Goal: Task Accomplishment & Management: Manage account settings

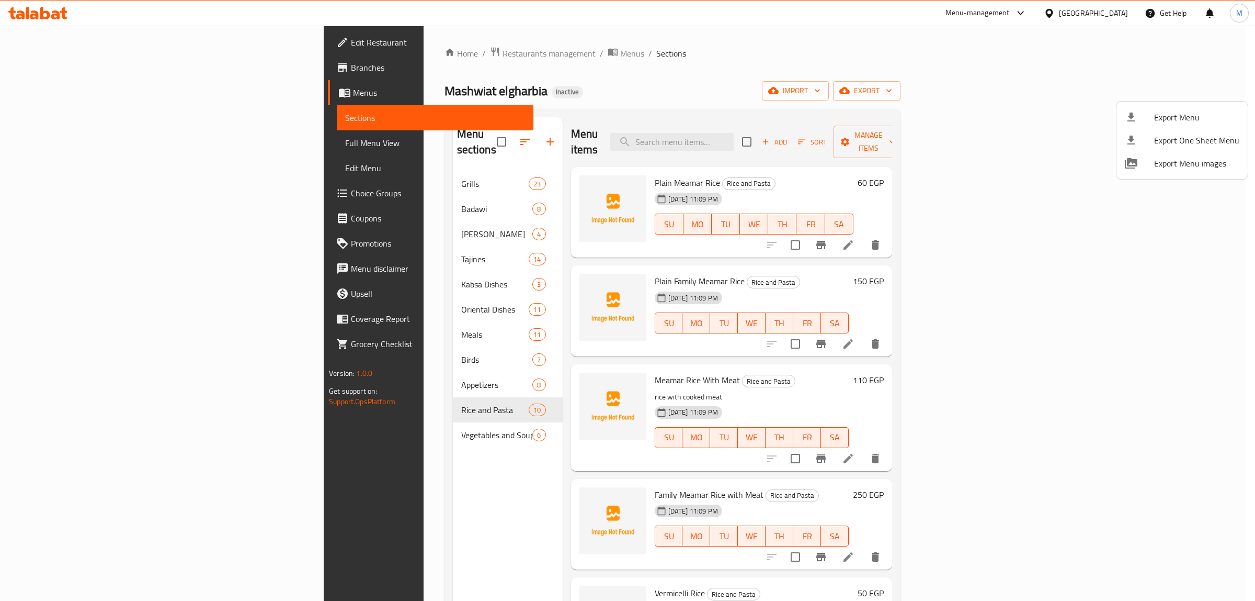
click at [51, 16] on div at bounding box center [627, 300] width 1255 height 601
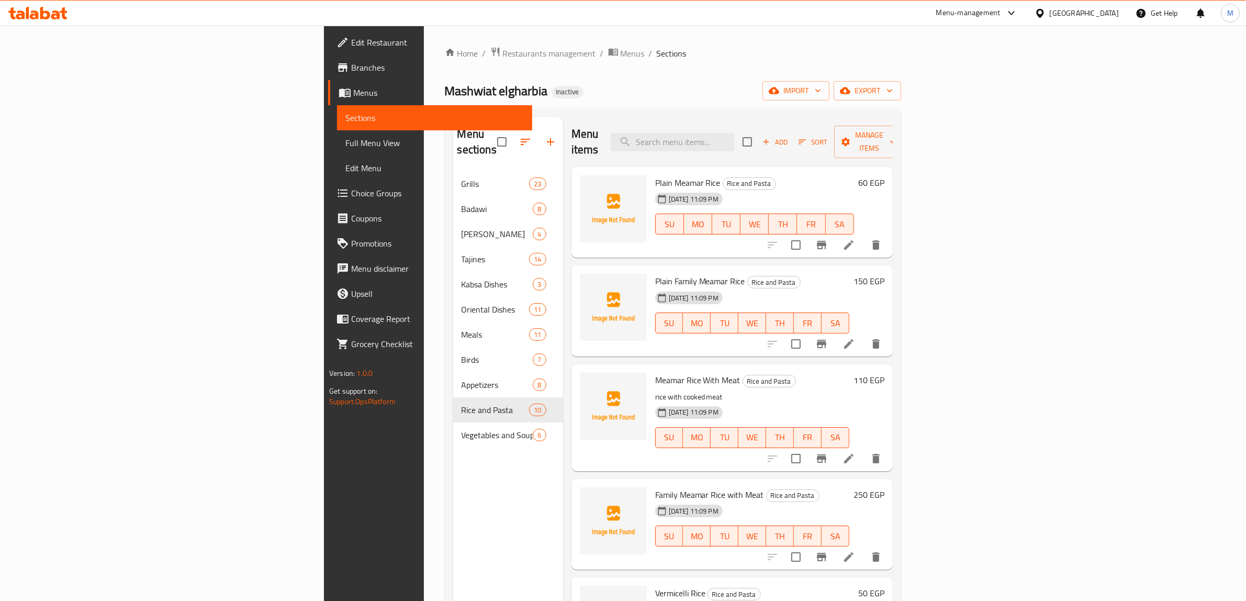
click at [1105, 21] on div "Egypt" at bounding box center [1076, 13] width 101 height 25
click at [1111, 9] on div "Egypt" at bounding box center [1083, 13] width 69 height 12
click at [988, 265] on div "[GEOGRAPHIC_DATA]" at bounding box center [1005, 274] width 86 height 24
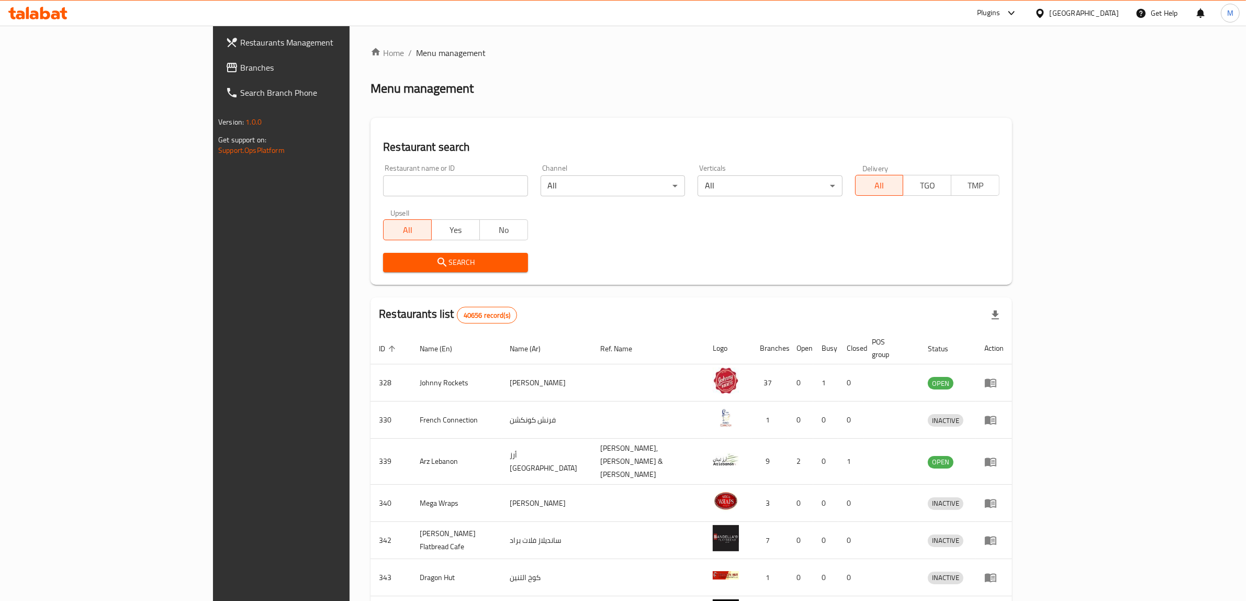
click at [240, 62] on span "Branches" at bounding box center [326, 67] width 173 height 13
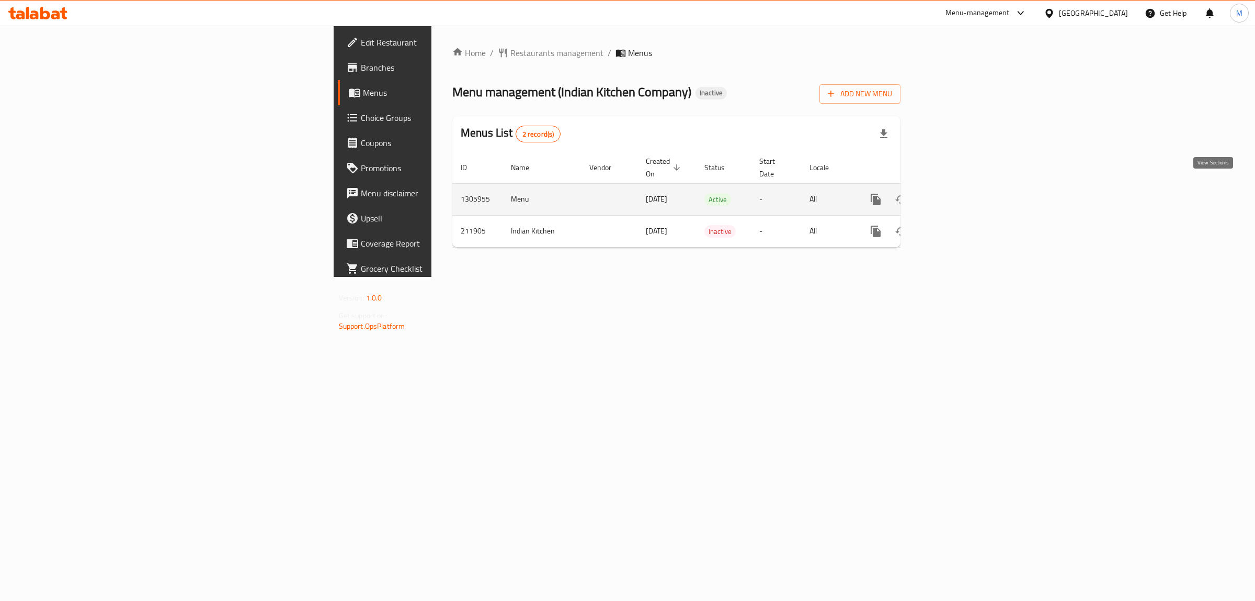
click at [958, 193] on icon "enhanced table" at bounding box center [951, 199] width 13 height 13
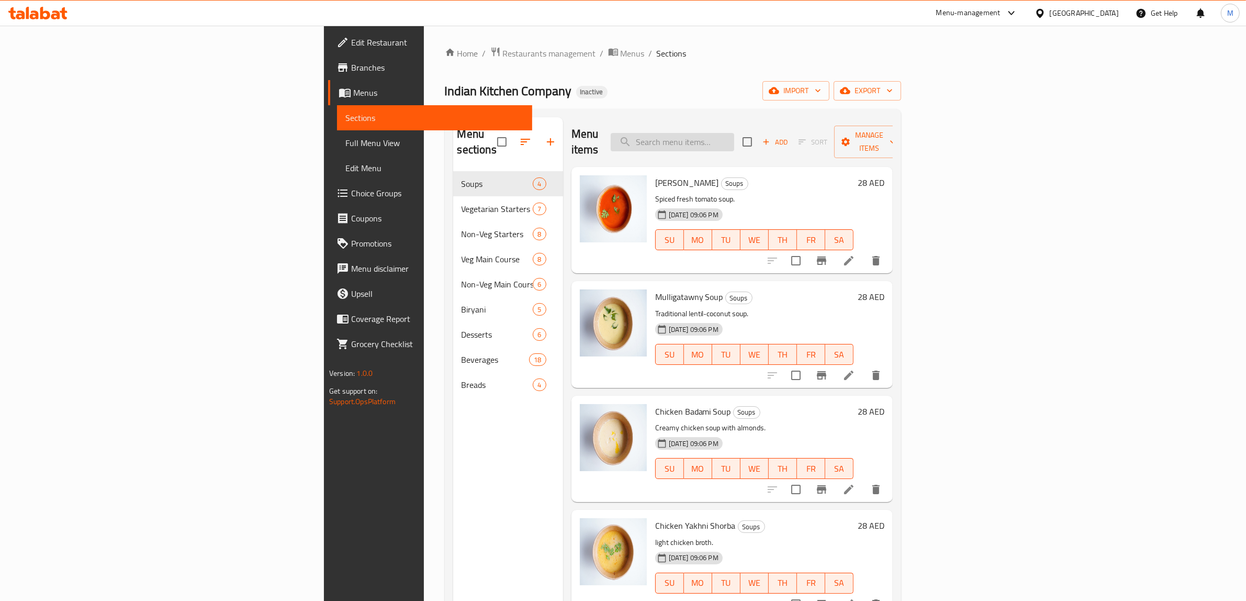
click at [734, 137] on input "search" at bounding box center [671, 142] width 123 height 18
paste input "Fish Biryani"
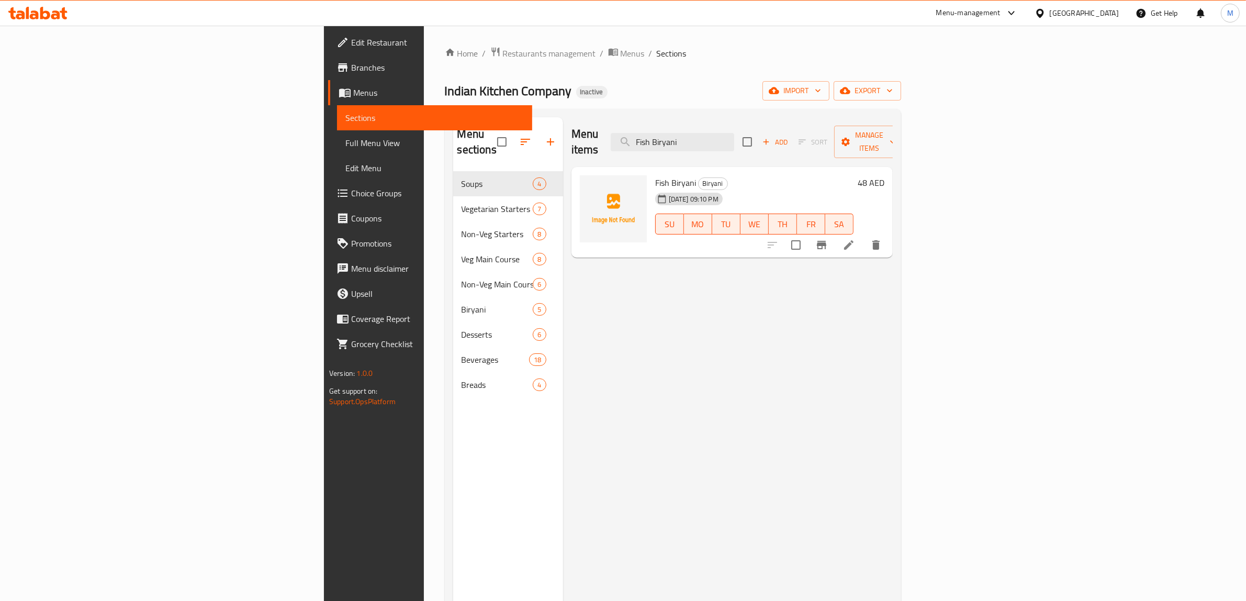
type input "Fish Biryani"
click at [855, 239] on icon at bounding box center [848, 245] width 13 height 13
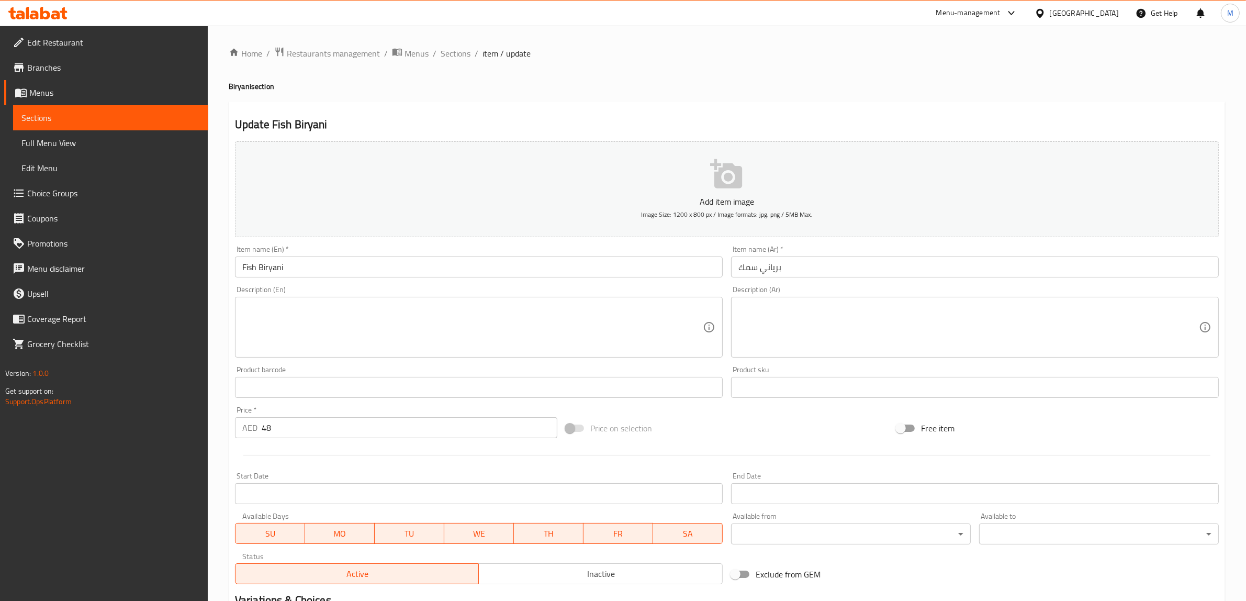
click at [369, 325] on textarea at bounding box center [472, 327] width 460 height 50
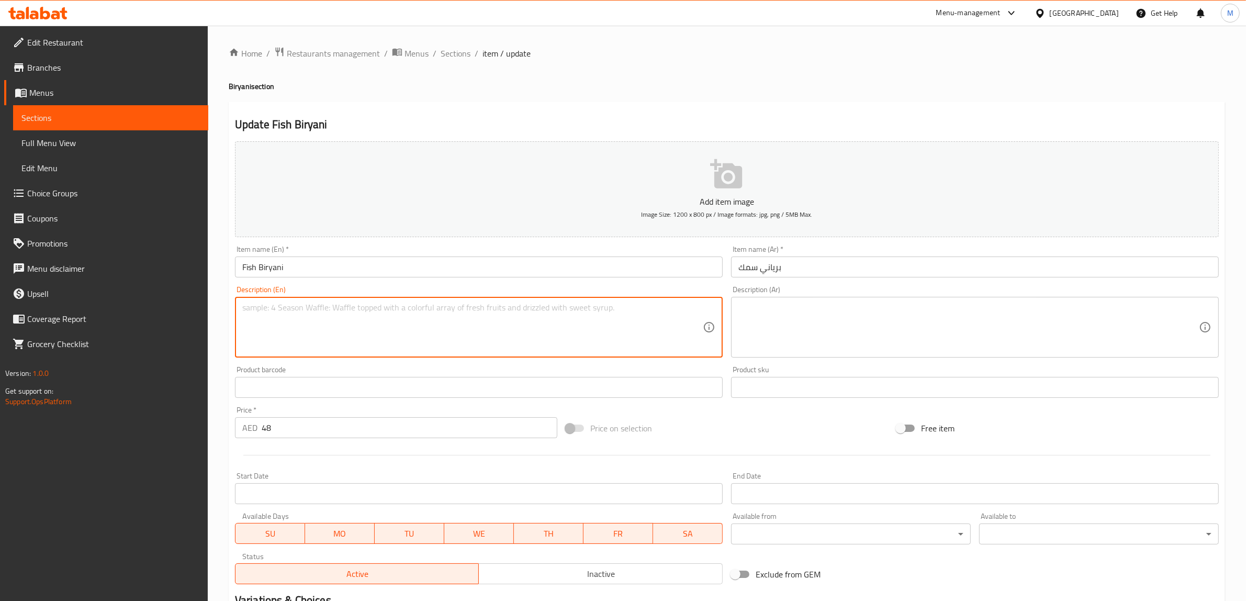
paste textarea "South Asian rice dish featuring layers of fragrant basmati rice and spiced fish,"
type textarea "South Asian rice dish featuring layers of fragrant basmati rice and spiced fish,"
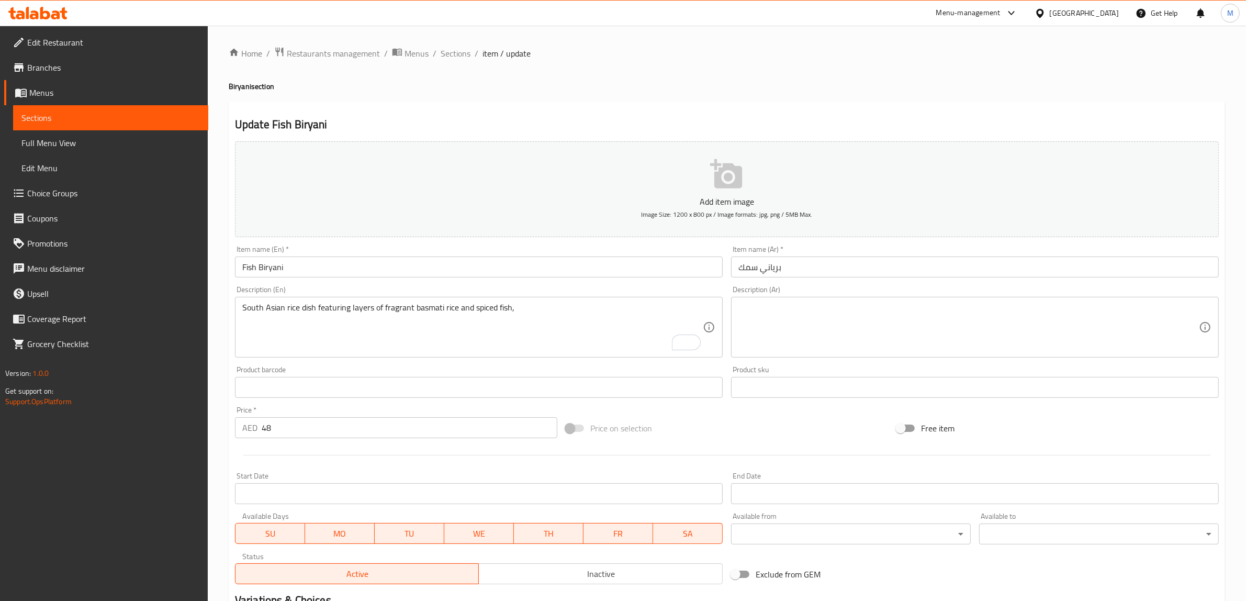
click at [858, 324] on textarea at bounding box center [968, 327] width 460 height 50
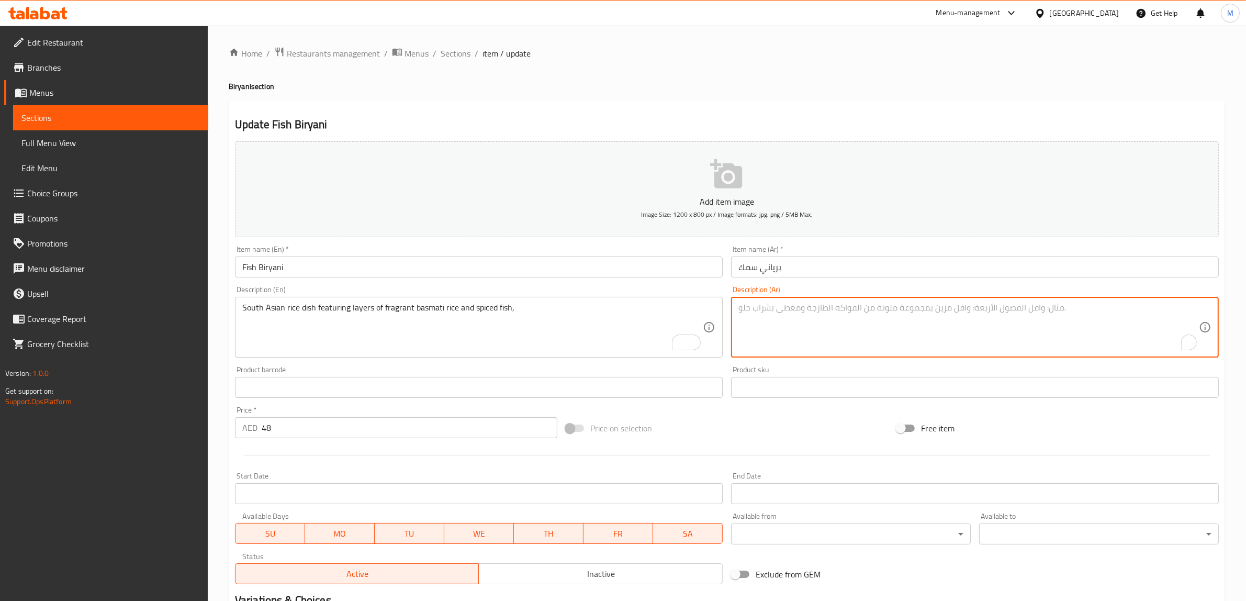
paste textarea "طبق أرز جنوب آسيوي يتميز بطبقات من الأرز البسمتي العطري والأسماك المتبلة،"
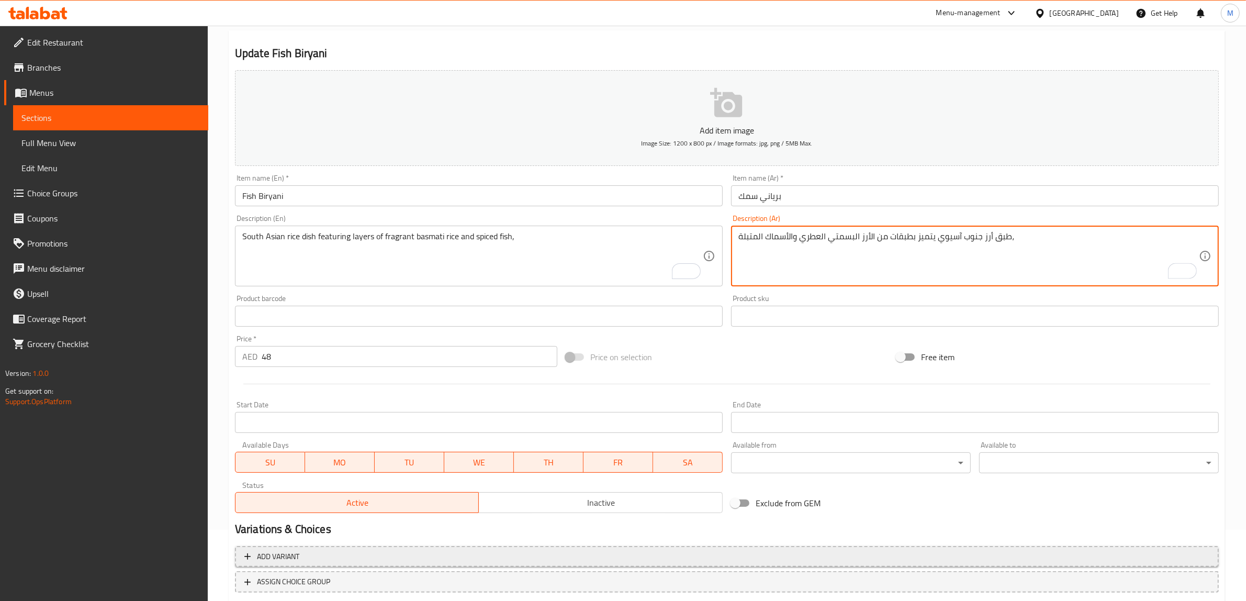
scroll to position [137, 0]
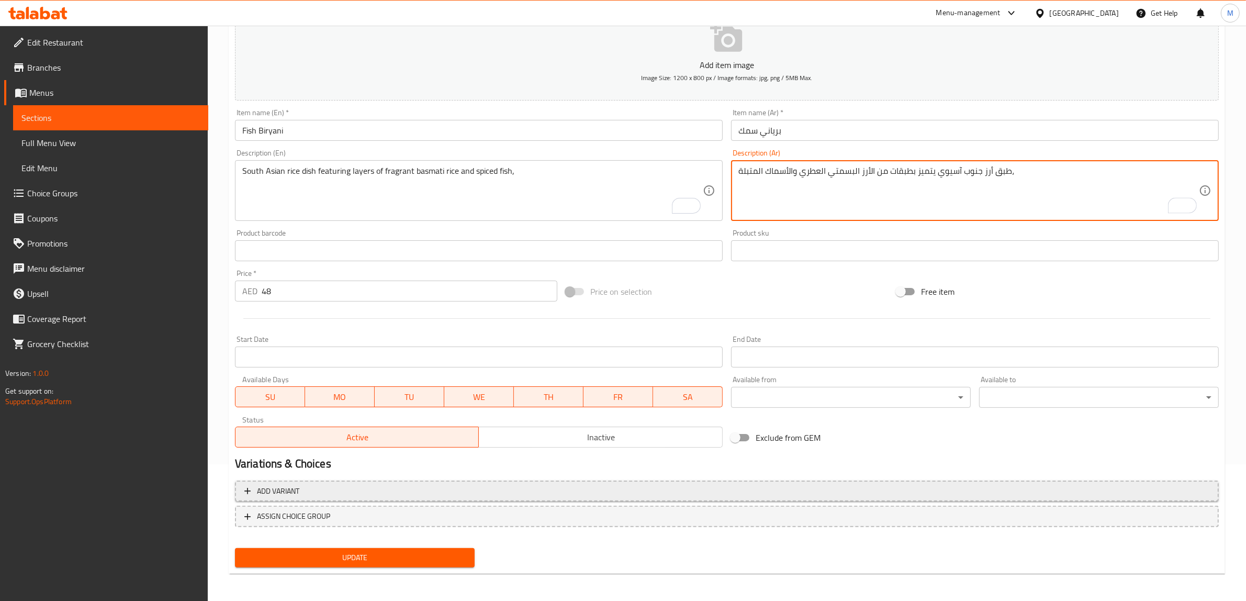
type textarea "طبق أرز جنوب آسيوي يتميز بطبقات من الأرز البسمتي العطري والأسماك المتبلة،"
click at [398, 552] on span "Update" at bounding box center [354, 557] width 223 height 13
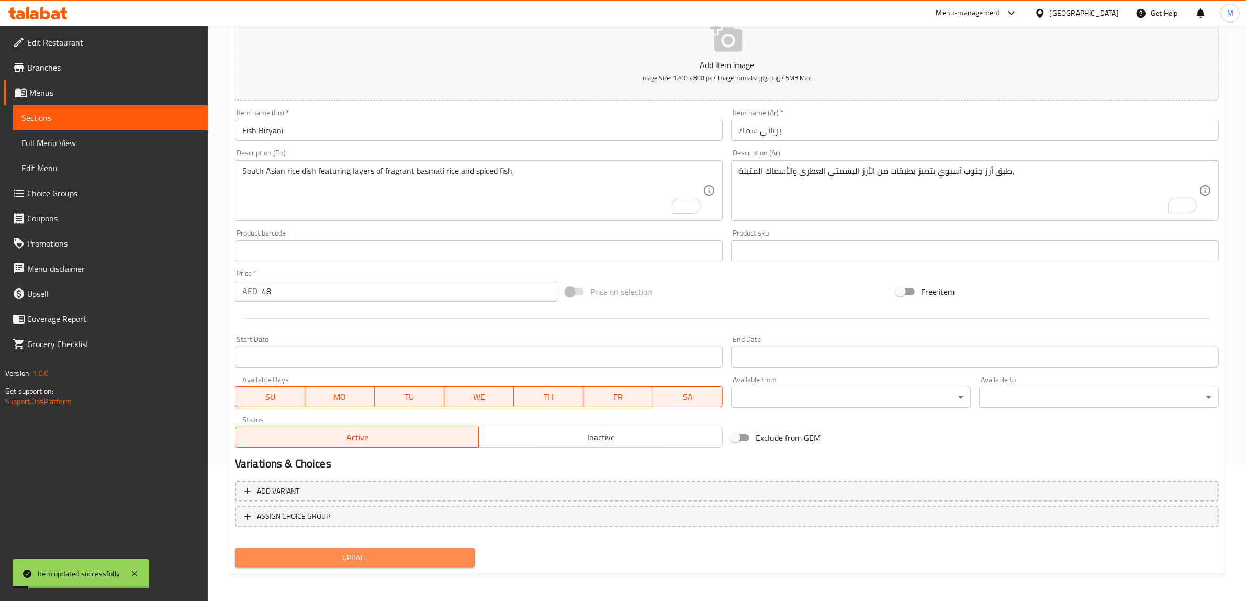
click at [391, 556] on span "Update" at bounding box center [354, 557] width 223 height 13
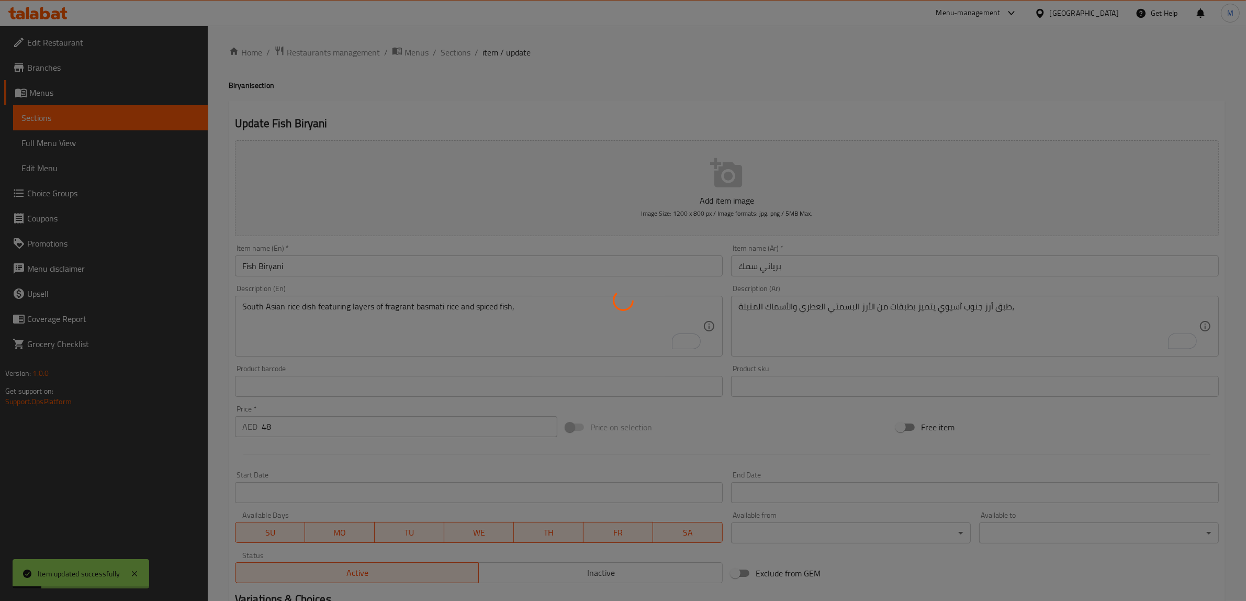
scroll to position [0, 0]
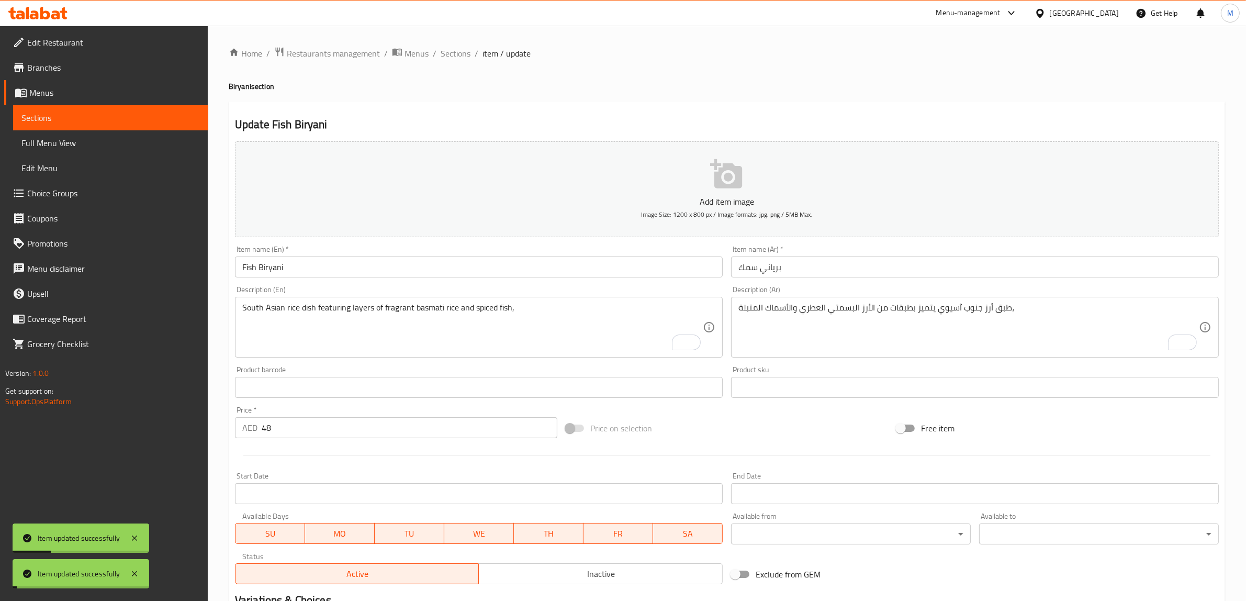
click at [456, 56] on span "Sections" at bounding box center [455, 53] width 30 height 13
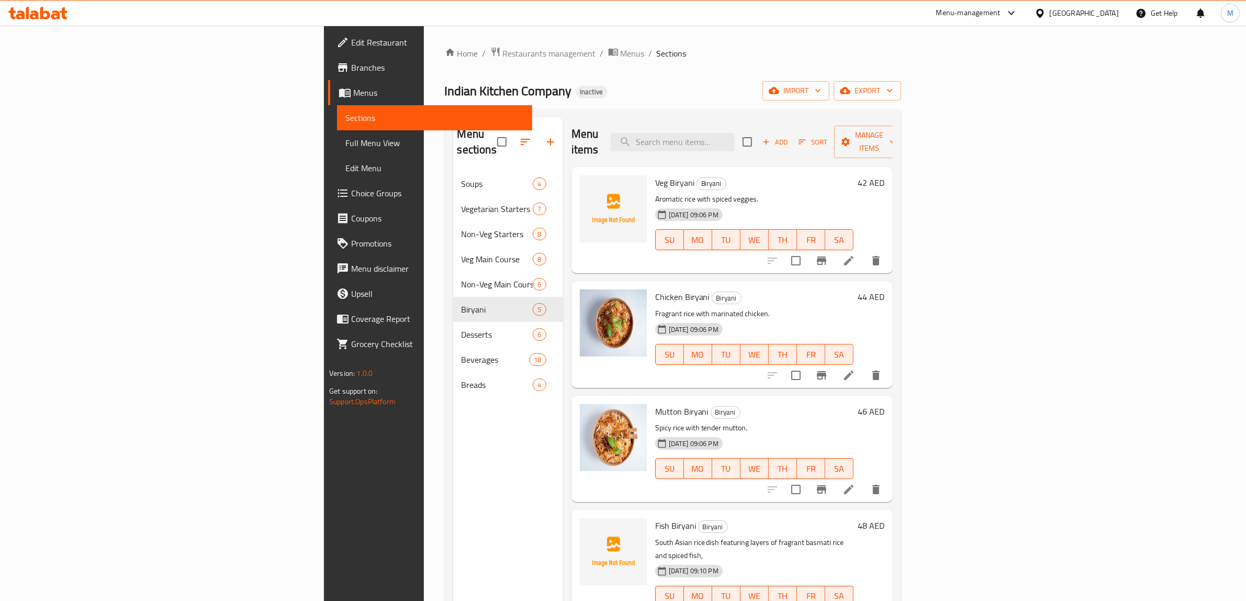
click at [824, 120] on div "Menu items Add Sort Manage items" at bounding box center [731, 142] width 321 height 50
click at [811, 145] on div "Menu items Add Sort Manage items" at bounding box center [731, 142] width 321 height 50
click at [734, 138] on input "search" at bounding box center [671, 142] width 123 height 18
paste input "Prawn Biryani"
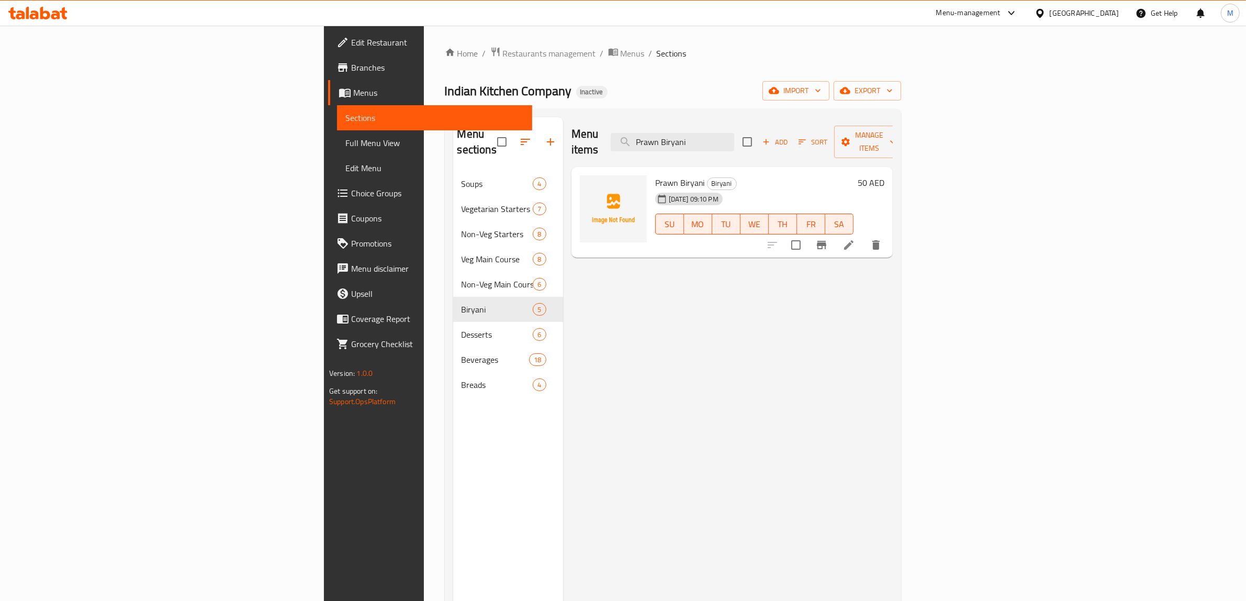
type input "Prawn Biryani"
click at [855, 239] on icon at bounding box center [848, 245] width 13 height 13
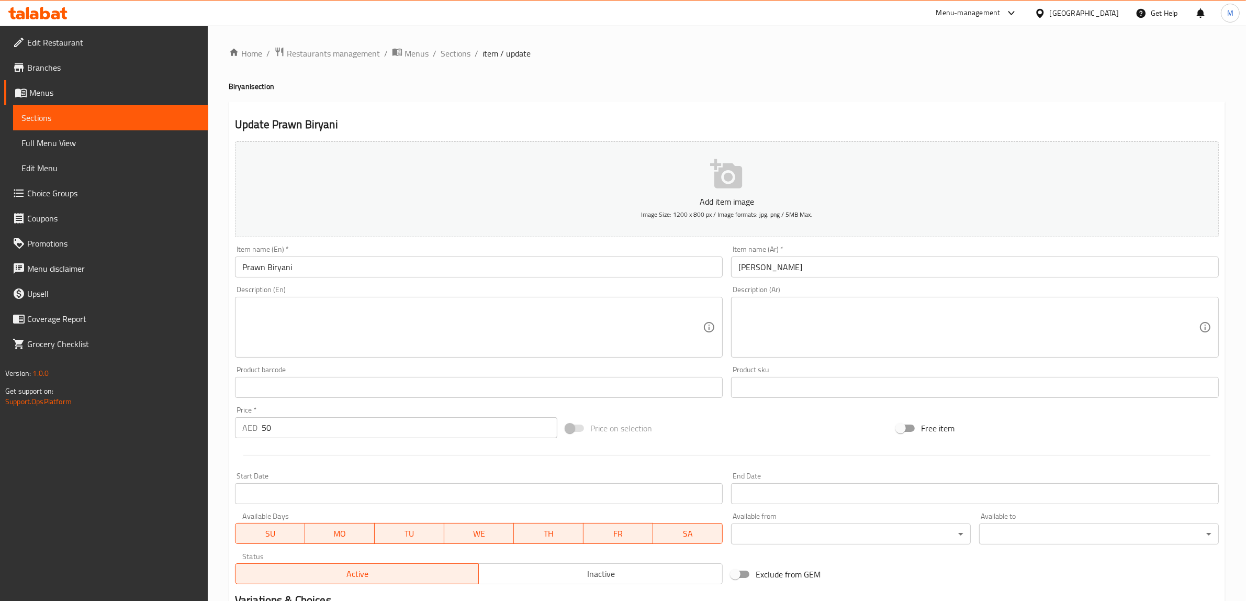
click at [411, 308] on textarea at bounding box center [472, 327] width 460 height 50
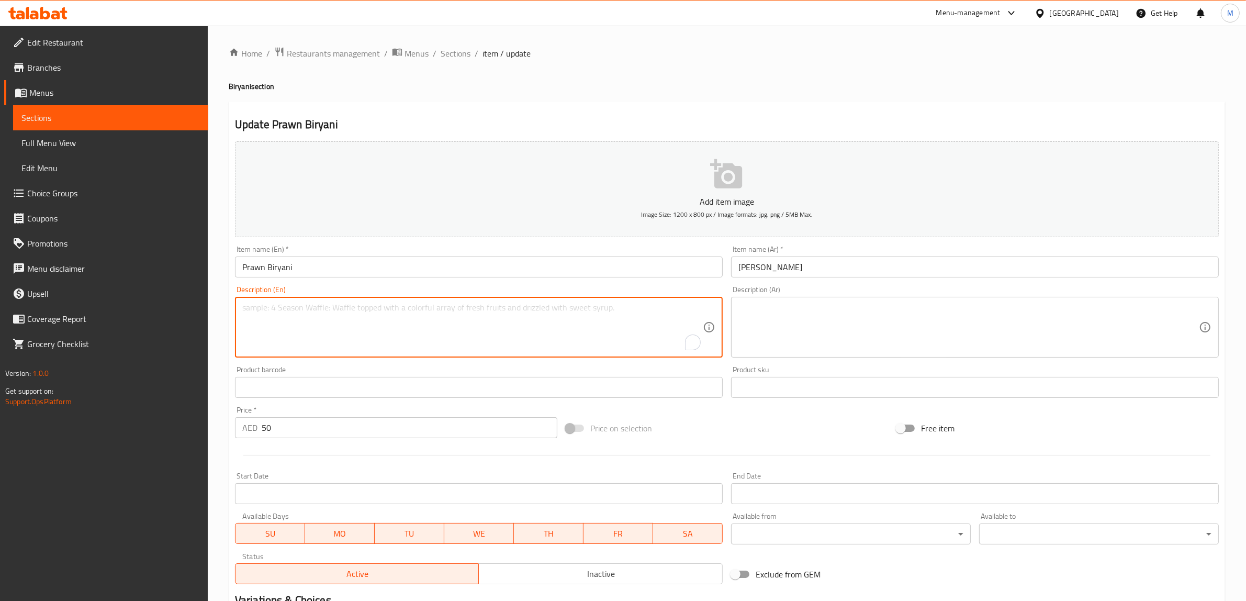
paste textarea "South Asian rice dish featuring layers of fragrant basmati rice and prawns"
type textarea "South Asian rice dish featuring layers of fragrant basmati rice and prawns"
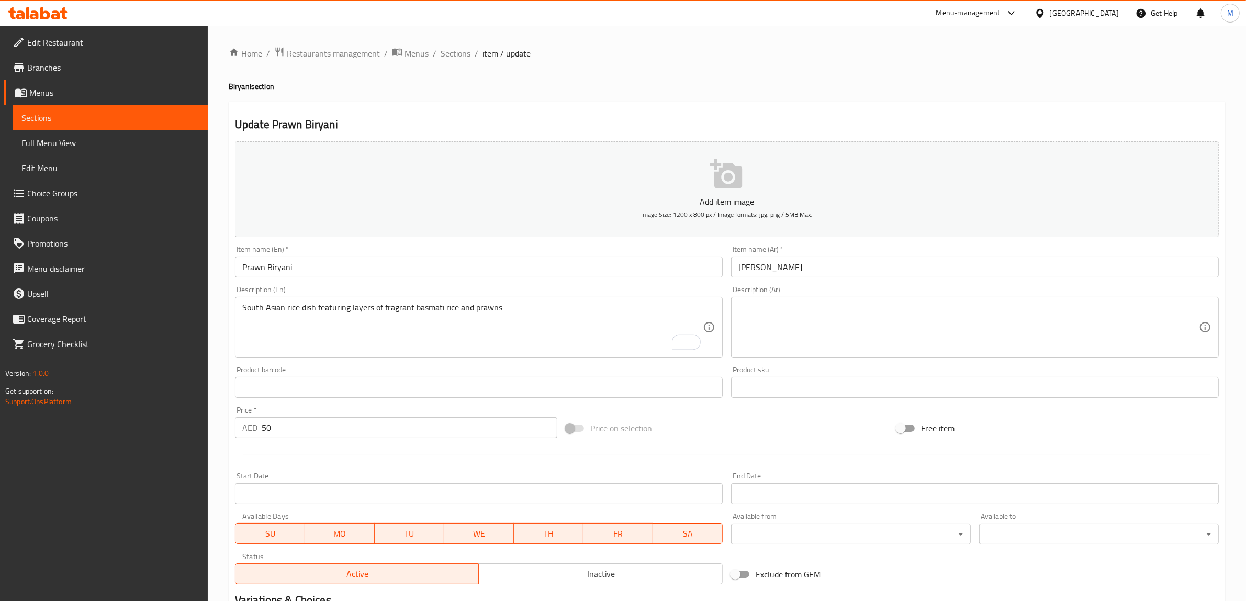
click at [787, 329] on textarea at bounding box center [968, 327] width 460 height 50
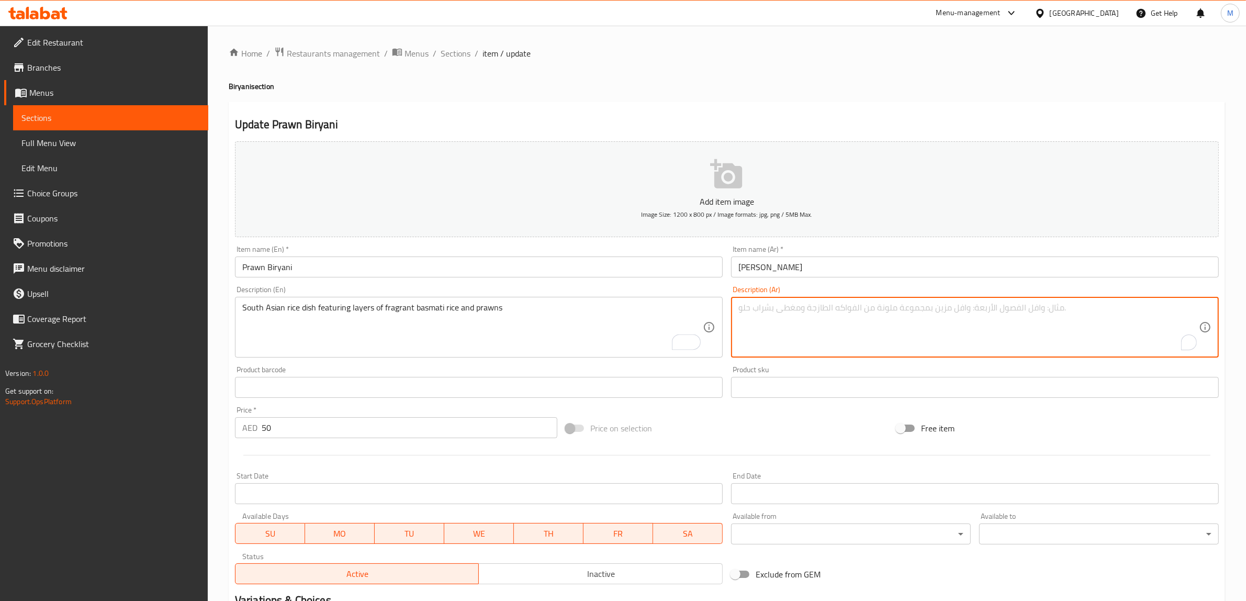
paste textarea "طبق أرز جنوب آسيوي يتميز بطبقات من الأرز البسمتي العطري والروبيان"
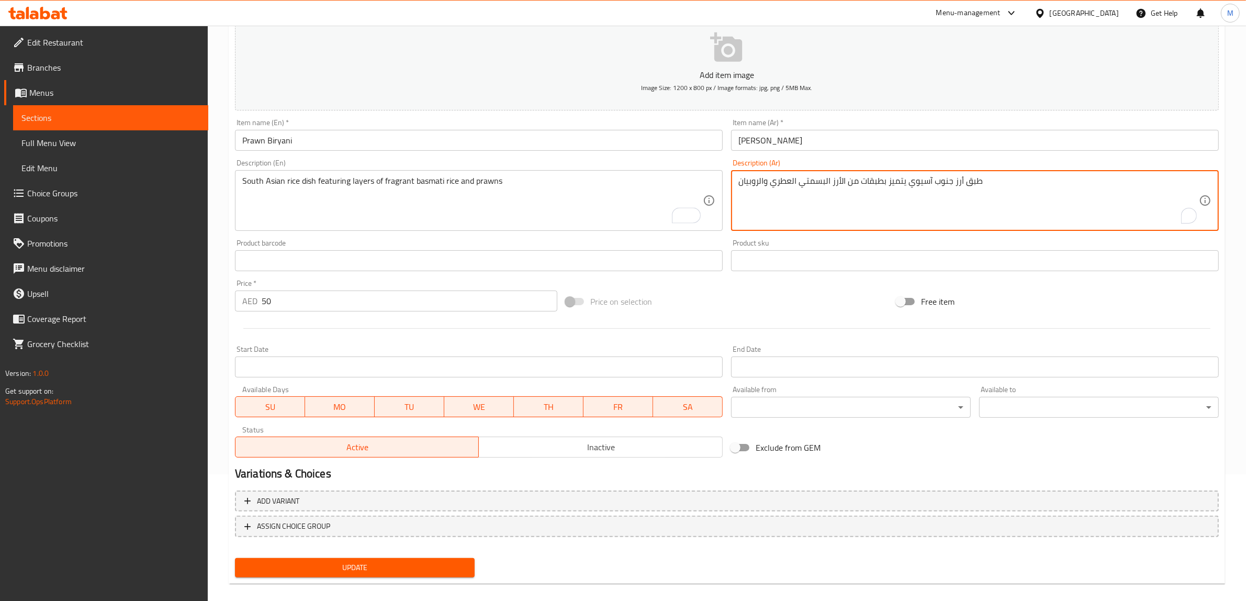
scroll to position [137, 0]
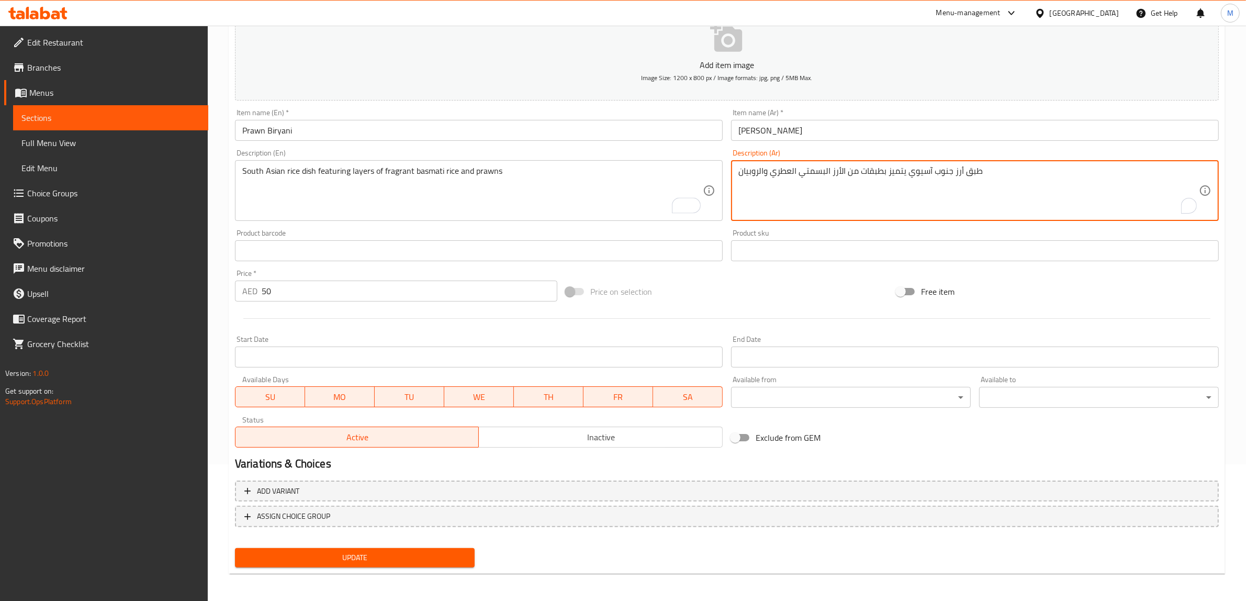
type textarea "طبق أرز جنوب آسيوي يتميز بطبقات من الأرز البسمتي العطري والروبيان"
click at [432, 559] on span "Update" at bounding box center [354, 557] width 223 height 13
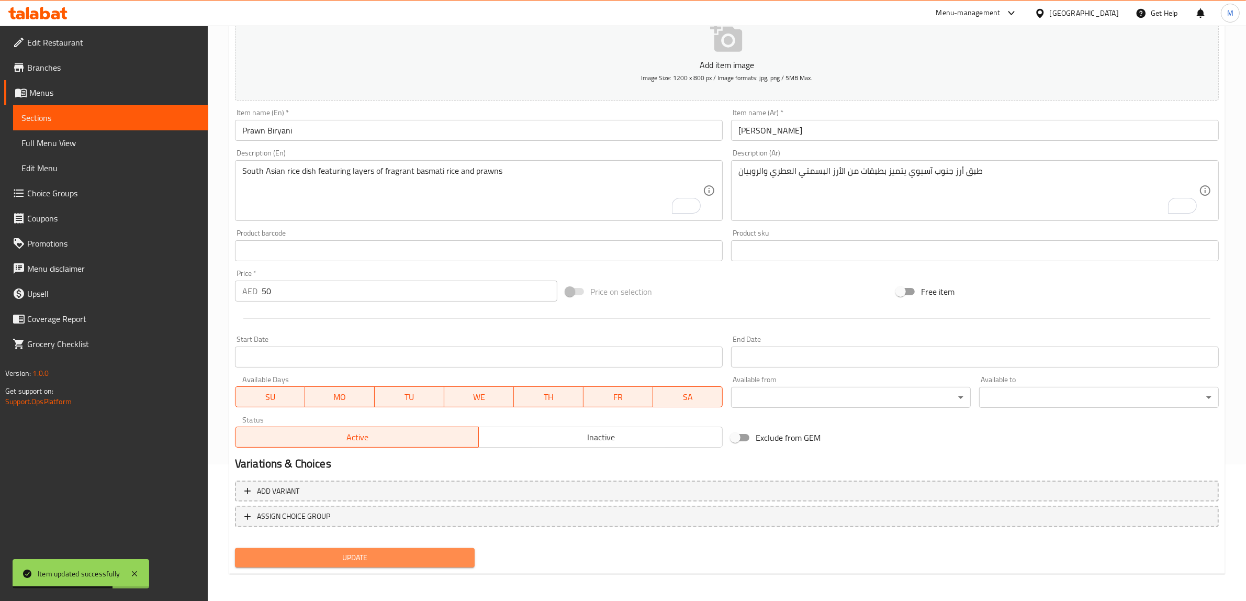
click at [437, 551] on span "Update" at bounding box center [354, 557] width 223 height 13
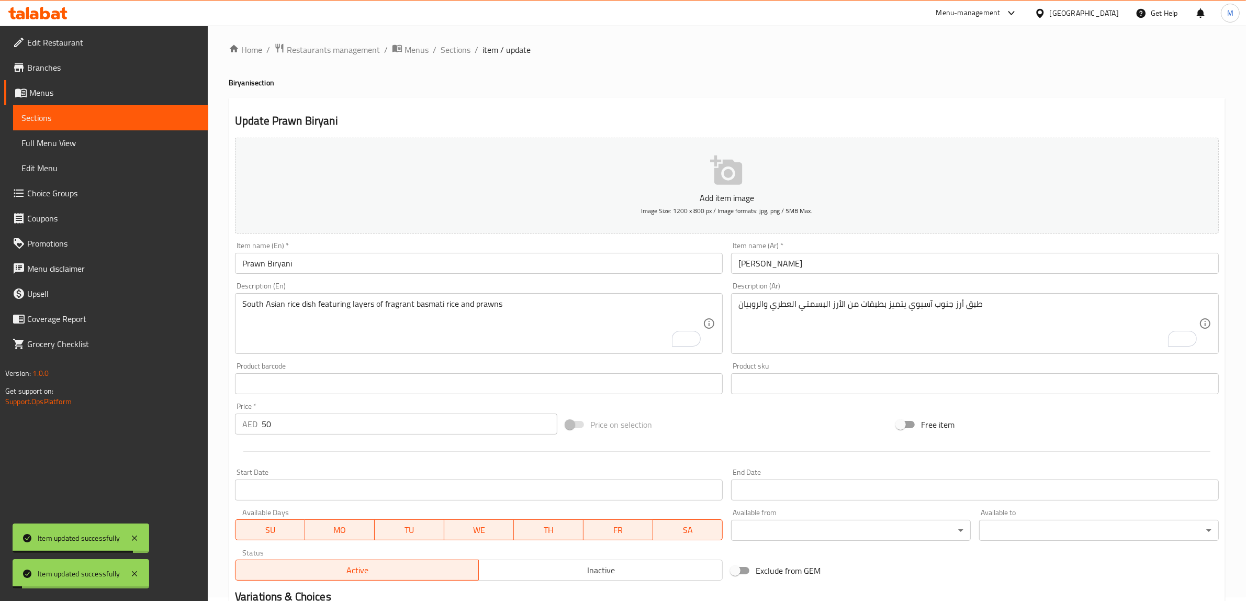
scroll to position [0, 0]
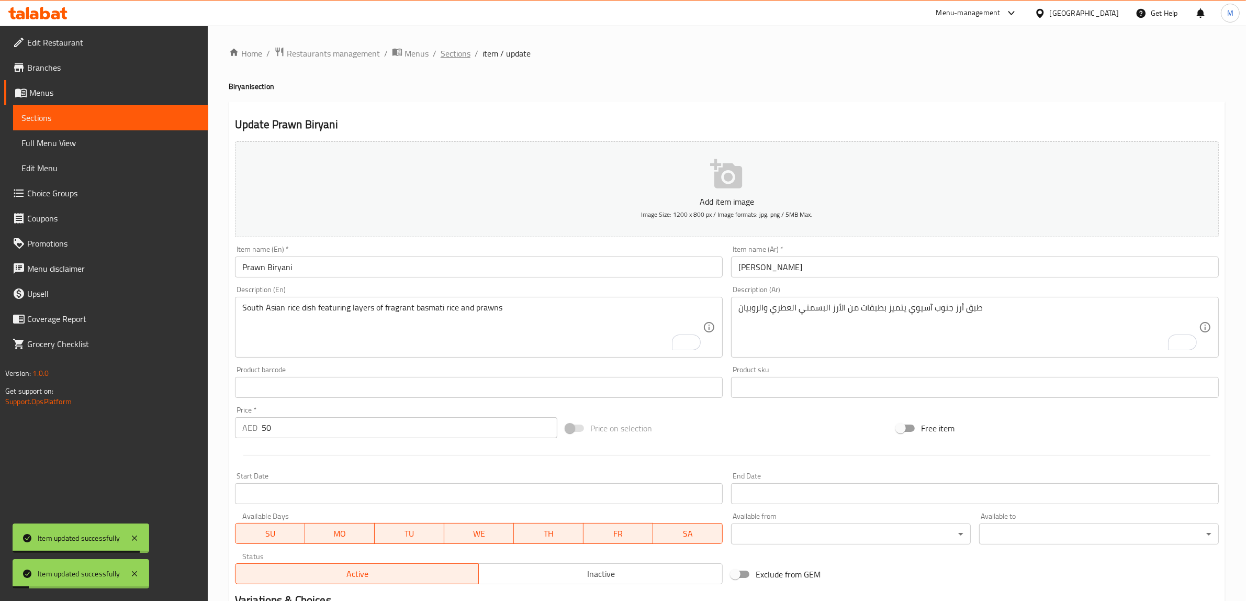
click at [461, 55] on span "Sections" at bounding box center [455, 53] width 30 height 13
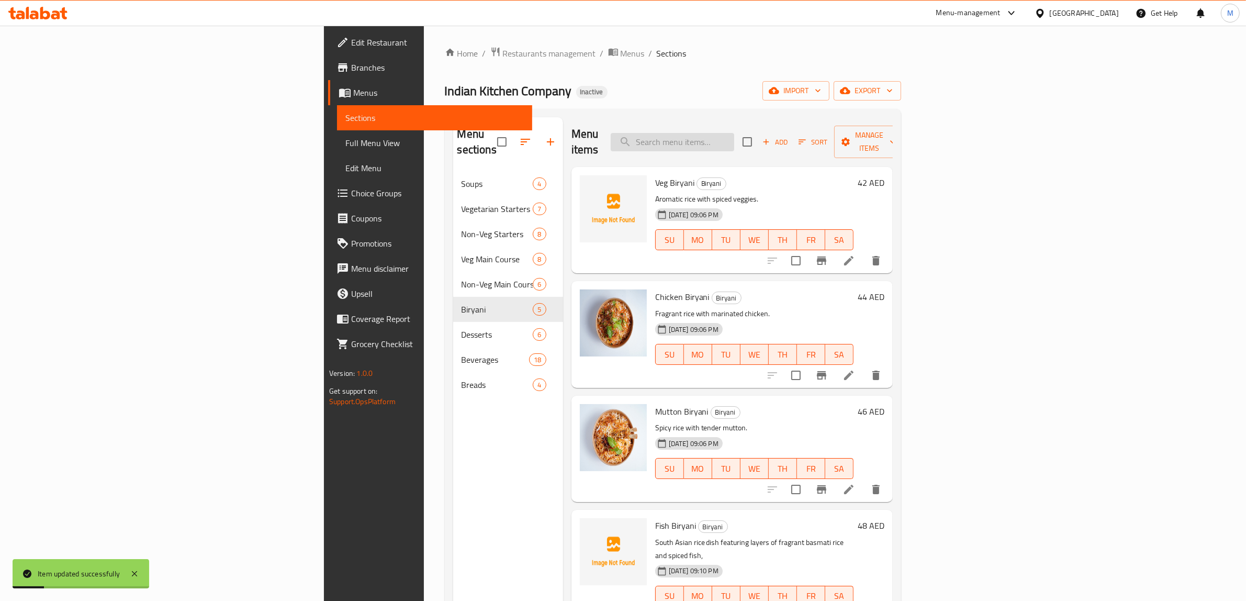
click at [734, 137] on input "search" at bounding box center [671, 142] width 123 height 18
paste input "Gulab Jamun"
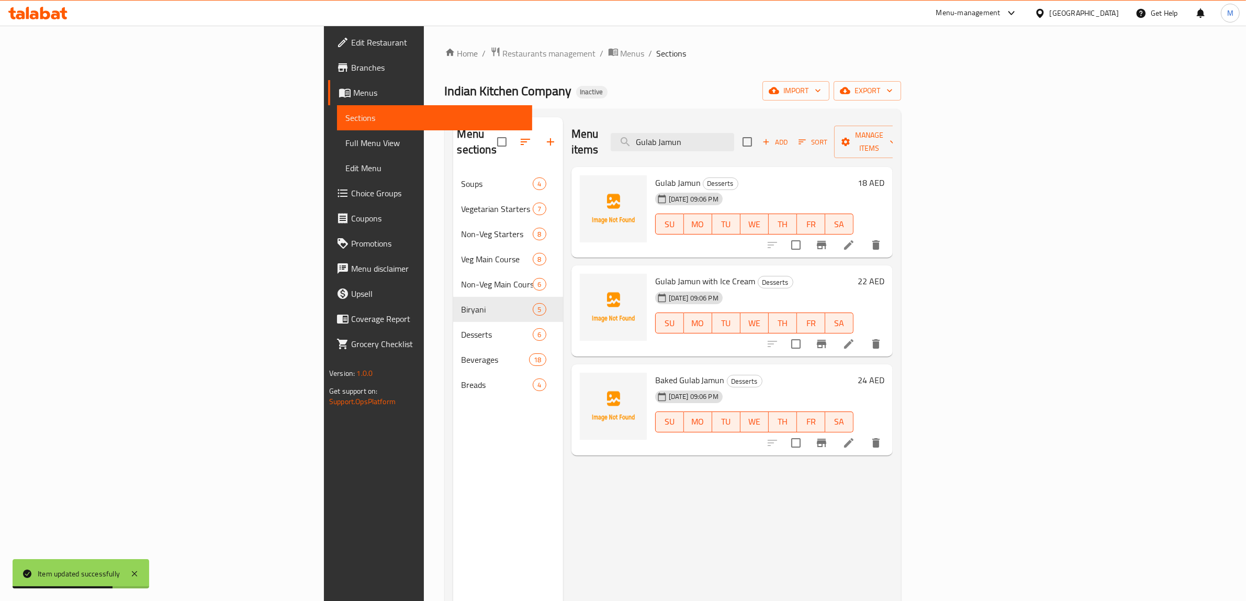
type input "Gulab Jamun"
click at [863, 235] on li at bounding box center [848, 244] width 29 height 19
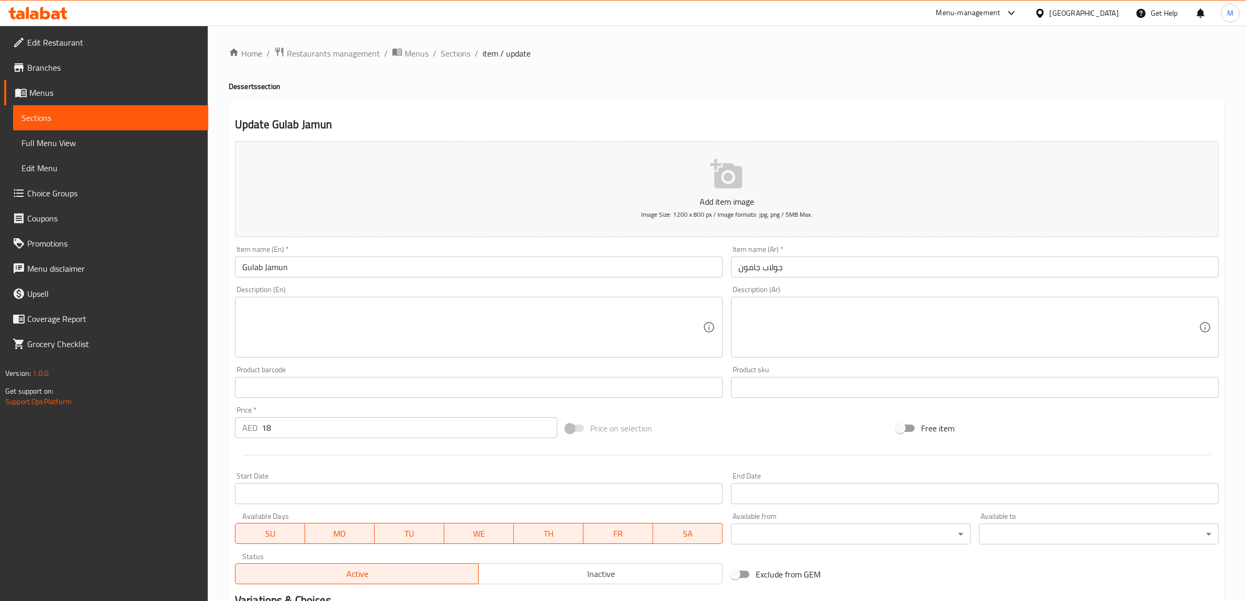
click at [343, 339] on textarea at bounding box center [472, 327] width 460 height 50
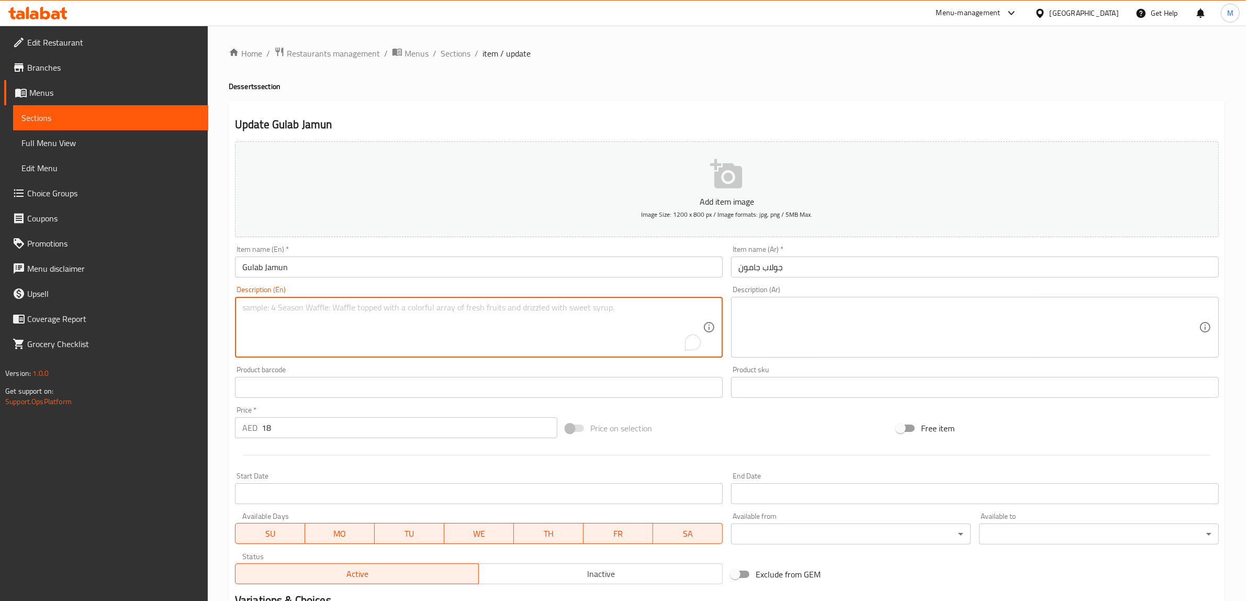
paste textarea "deep-fried balls made from milk solids and soaked in a sweet, fragrant syrup"
type textarea "deep-fried balls made from milk solids and soaked in a sweet, fragrant syrup"
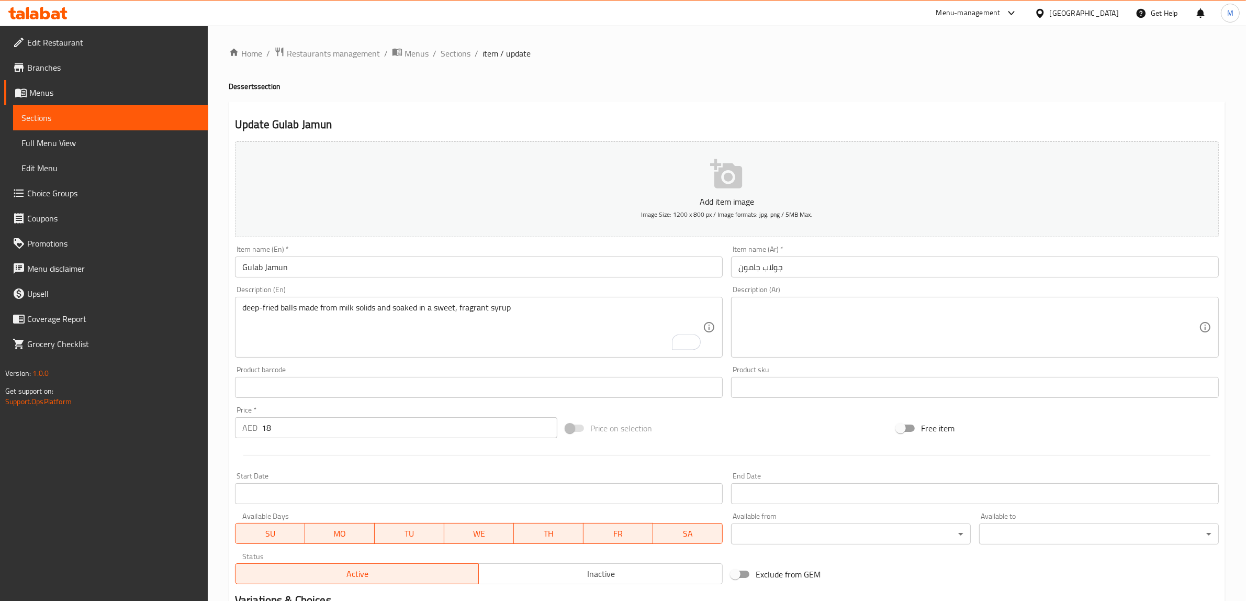
click at [798, 320] on textarea at bounding box center [968, 327] width 460 height 50
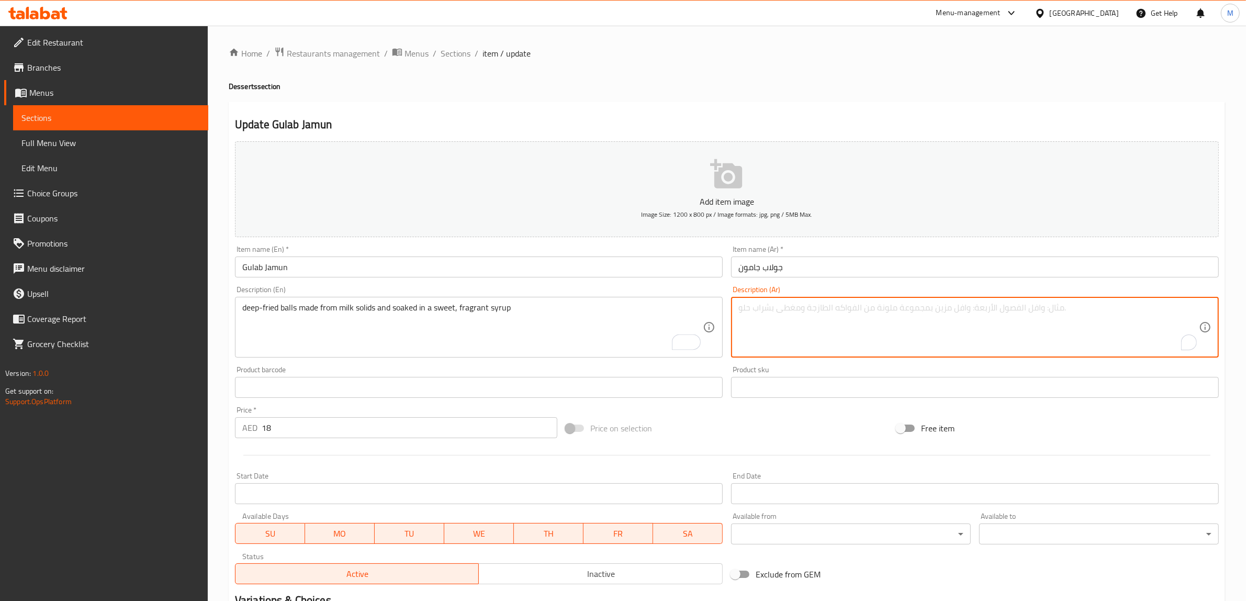
paste textarea "كرات مقلية مصنوعة من مواد صلبة من الحليب ومغموسة في شراب حلو عطري"
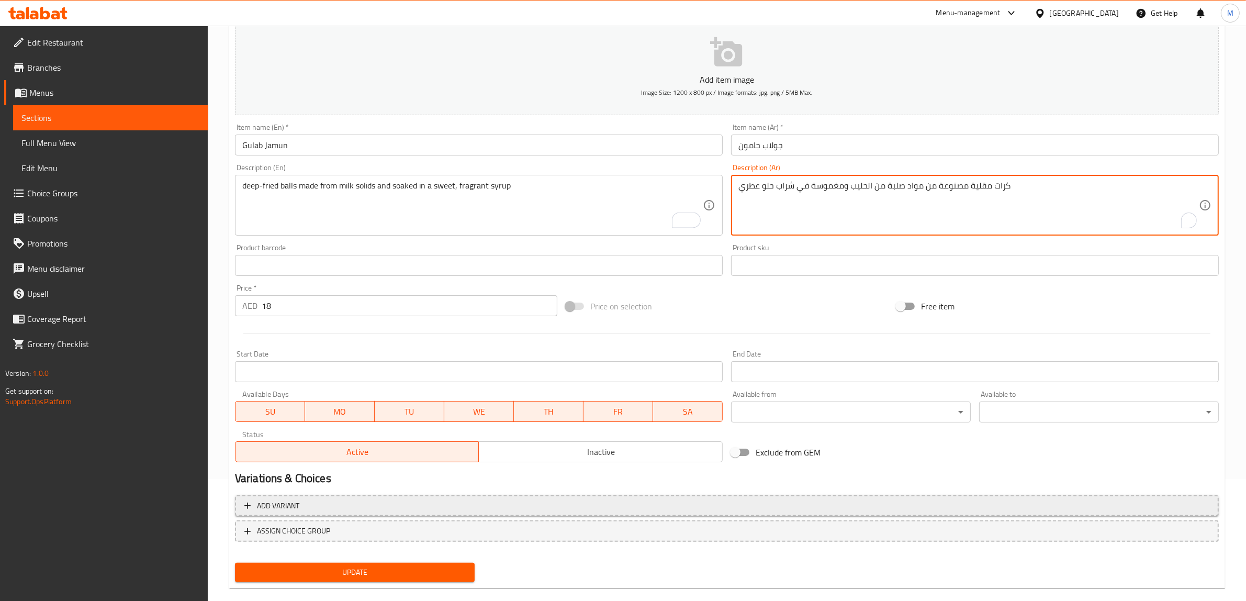
scroll to position [137, 0]
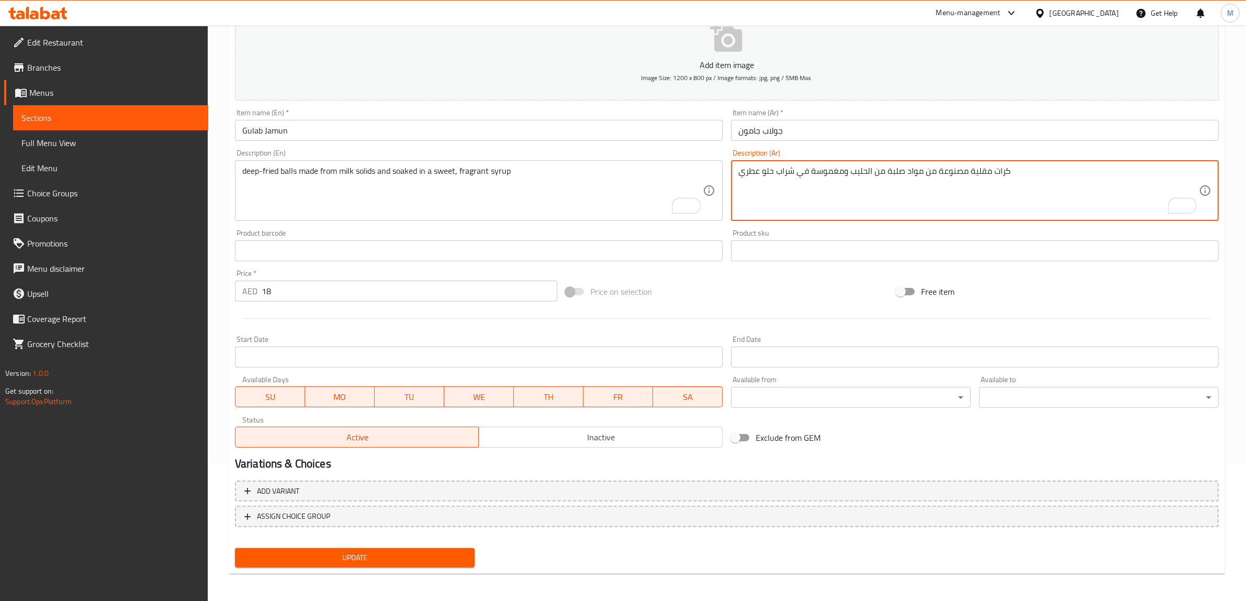
type textarea "كرات مقلية مصنوعة من مواد صلبة من الحليب ومغموسة في شراب حلو عطري"
click at [460, 555] on span "Update" at bounding box center [354, 557] width 223 height 13
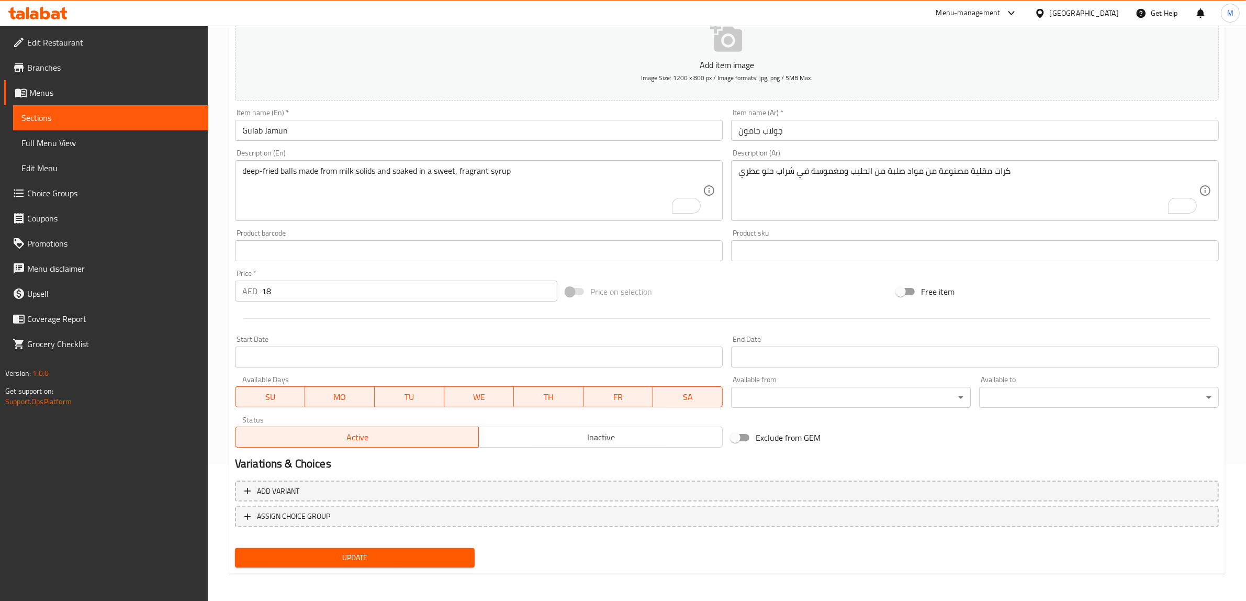
click at [443, 551] on span "Update" at bounding box center [354, 557] width 223 height 13
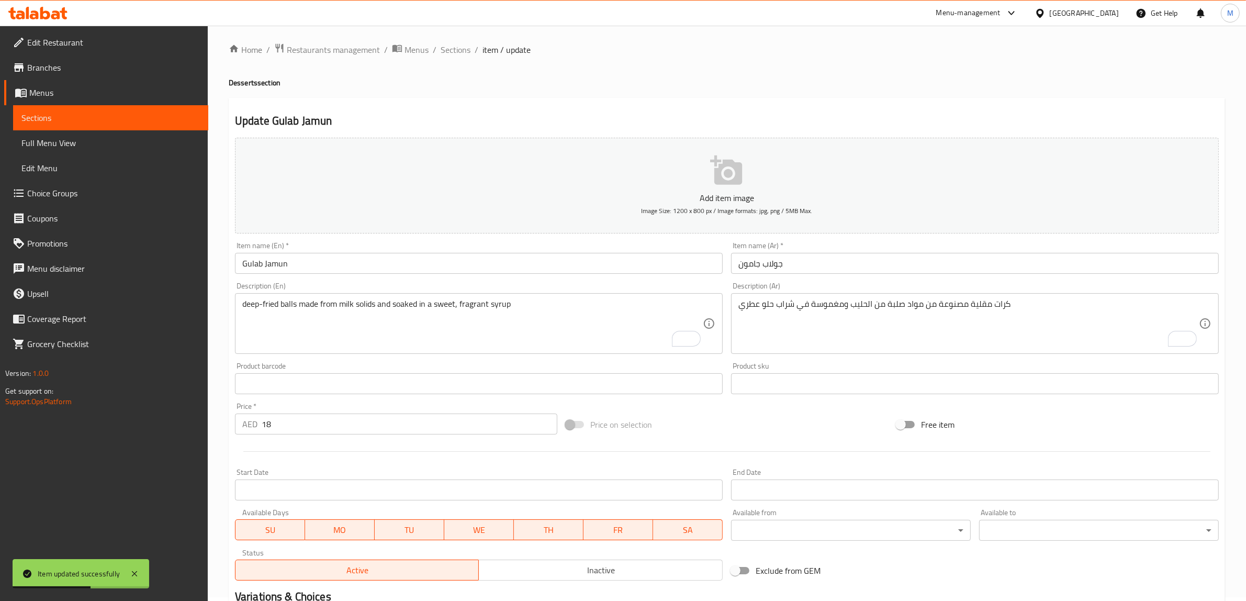
scroll to position [0, 0]
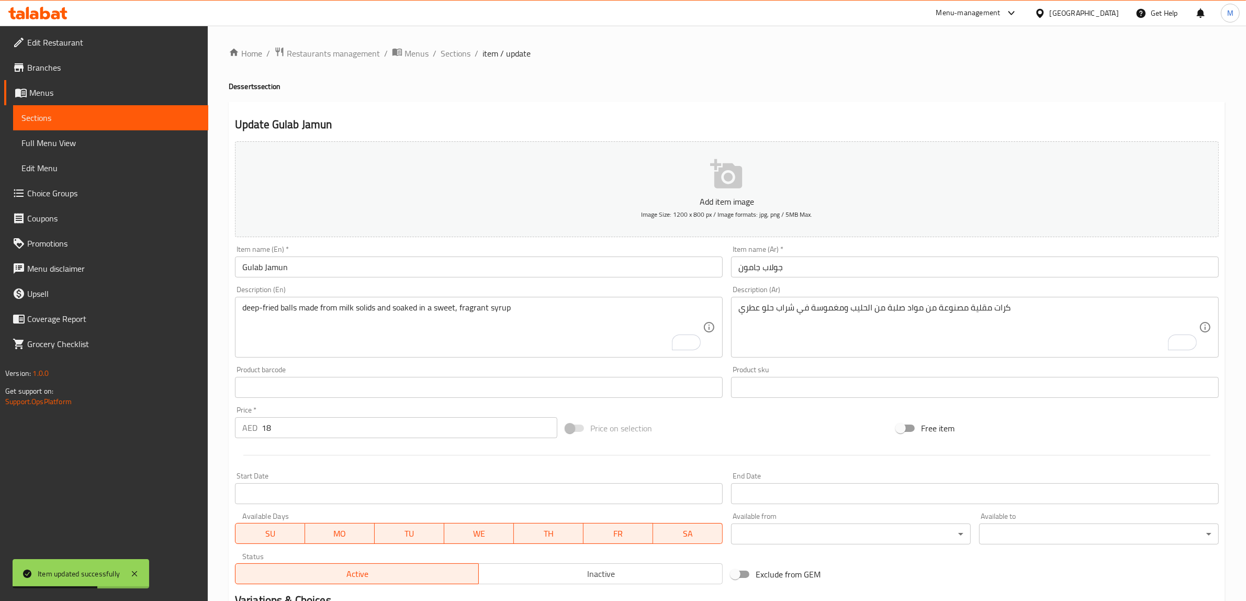
click at [456, 61] on div "Home / Restaurants management / Menus / Sections / item / update Desserts secti…" at bounding box center [727, 383] width 996 height 672
drag, startPoint x: 456, startPoint y: 60, endPoint x: 579, endPoint y: 77, distance: 123.5
click at [457, 59] on span "Sections" at bounding box center [455, 53] width 30 height 13
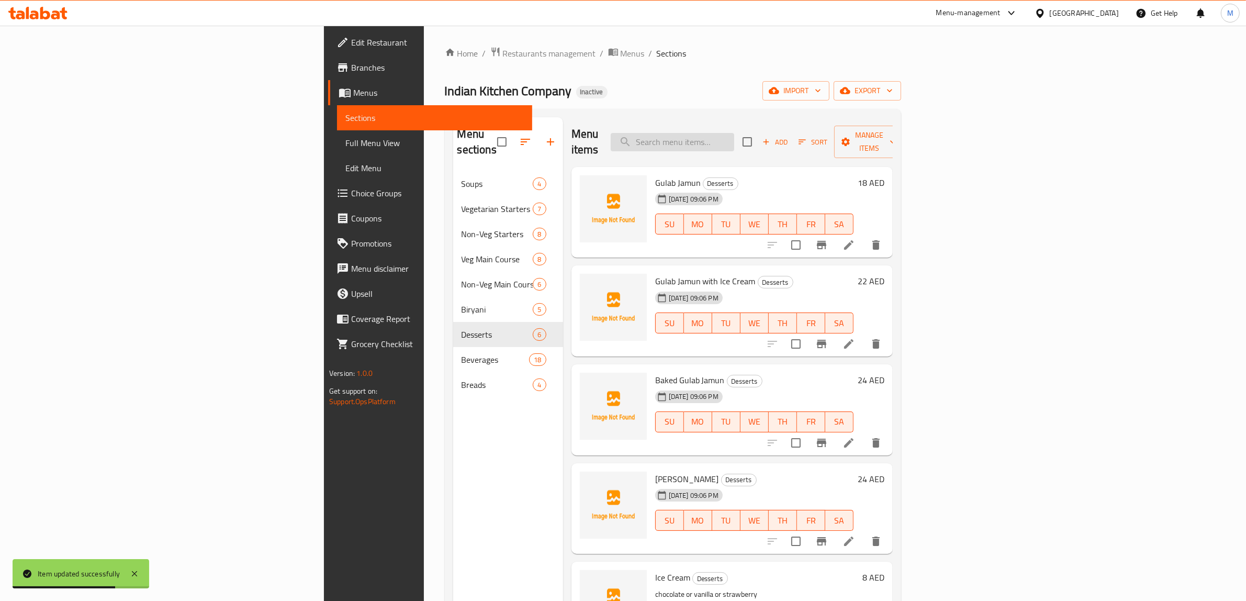
click at [734, 133] on input "search" at bounding box center [671, 142] width 123 height 18
paste input "Gulab Jamun with Ice Cream"
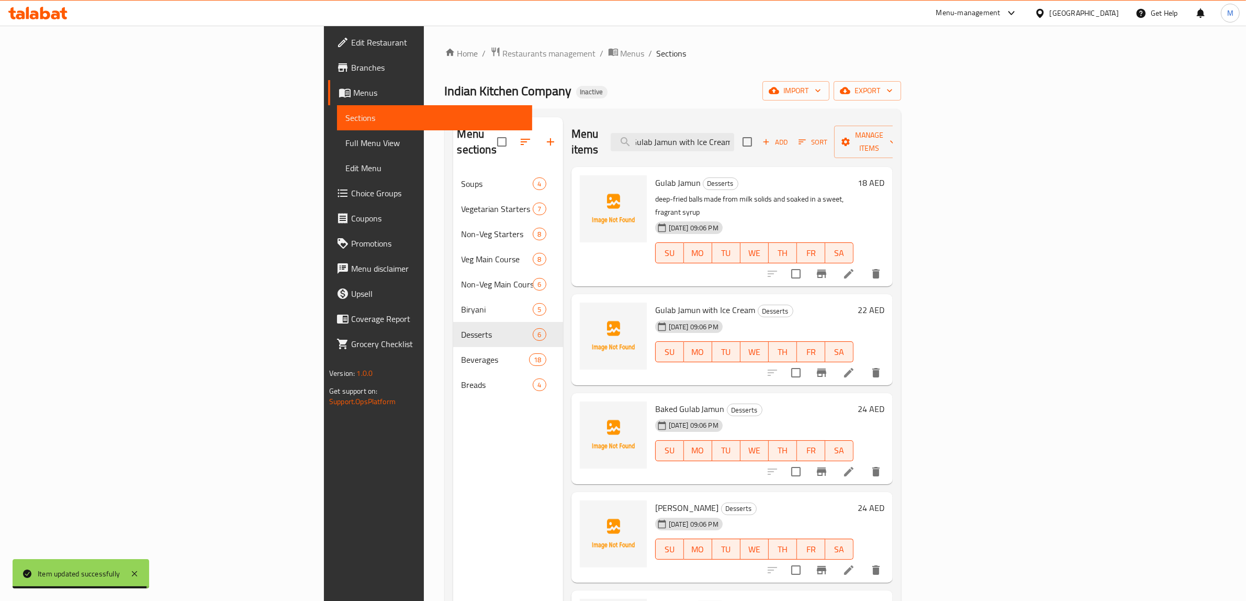
type input "Gulab Jamun with Ice Cream"
click at [855, 366] on icon at bounding box center [848, 372] width 13 height 13
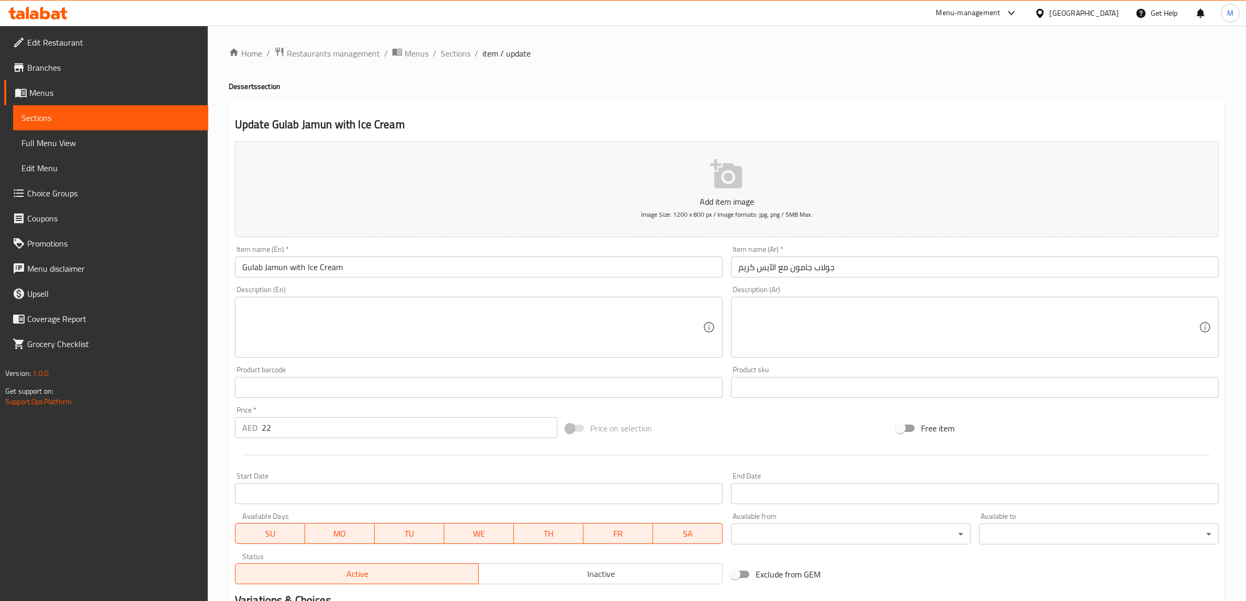
click at [482, 313] on textarea at bounding box center [472, 327] width 460 height 50
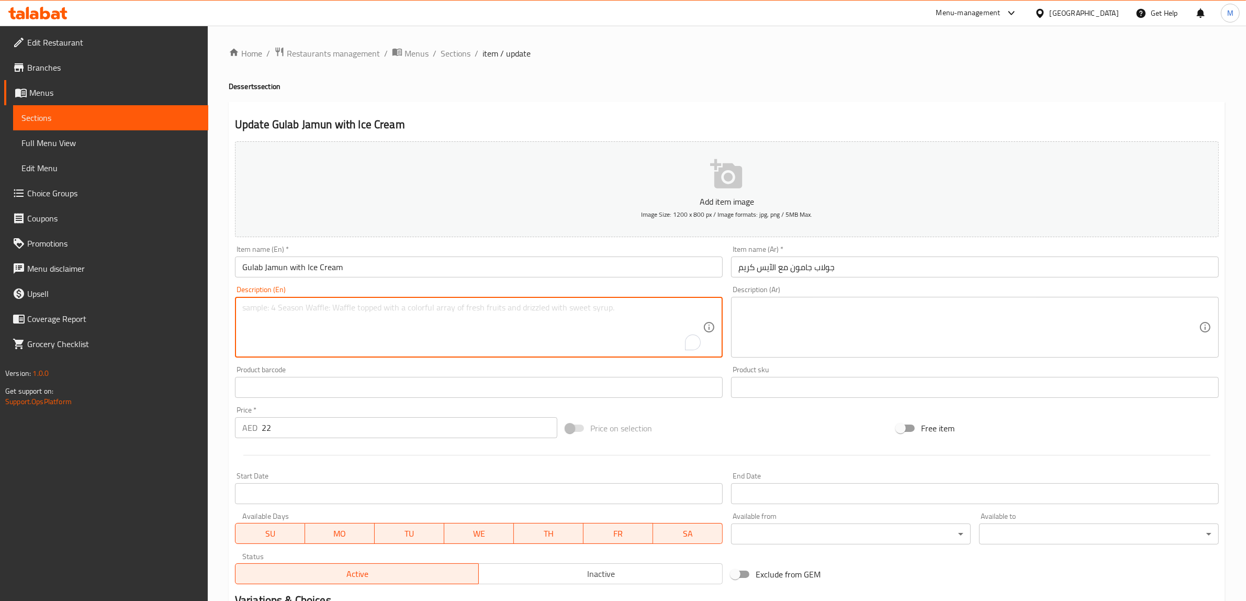
paste textarea "deep-fried balls made from milk solids and soaked in a sweet, fragrant syrup an…"
type textarea "deep-fried balls made from milk solids and soaked in a sweet, fragrant syrup an…"
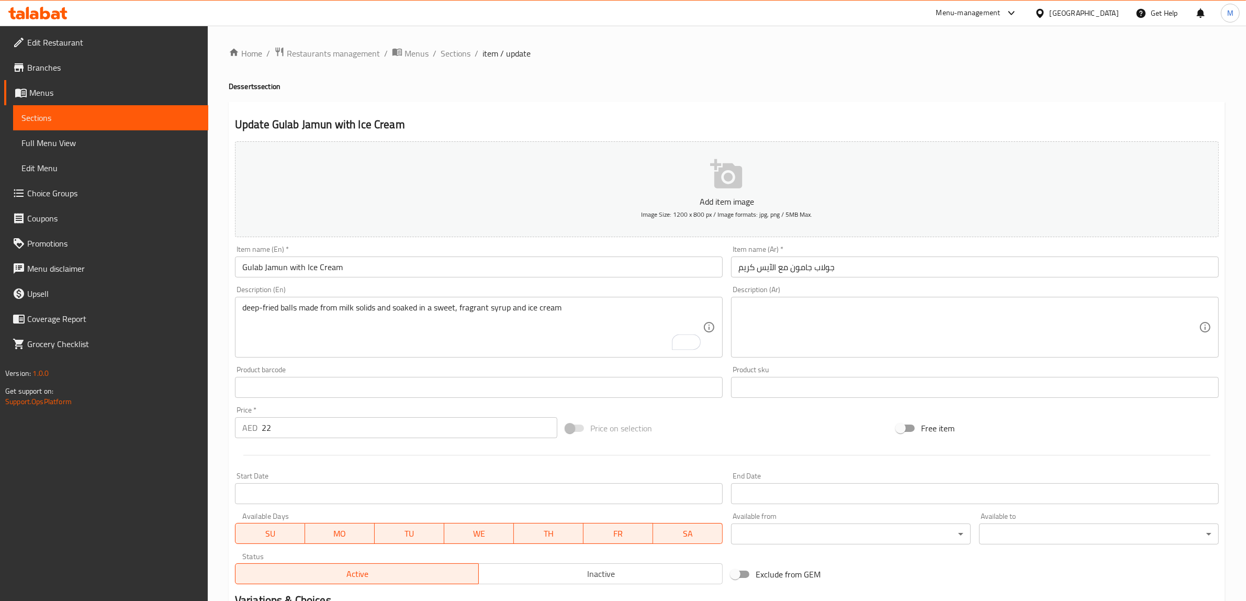
click at [820, 310] on textarea at bounding box center [968, 327] width 460 height 50
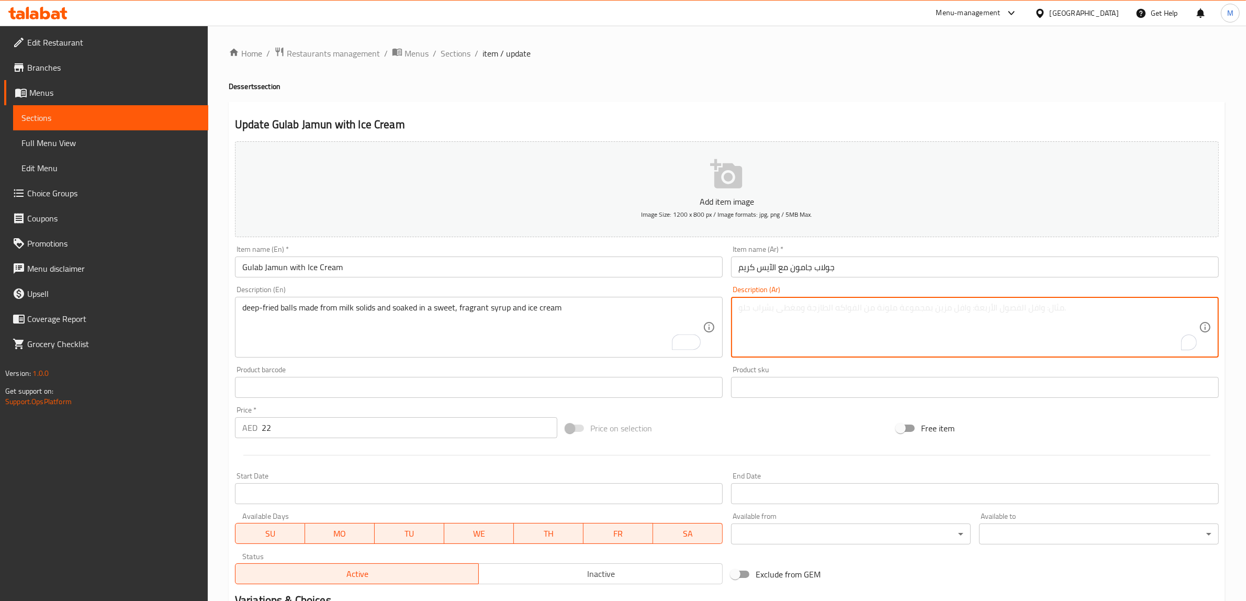
paste textarea "كرات مقلية مصنوعة من مواد صلبة من الحليب ومغموسة في شراب حلو عطري مع الآيس كريم"
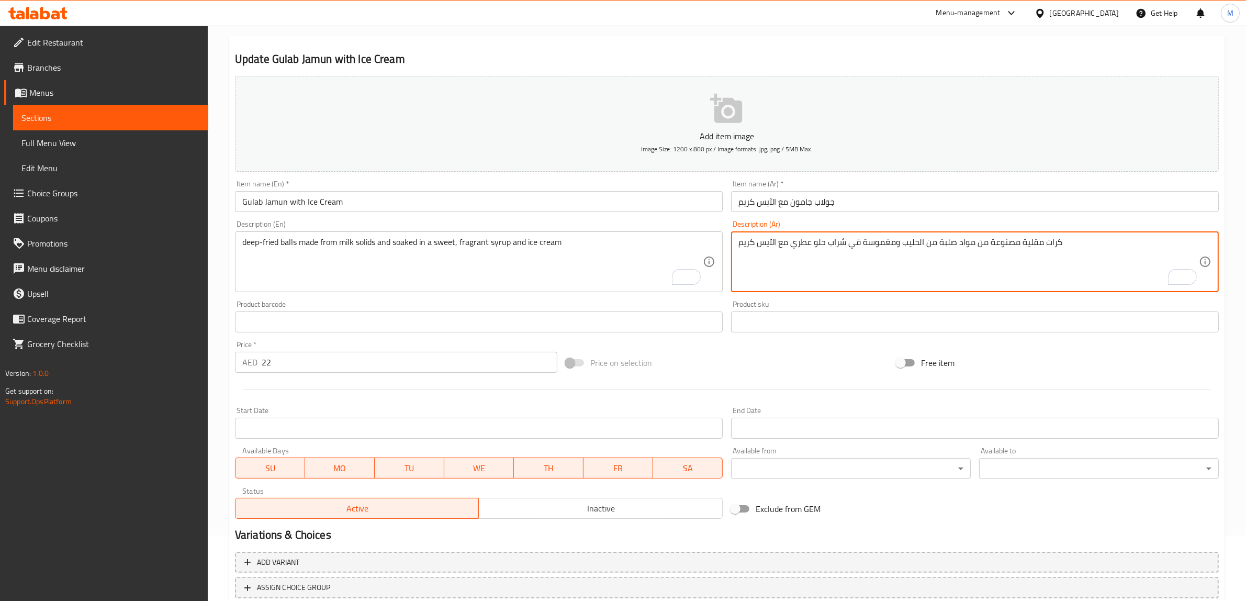
scroll to position [137, 0]
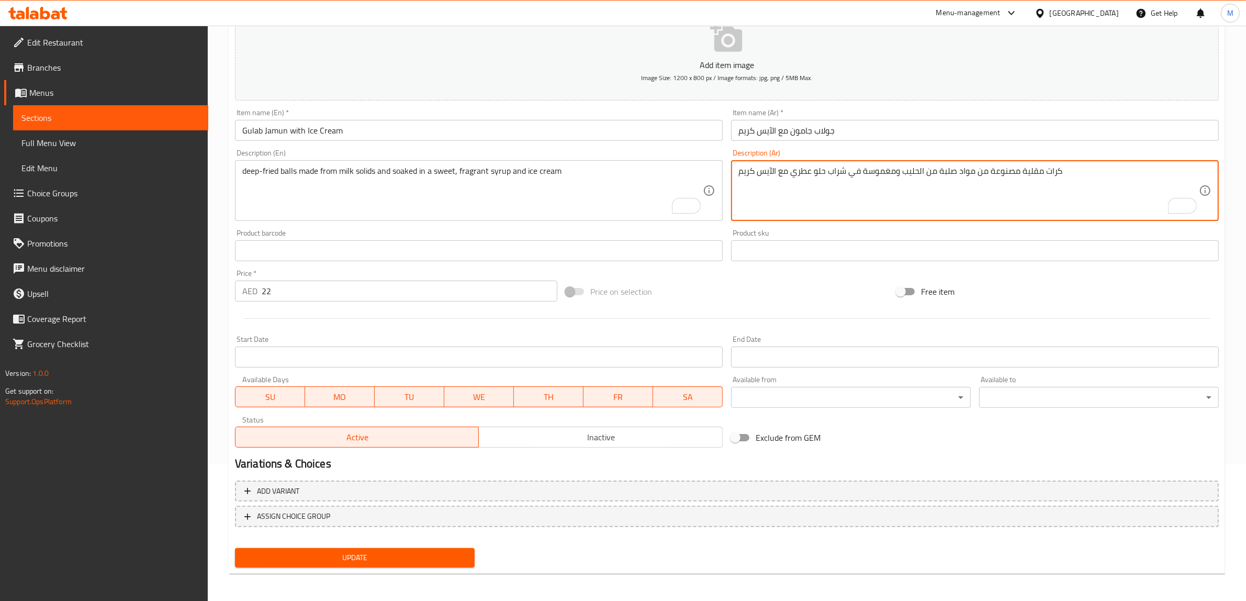
type textarea "كرات مقلية مصنوعة من مواد صلبة من الحليب ومغموسة في شراب حلو عطري مع الآيس كريم"
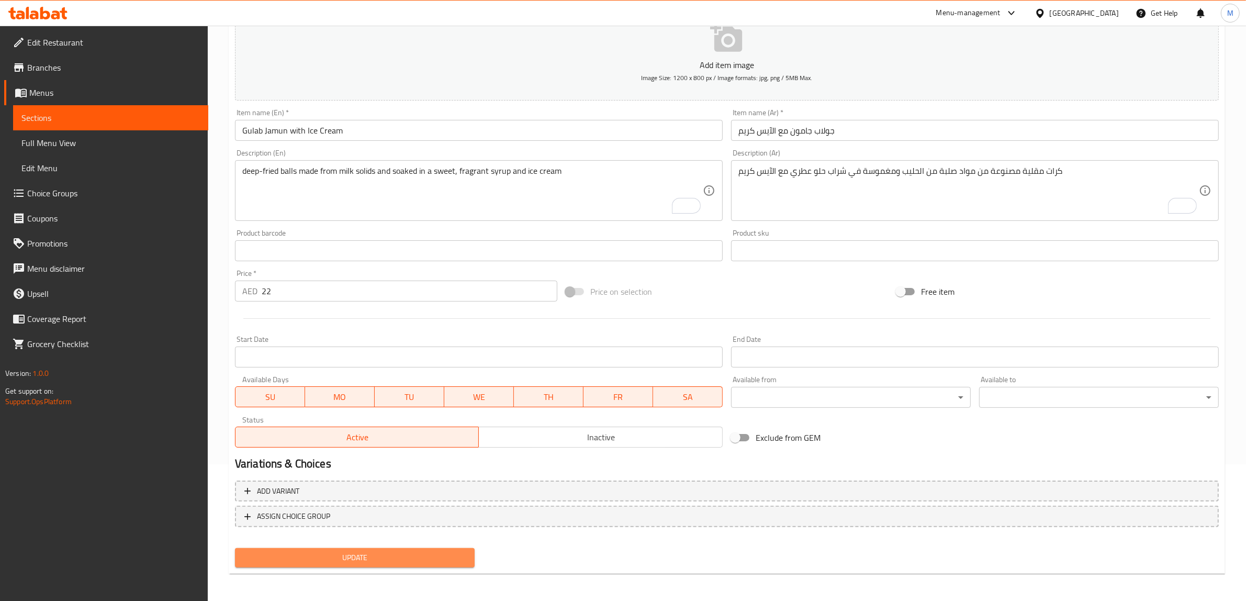
click at [440, 555] on span "Update" at bounding box center [354, 557] width 223 height 13
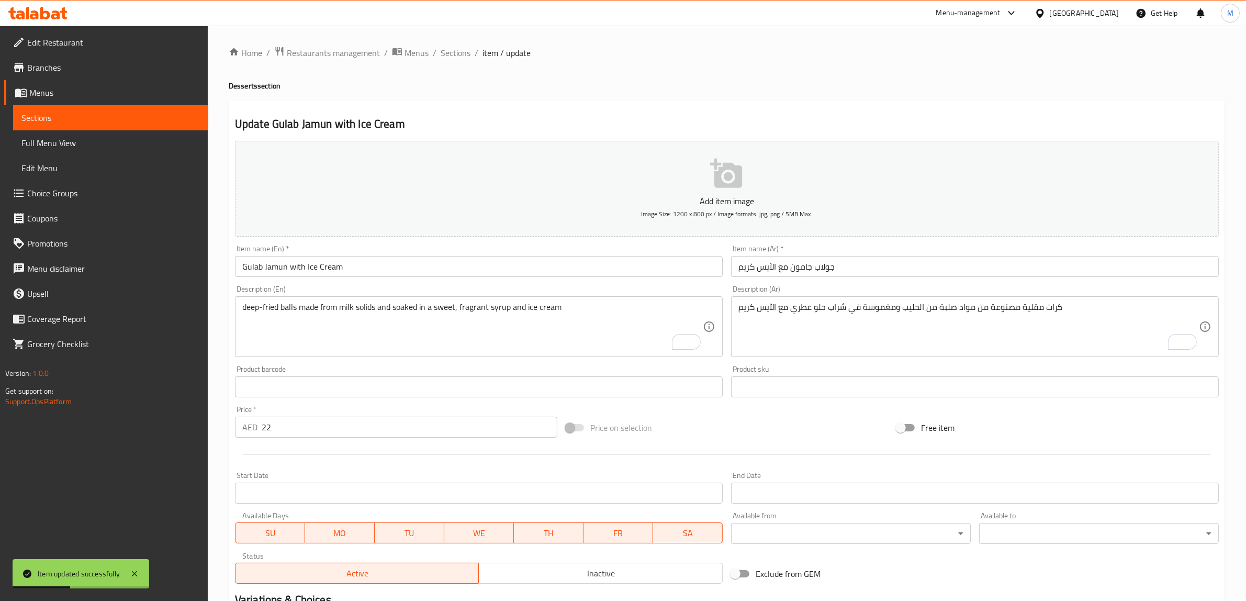
scroll to position [0, 0]
drag, startPoint x: 467, startPoint y: 46, endPoint x: 481, endPoint y: 72, distance: 29.7
click at [467, 47] on span "Sections" at bounding box center [455, 53] width 30 height 13
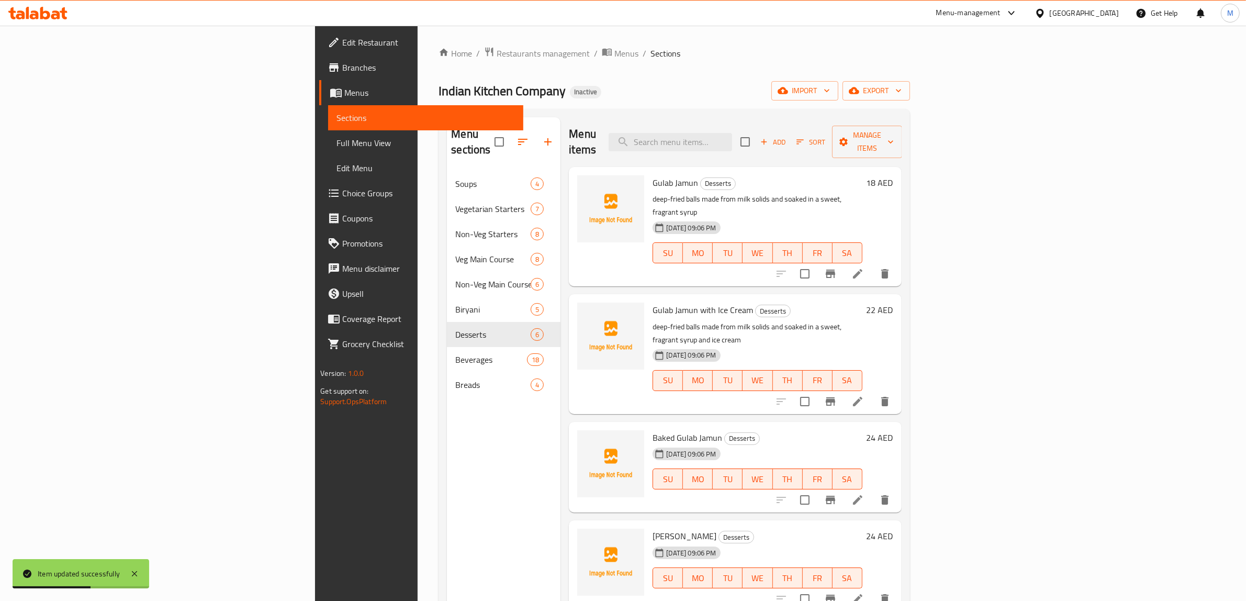
scroll to position [63, 0]
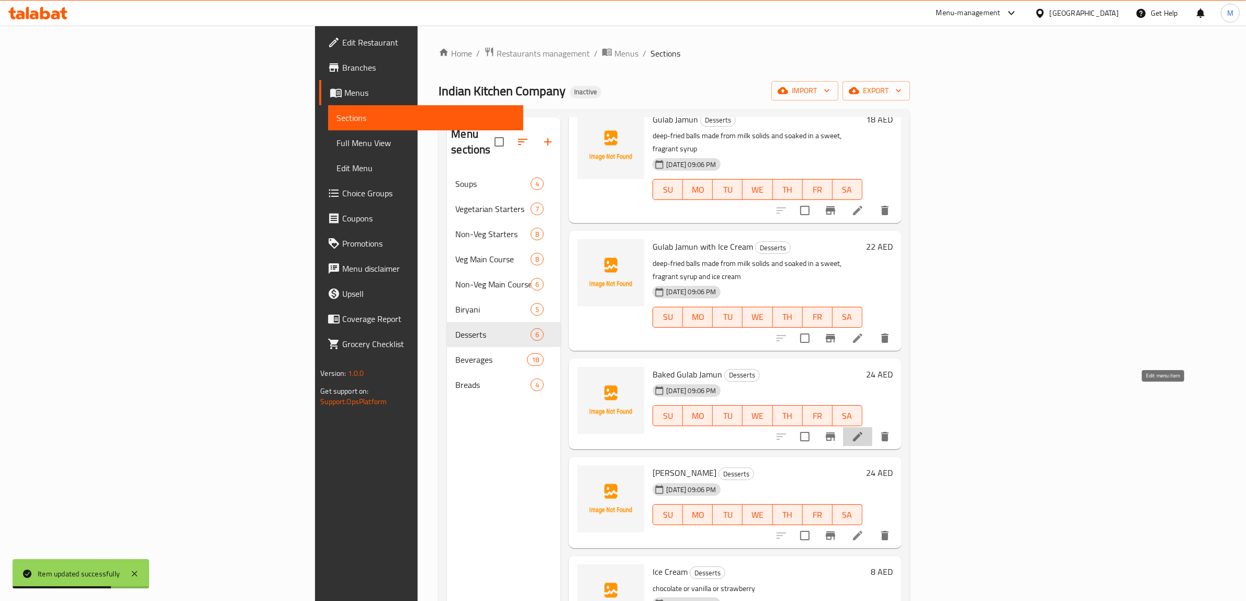
click at [864, 430] on icon at bounding box center [857, 436] width 13 height 13
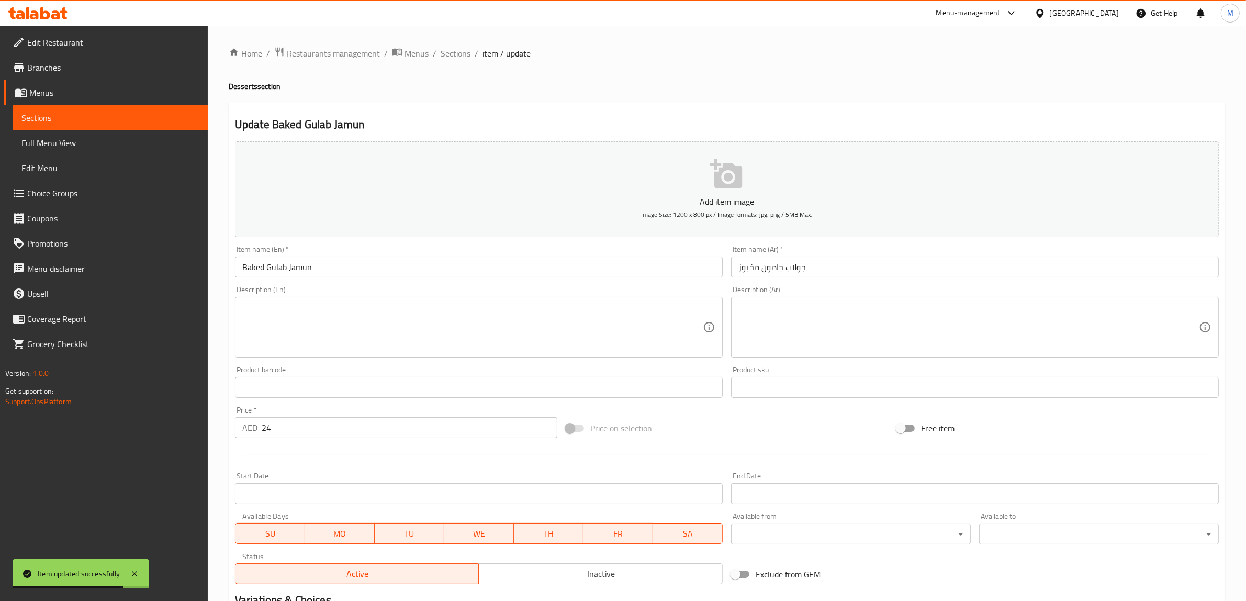
click at [487, 336] on textarea at bounding box center [472, 327] width 460 height 50
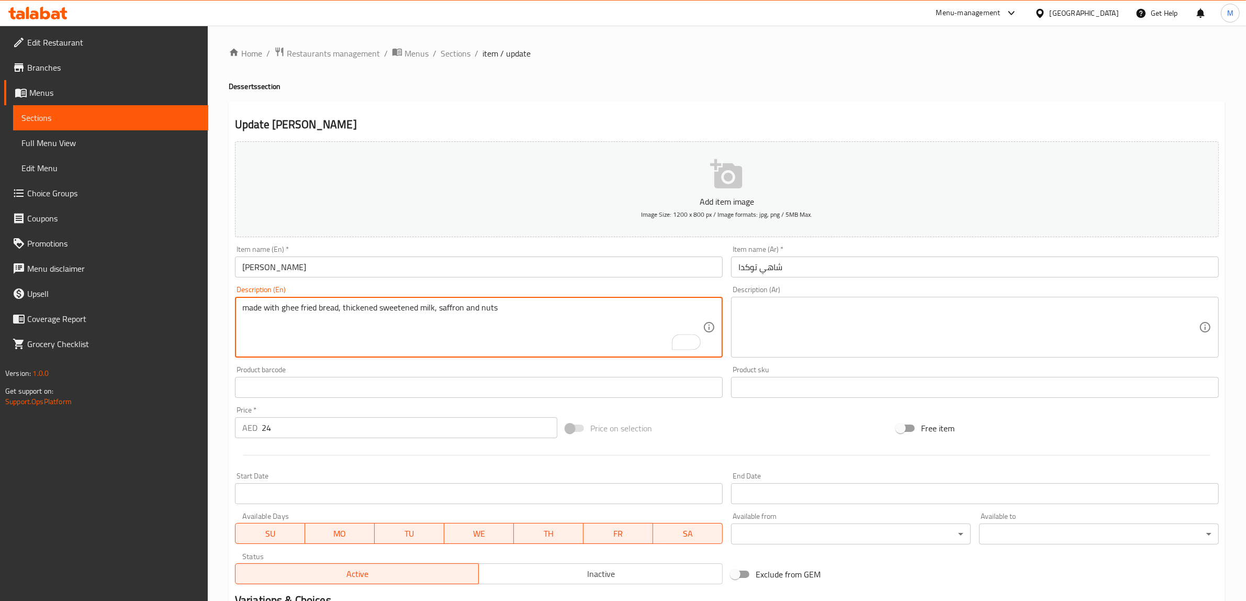
type textarea "made with ghee fried bread, thickened sweetened milk, saffron and nuts"
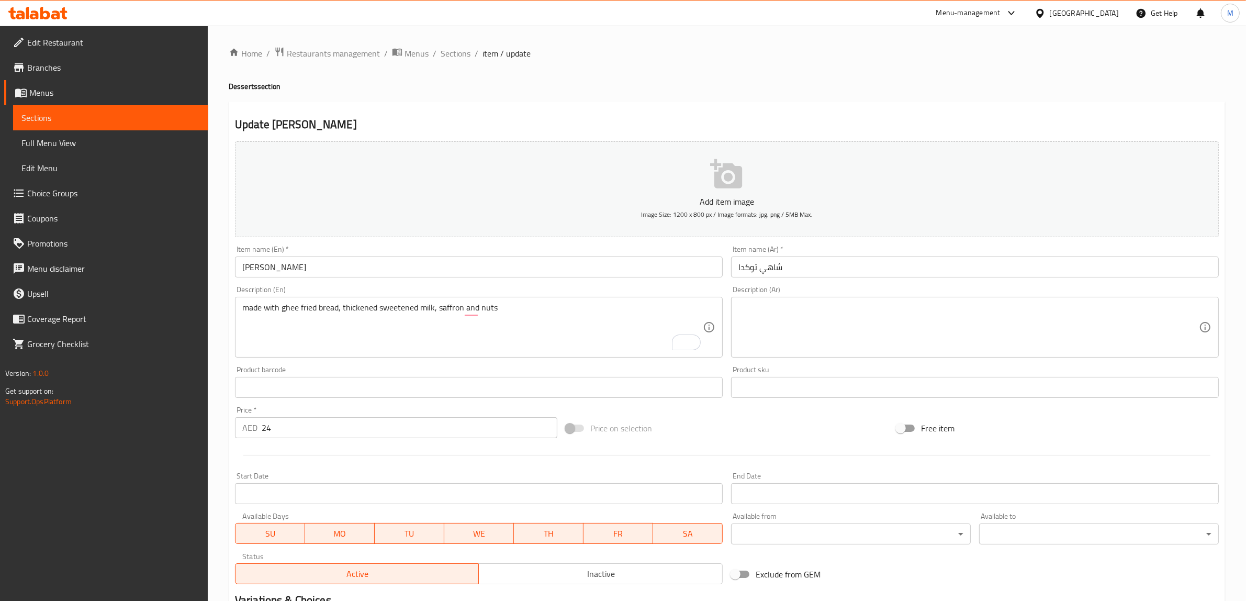
click at [828, 319] on textarea at bounding box center [968, 327] width 460 height 50
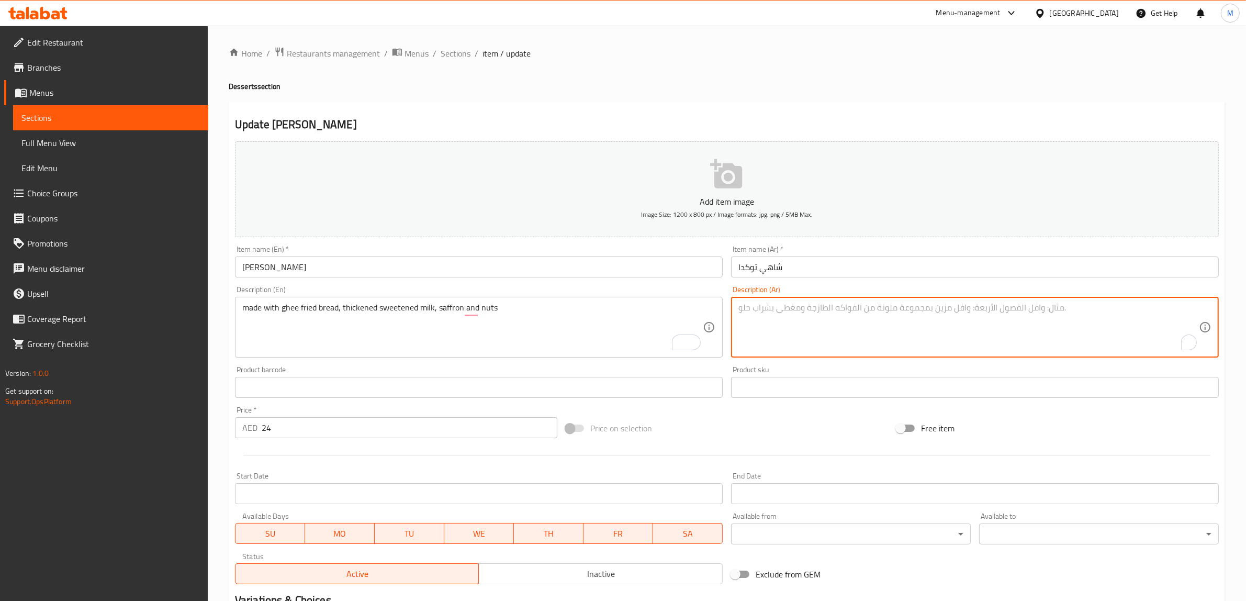
paste textarea "مصنوع من الخبز المقلي بالسمن والحليب المحلى المكثف والزعفران والمكسرات"
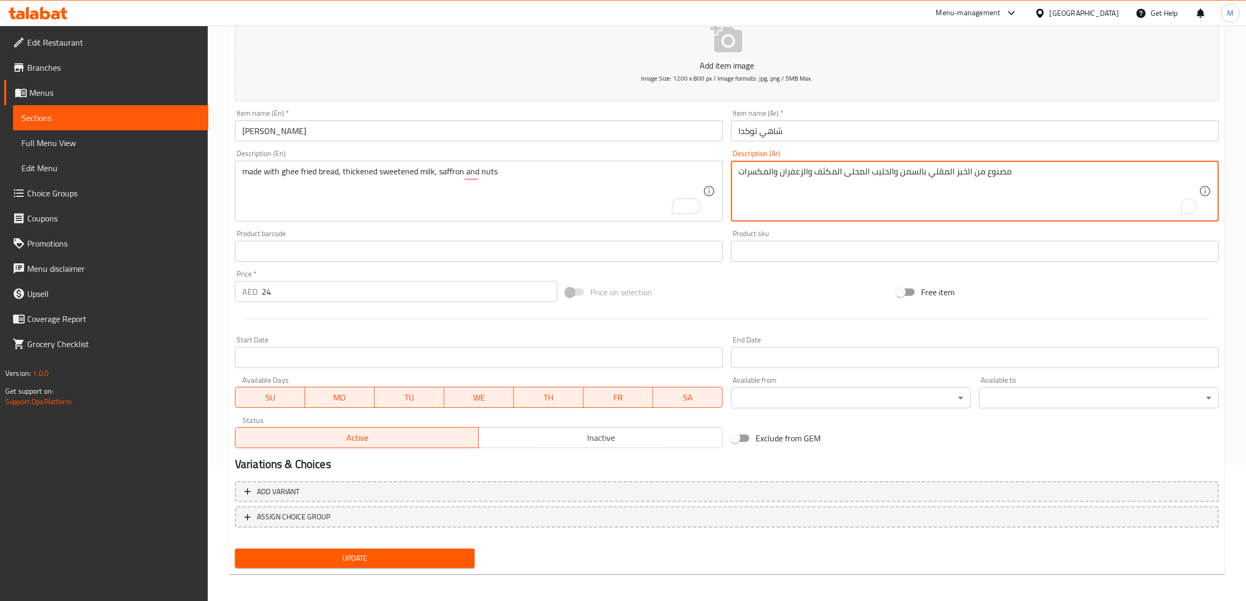
scroll to position [137, 0]
type textarea "مصنوع من الخبز المقلي بالسمن والحليب المحلى المكثف والزعفران والمكسرات"
click at [414, 553] on span "Update" at bounding box center [354, 557] width 223 height 13
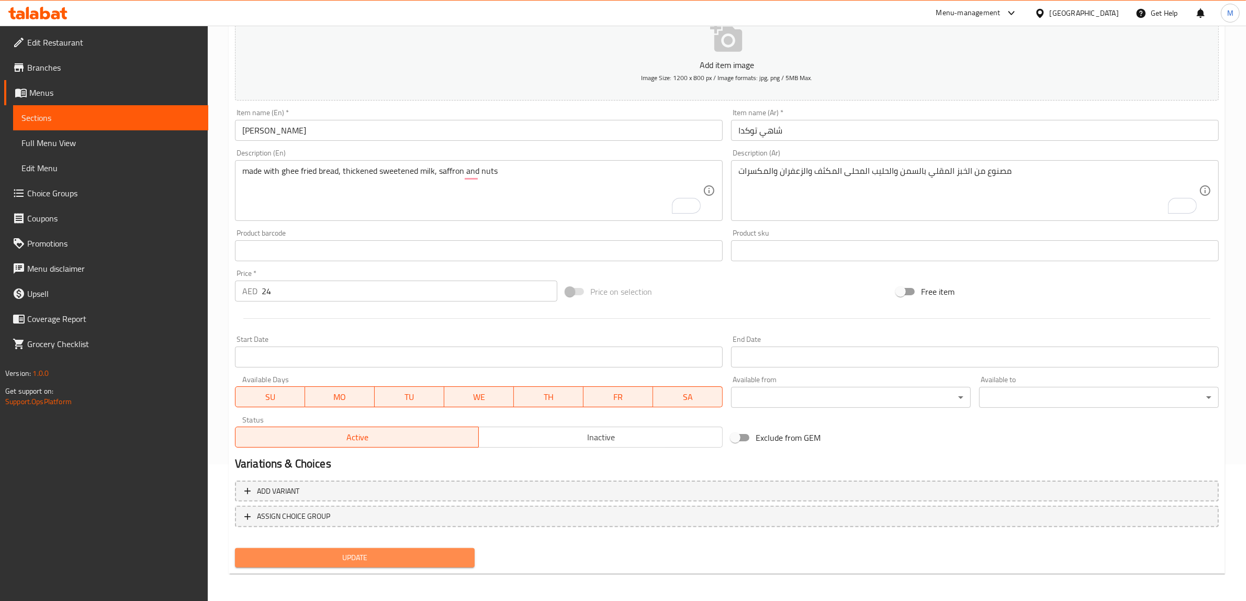
click at [444, 548] on button "Update" at bounding box center [355, 557] width 240 height 19
click at [451, 560] on span "Update" at bounding box center [354, 557] width 223 height 13
click at [409, 552] on span "Update" at bounding box center [354, 557] width 223 height 13
click at [458, 551] on span "Update" at bounding box center [354, 557] width 223 height 13
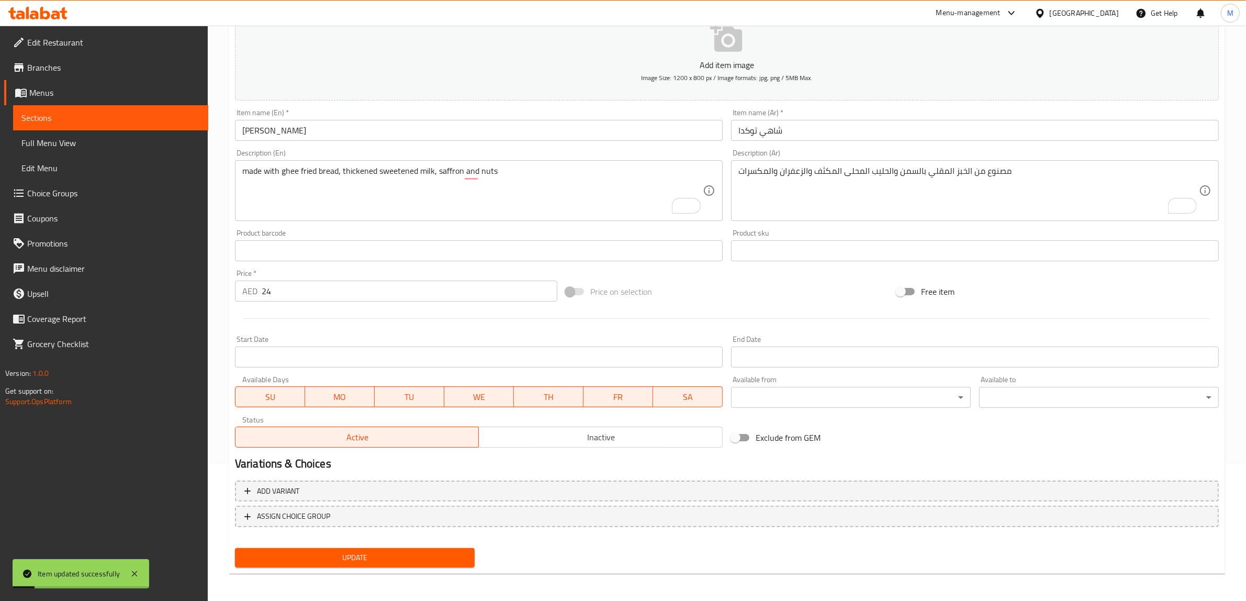
scroll to position [0, 0]
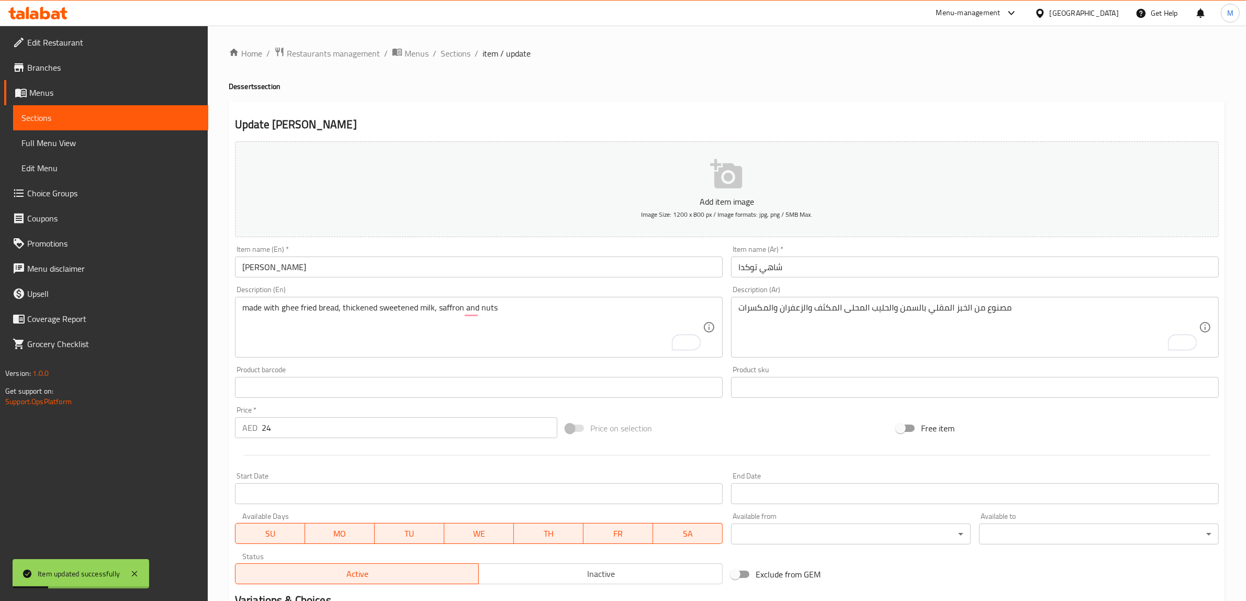
click at [443, 43] on div "Home / Restaurants management / Menus / Sections / item / update Desserts secti…" at bounding box center [727, 383] width 1038 height 714
click at [443, 59] on span "Sections" at bounding box center [455, 53] width 30 height 13
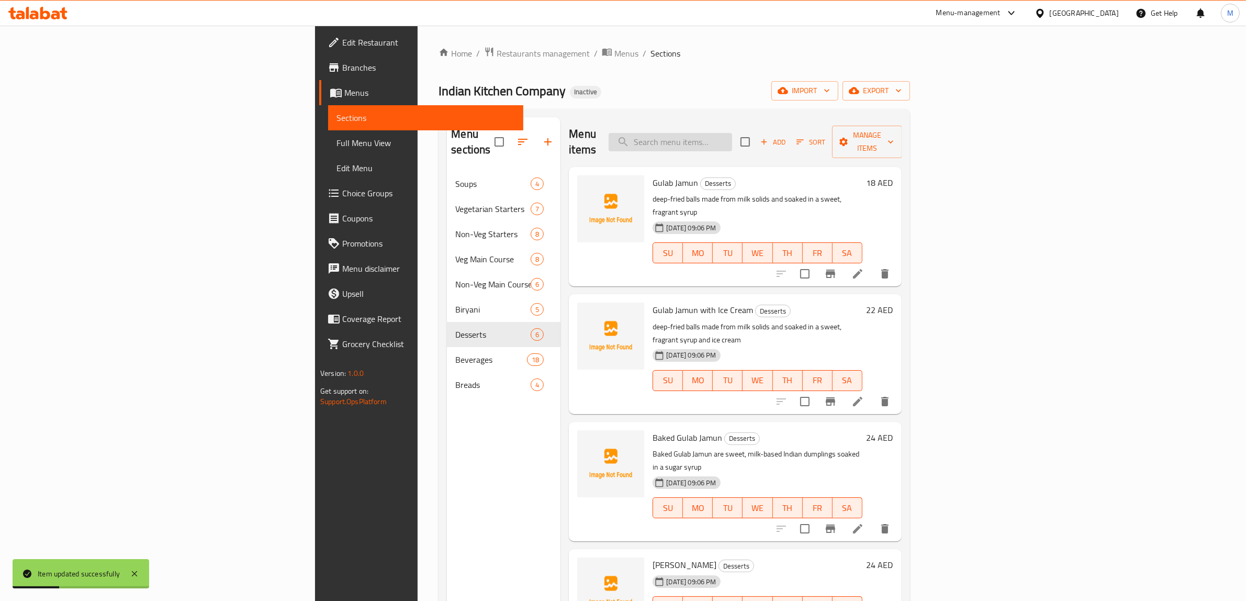
click at [732, 133] on input "search" at bounding box center [669, 142] width 123 height 18
paste input "Orange Juic"
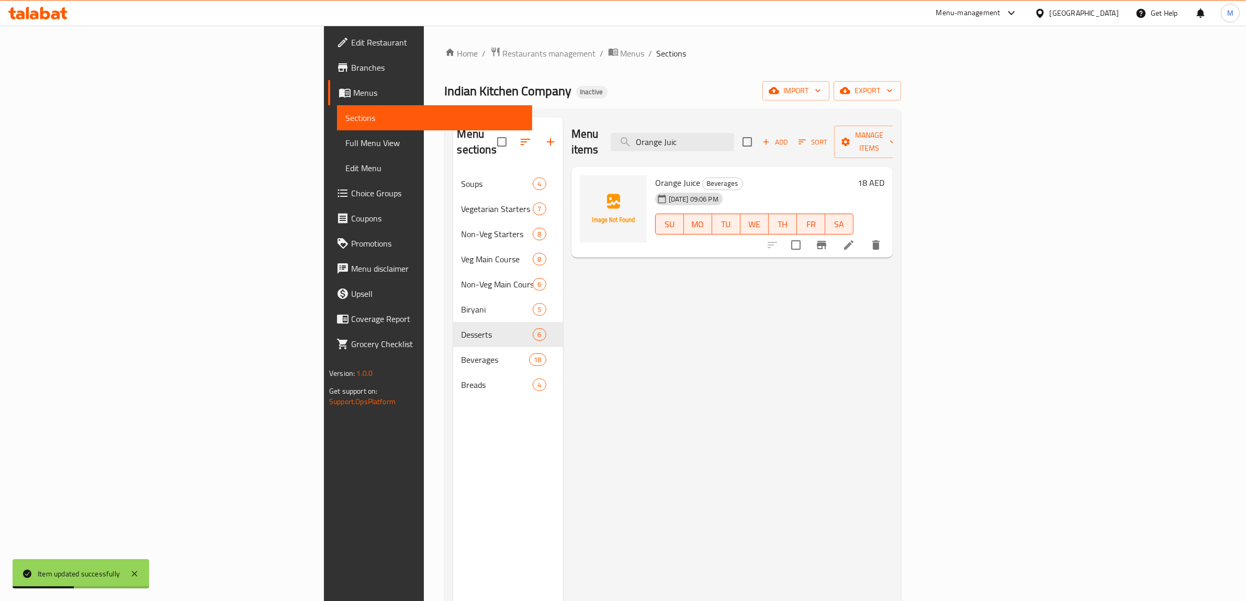
type input "Orange Juic"
click at [855, 239] on icon at bounding box center [848, 245] width 13 height 13
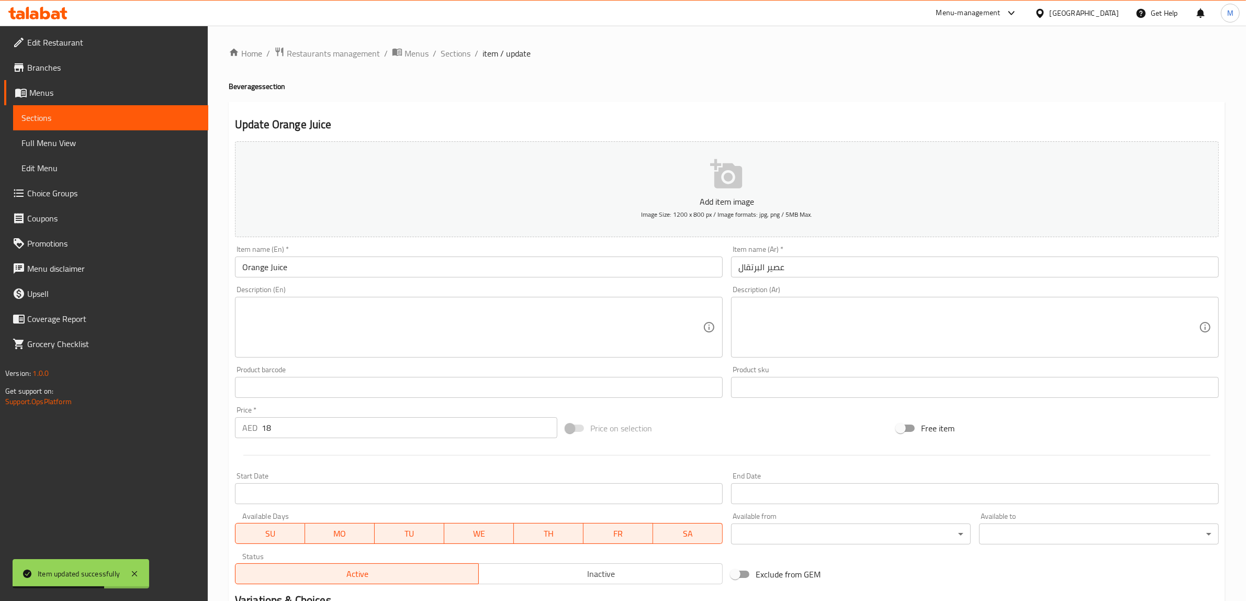
click at [432, 322] on textarea at bounding box center [472, 327] width 460 height 50
paste textarea "freshly squeezed orange juice"
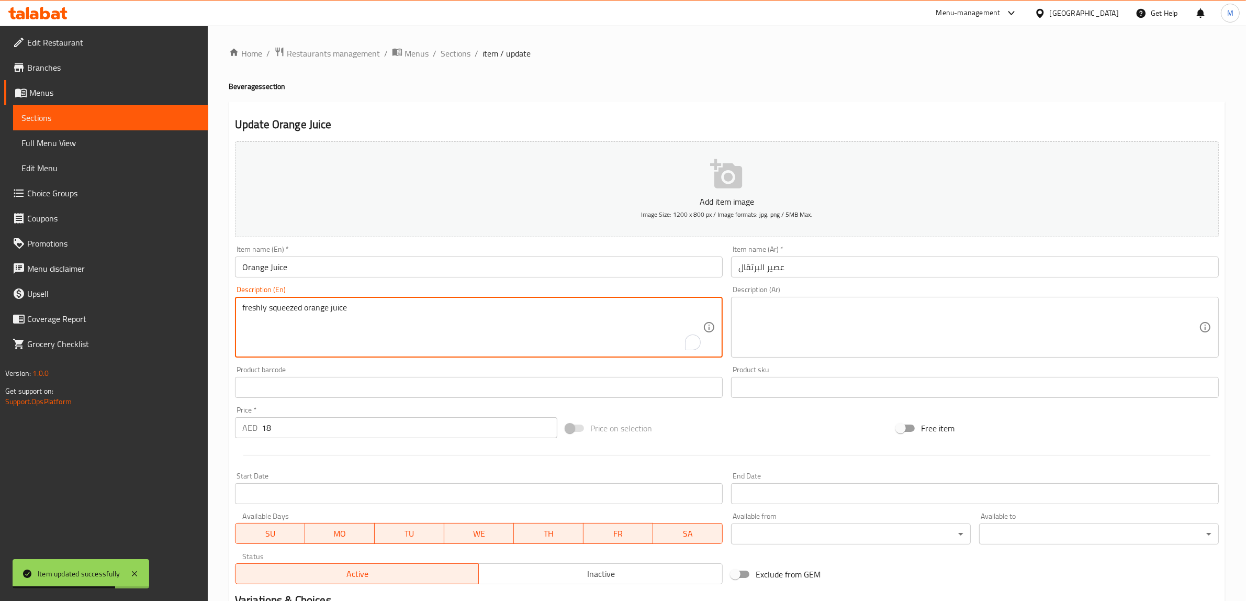
type textarea "freshly squeezed orange juice"
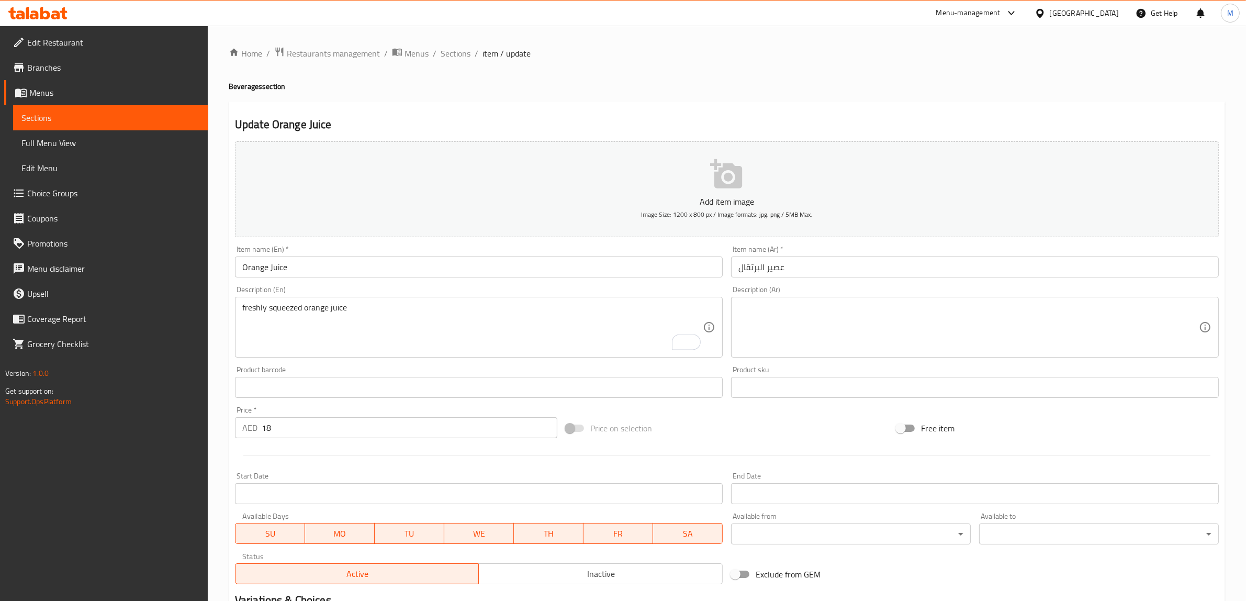
click at [816, 366] on div "Product sku Product sku" at bounding box center [975, 382] width 488 height 32
click at [827, 340] on textarea at bounding box center [968, 327] width 460 height 50
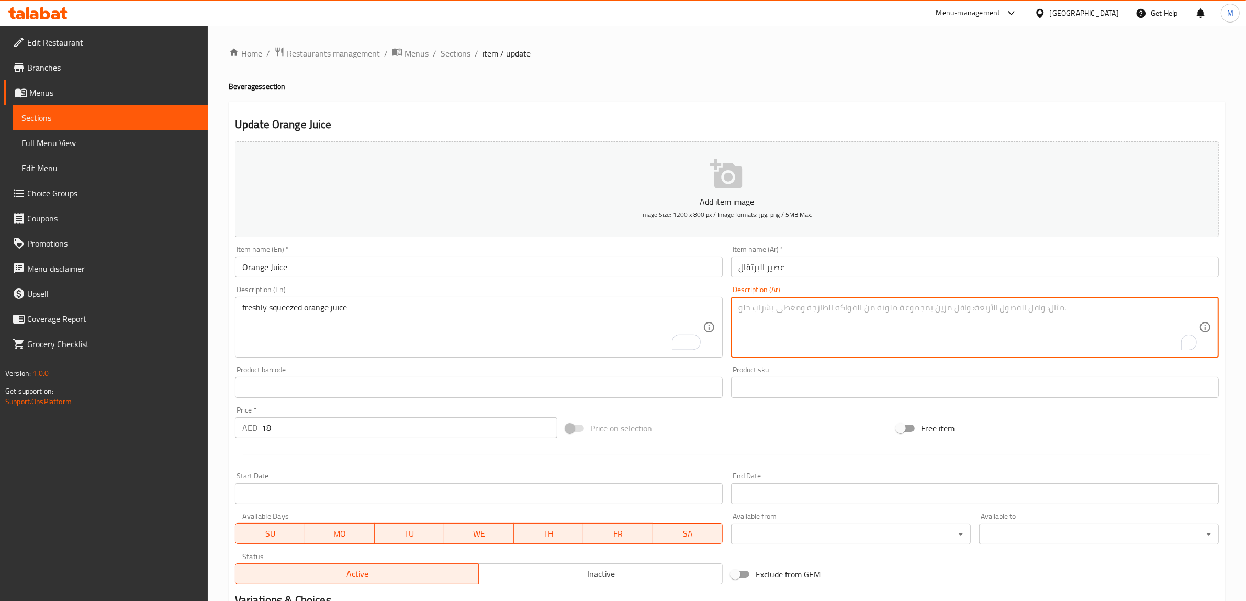
paste textarea "عصير برتقال طازج"
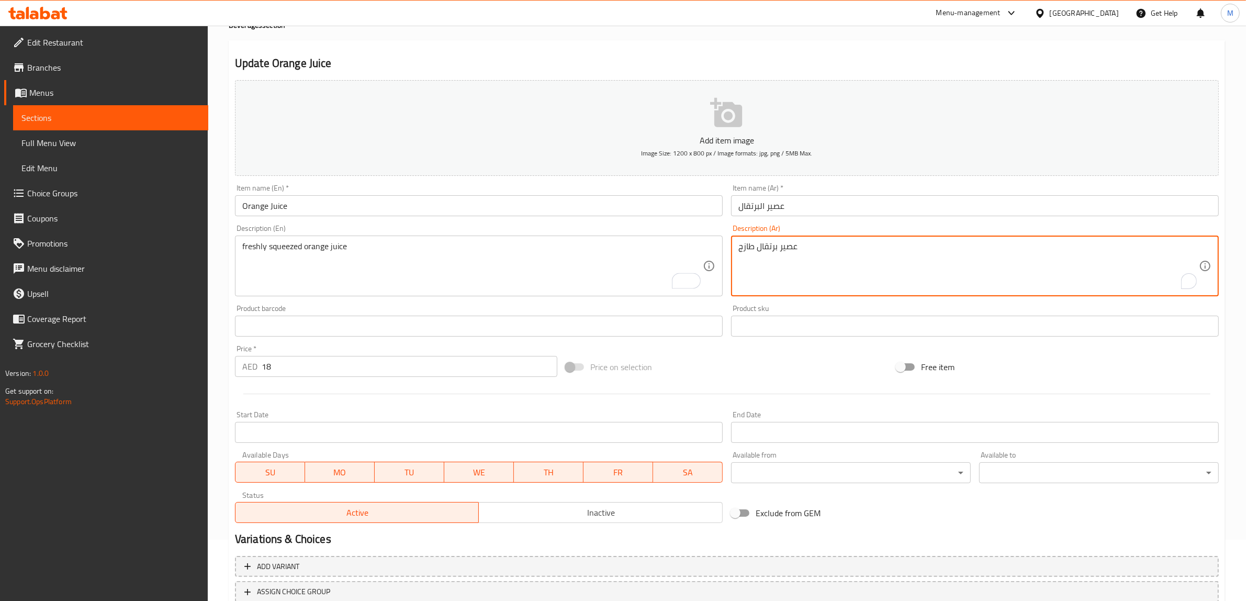
scroll to position [137, 0]
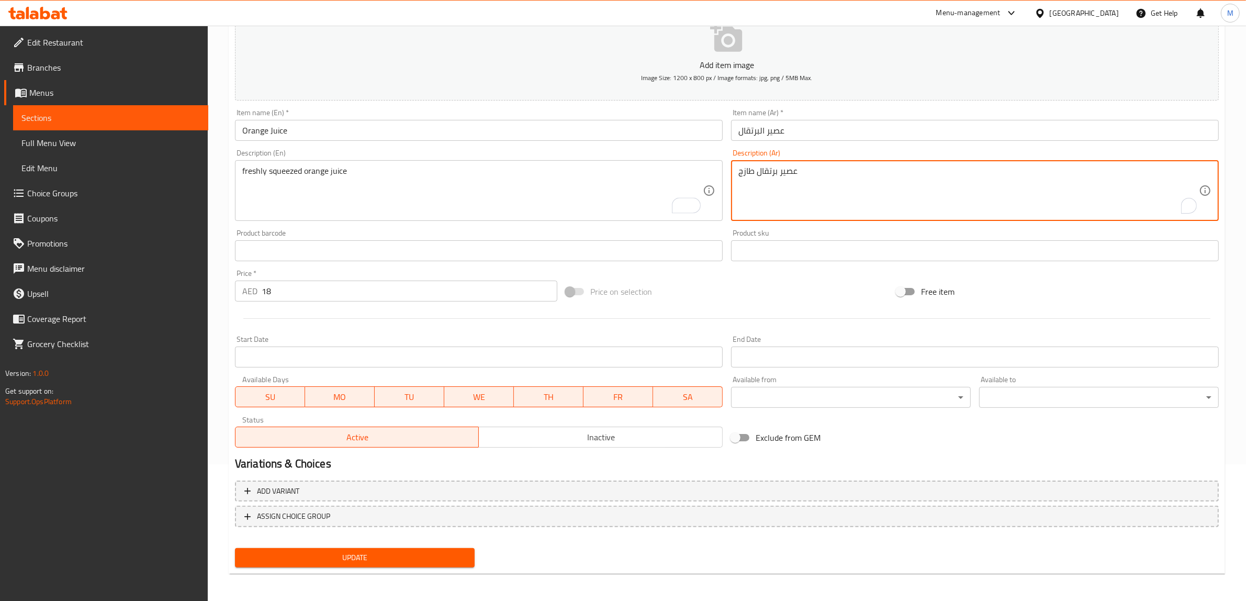
type textarea "عصير برتقال طازج"
click at [406, 548] on button "Update" at bounding box center [355, 557] width 240 height 19
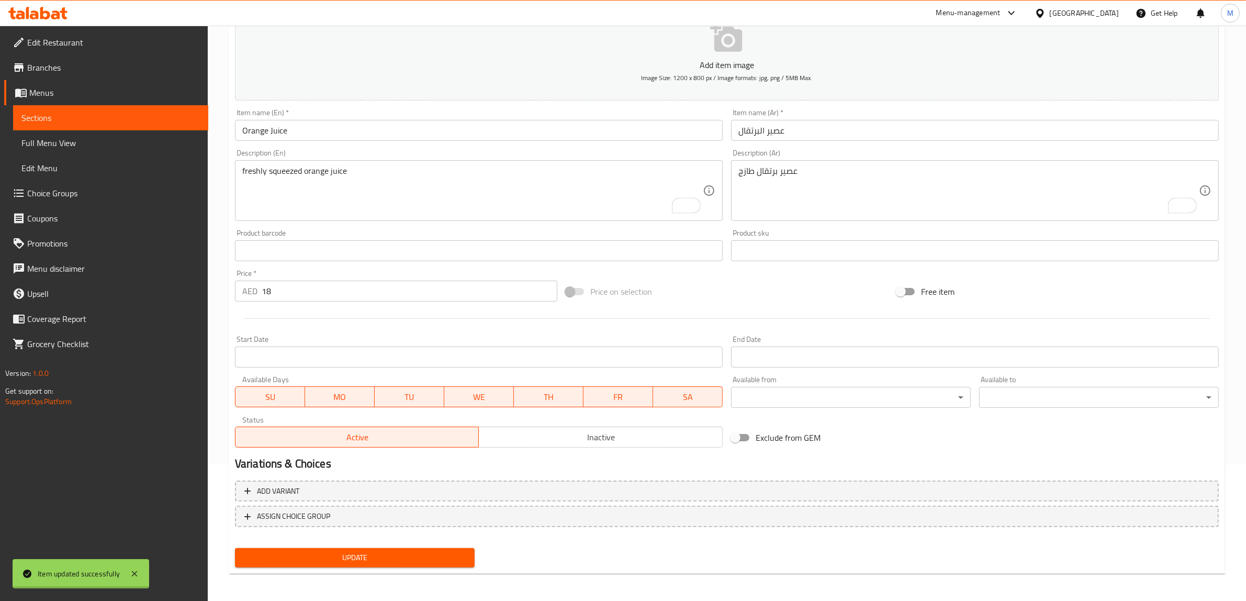
click at [406, 548] on div at bounding box center [623, 300] width 1246 height 601
click at [406, 548] on button "Update" at bounding box center [355, 557] width 240 height 19
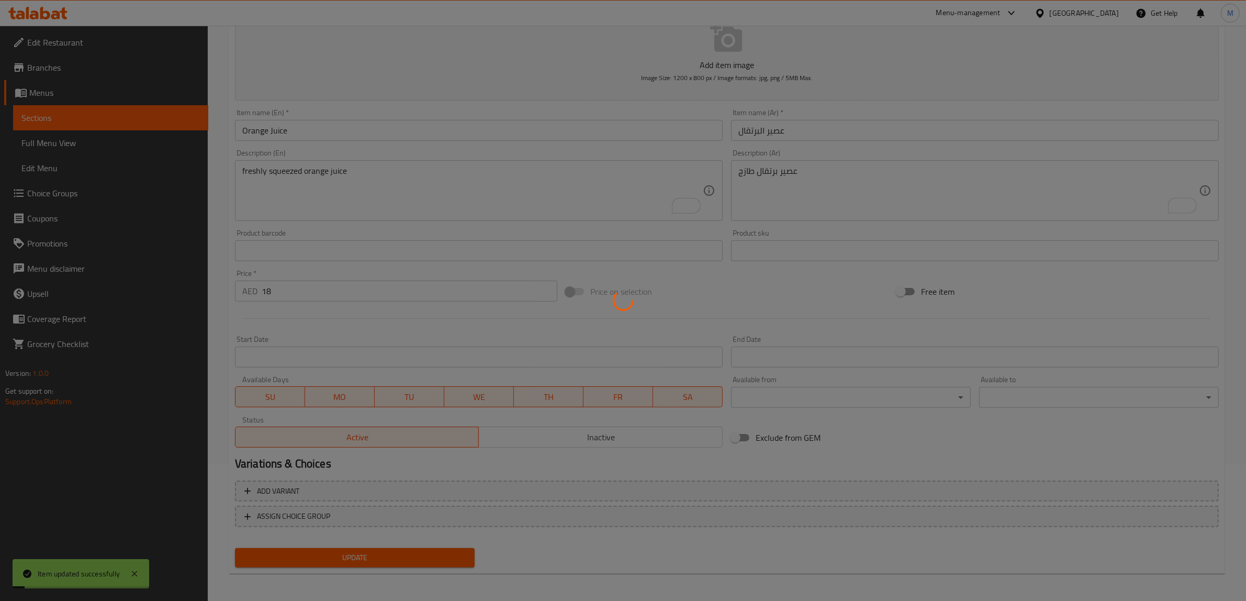
scroll to position [0, 0]
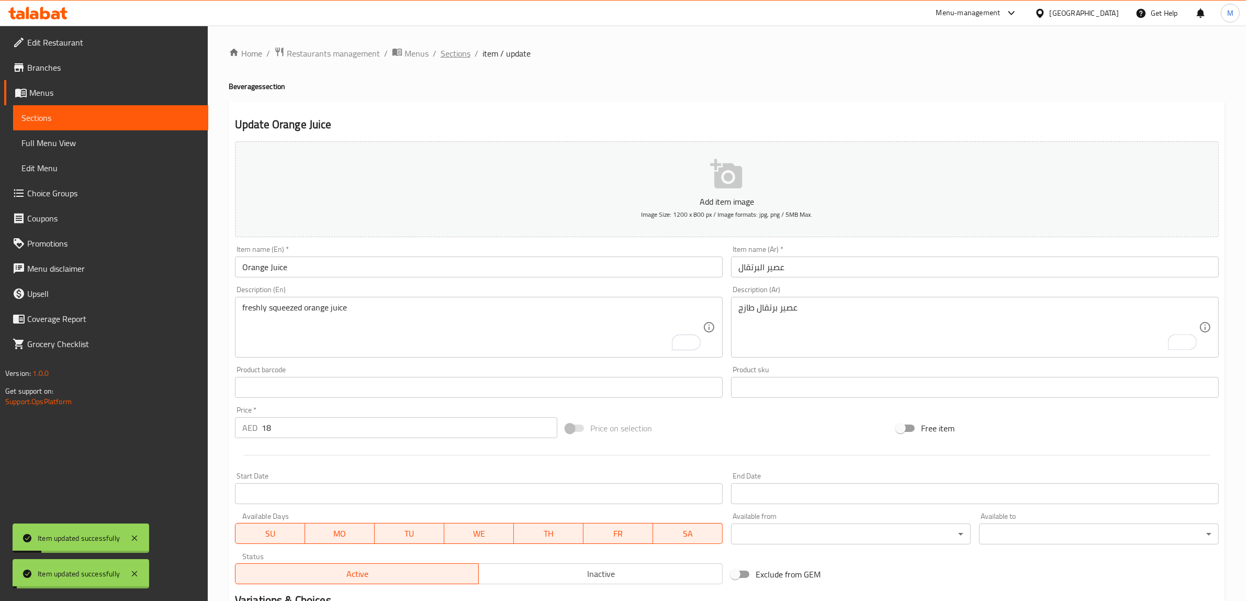
click at [463, 56] on span "Sections" at bounding box center [455, 53] width 30 height 13
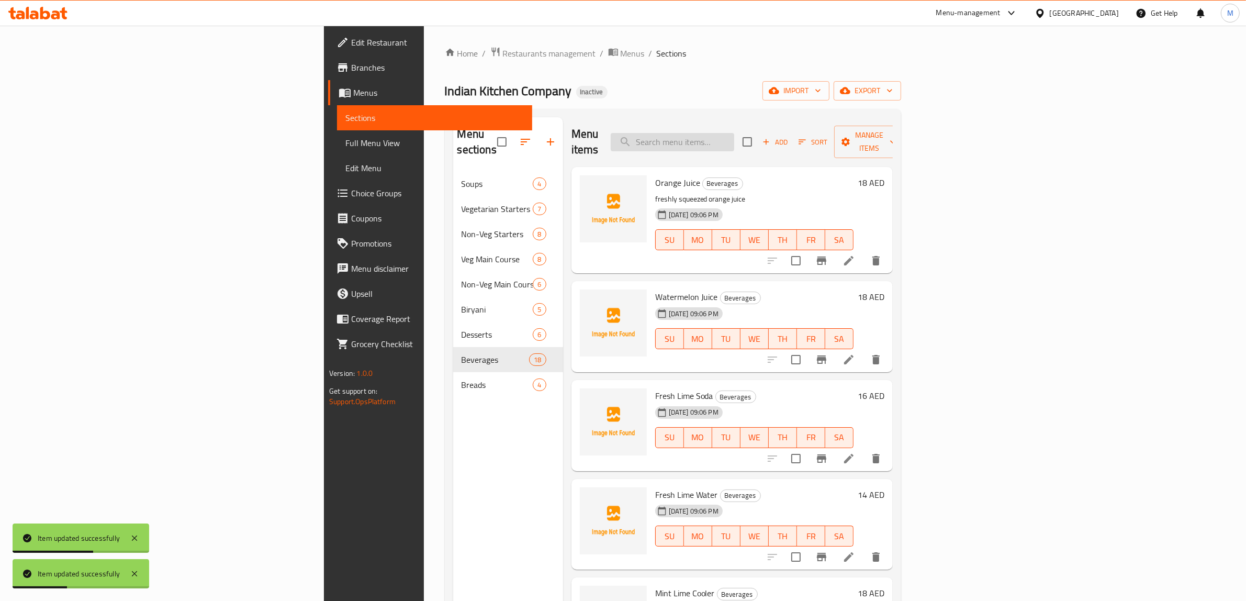
click at [734, 137] on input "search" at bounding box center [671, 142] width 123 height 18
paste input "atermelon Juice"
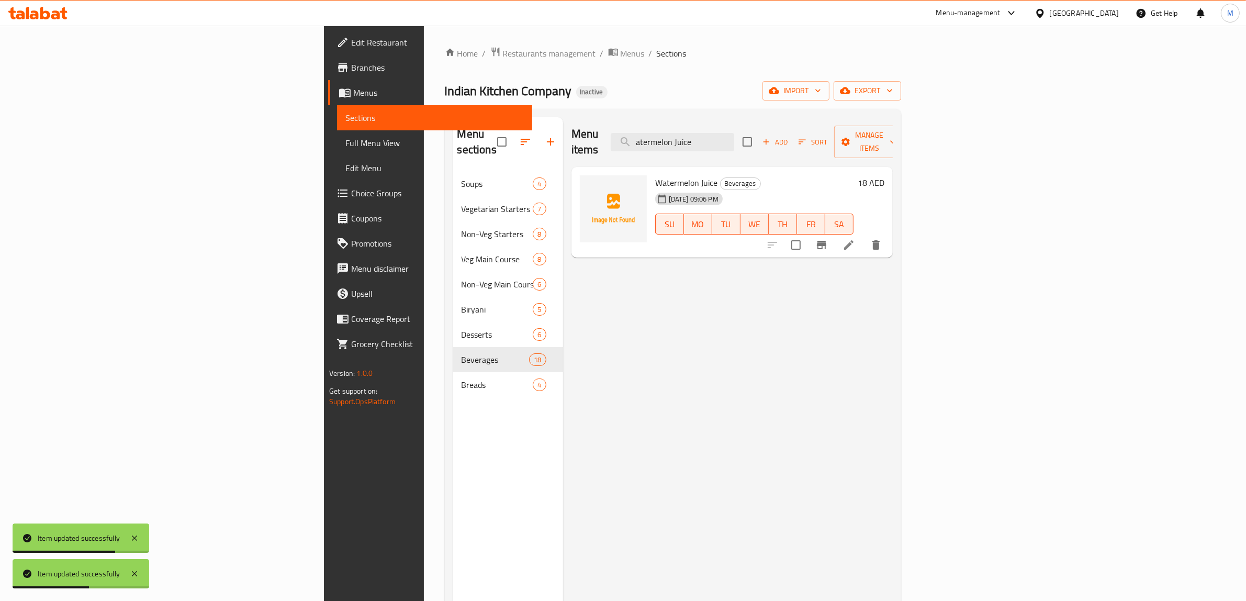
type input "atermelon Juice"
click at [855, 239] on icon at bounding box center [848, 245] width 13 height 13
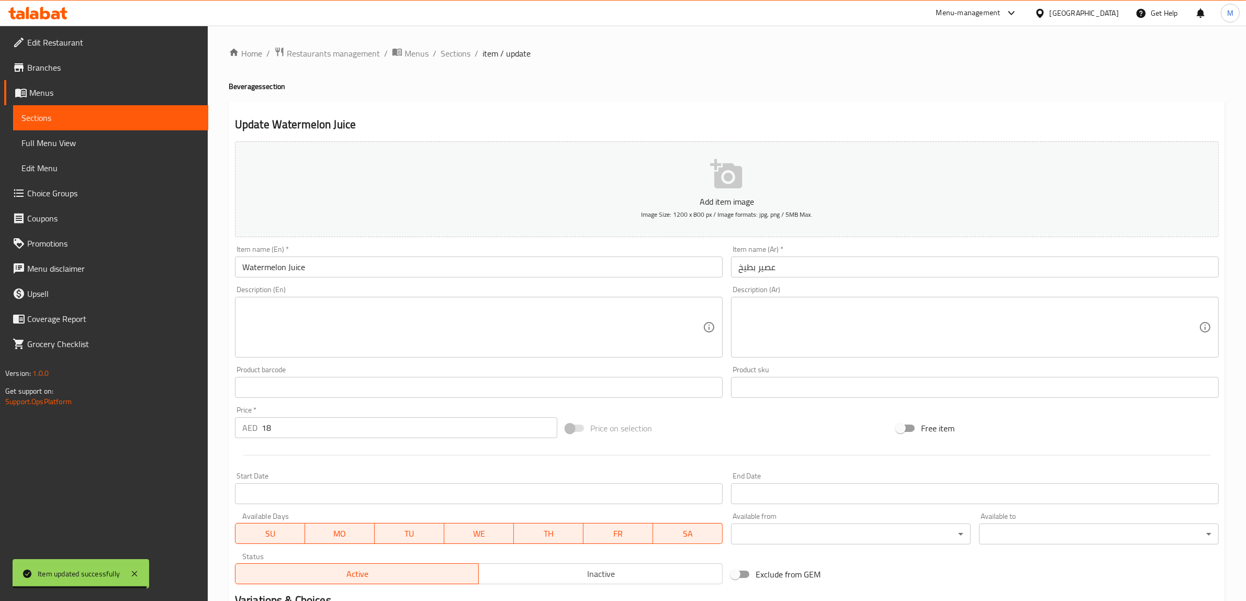
click at [575, 315] on textarea at bounding box center [472, 327] width 460 height 50
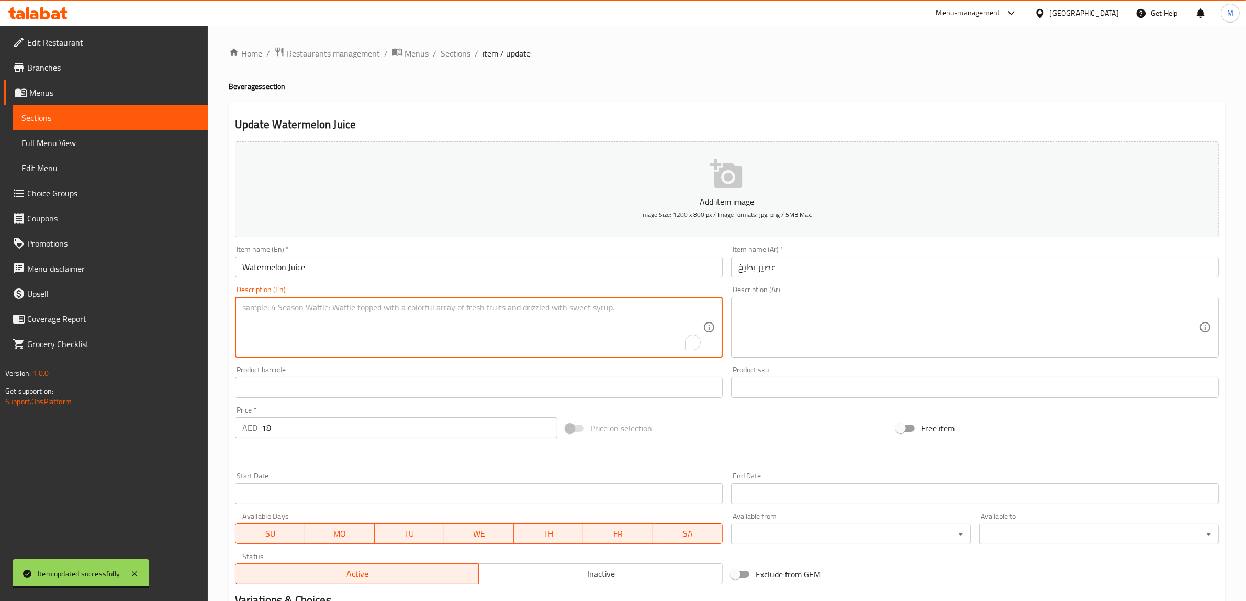
paste textarea "juiced fresh watermelon"
type textarea "juiced fresh watermelon"
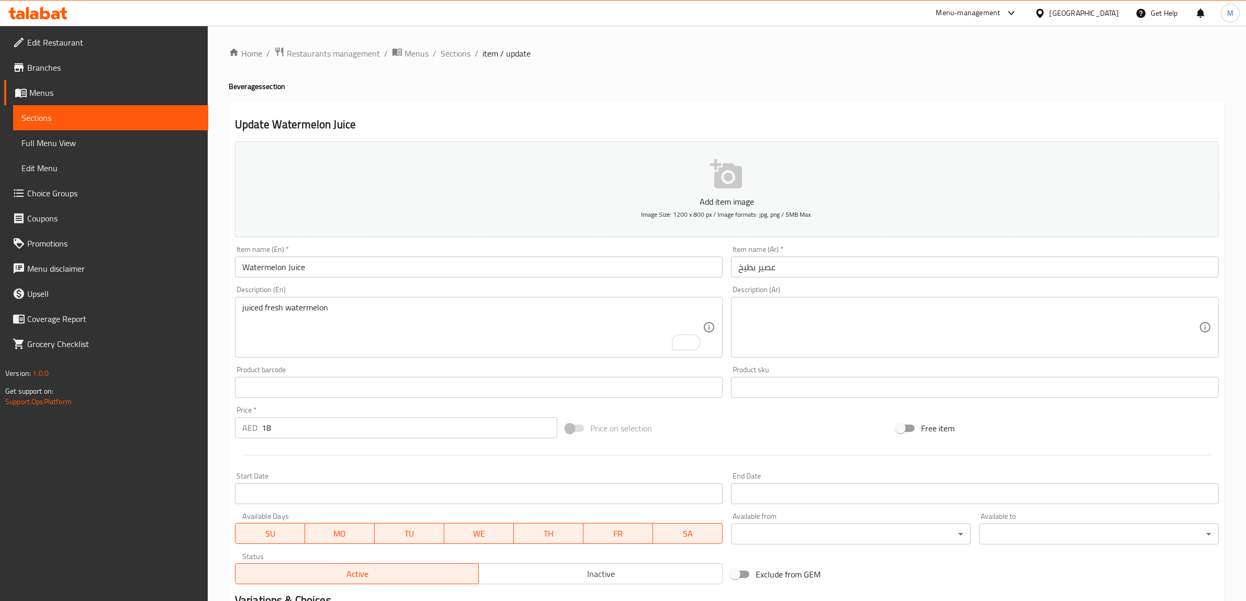
click at [804, 324] on textarea at bounding box center [968, 327] width 460 height 50
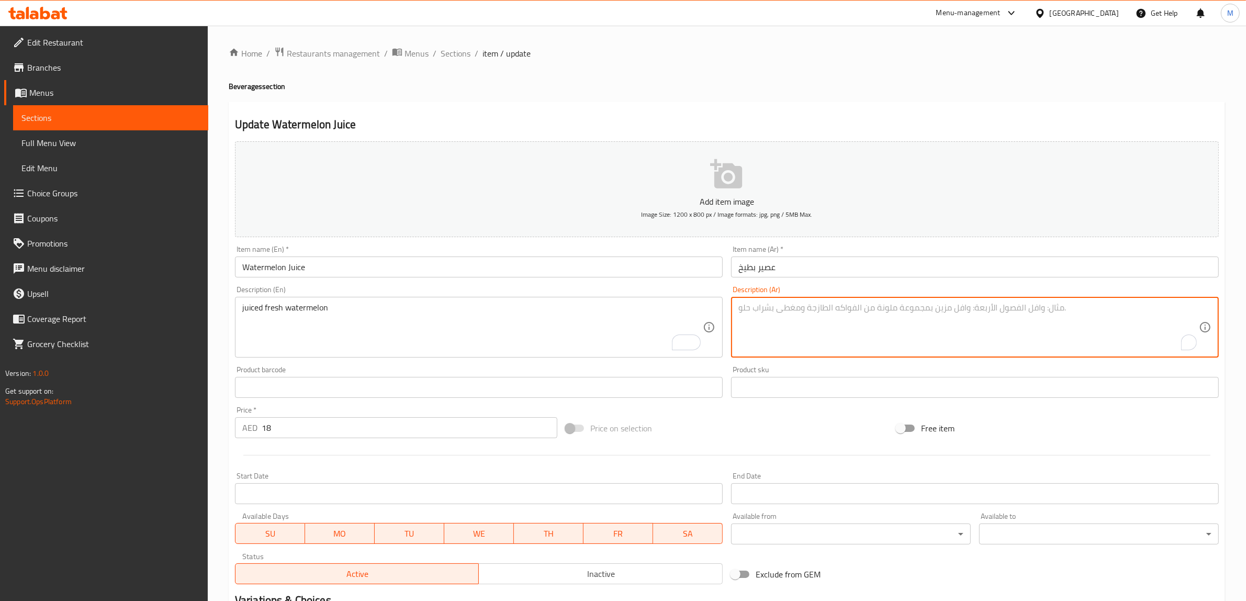
paste textarea "عصير البطيخ الطازج"
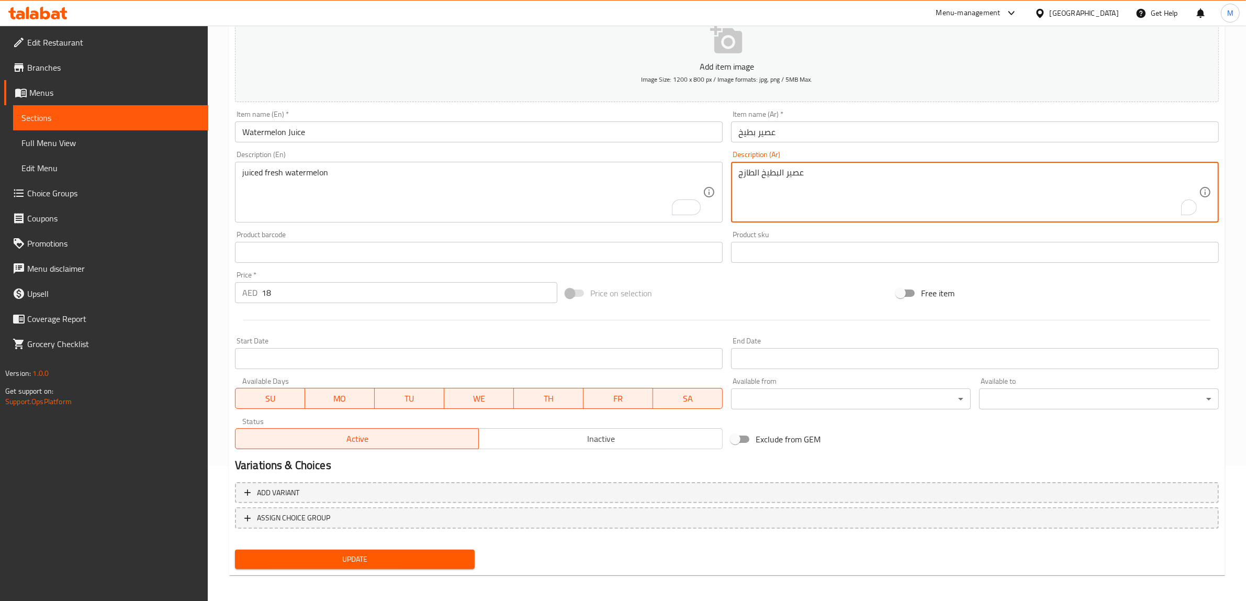
scroll to position [137, 0]
type textarea "عصير البطيخ الطازج"
click at [375, 557] on span "Update" at bounding box center [354, 557] width 223 height 13
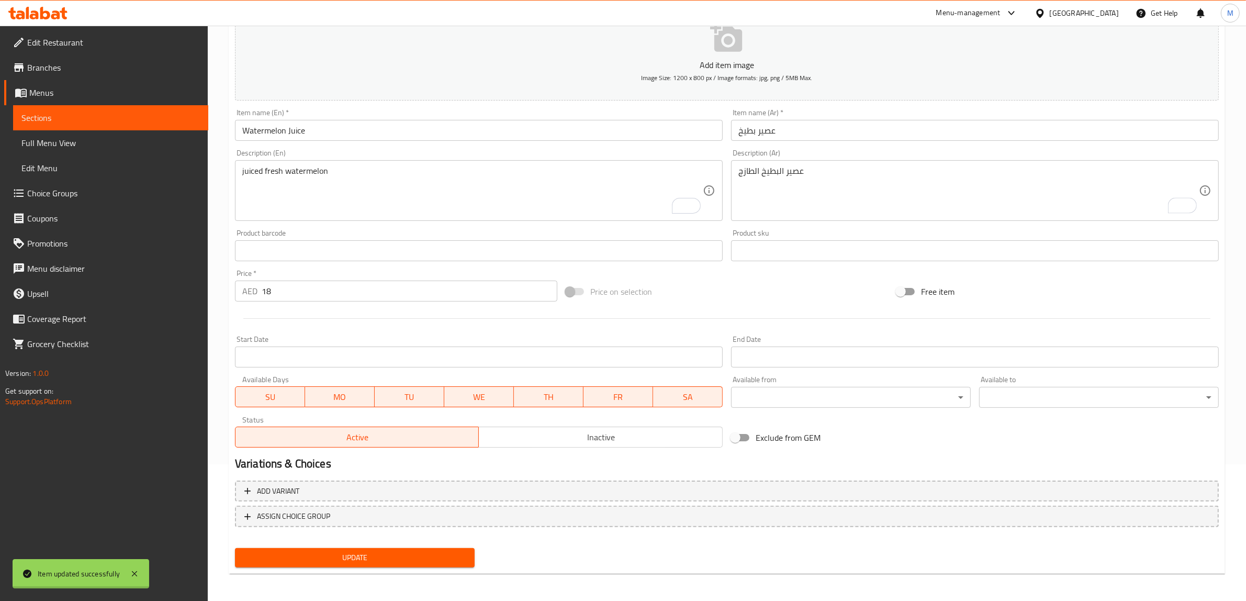
click at [375, 557] on div "Home / Restaurants management / Menus / Sections / item / update Beverages sect…" at bounding box center [727, 246] width 996 height 672
click at [375, 557] on span "Update" at bounding box center [354, 557] width 223 height 13
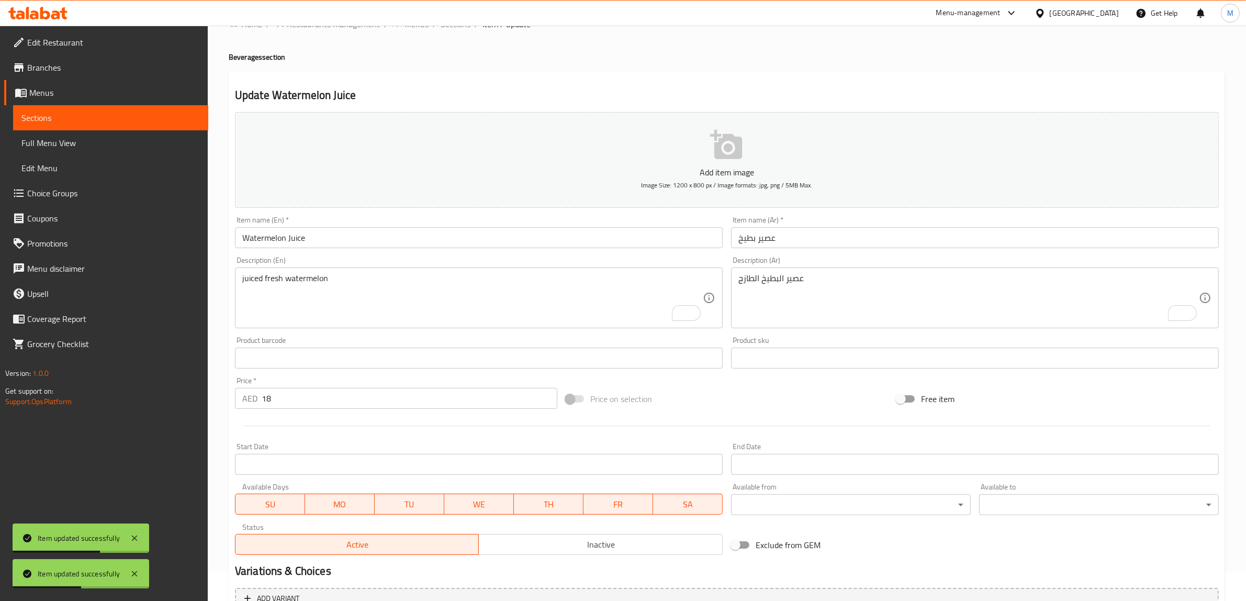
scroll to position [0, 0]
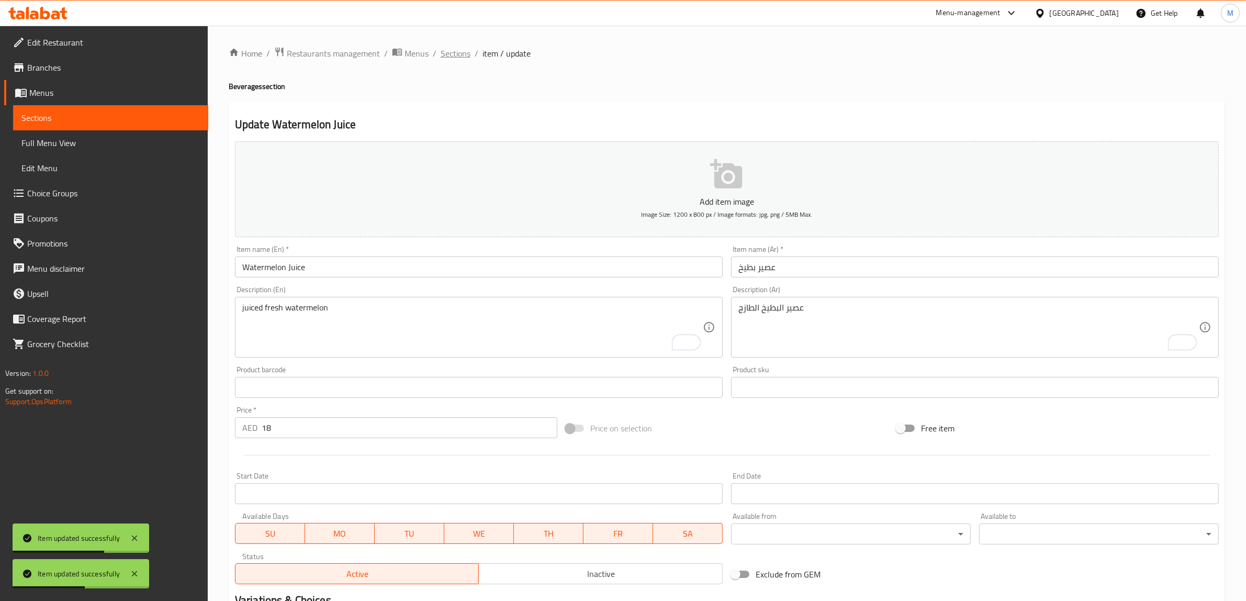
click at [464, 48] on span "Sections" at bounding box center [455, 53] width 30 height 13
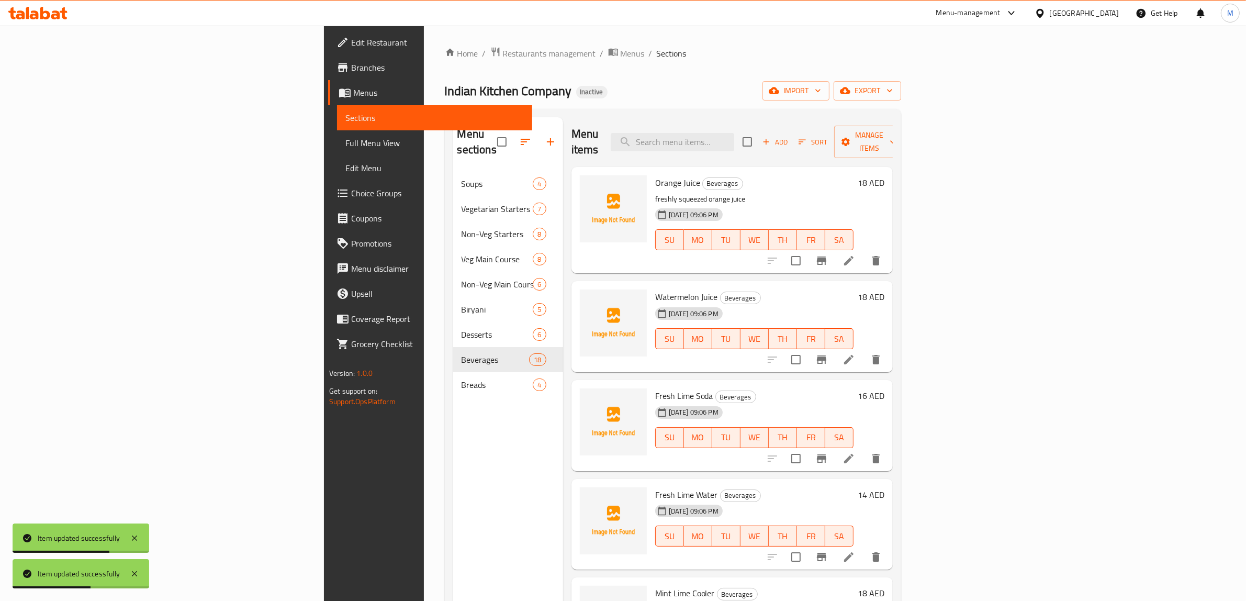
drag, startPoint x: 803, startPoint y: 124, endPoint x: 801, endPoint y: 132, distance: 8.0
click at [802, 124] on div "Menu items Add Sort Manage items" at bounding box center [731, 142] width 321 height 50
click at [734, 133] on input "search" at bounding box center [671, 142] width 123 height 18
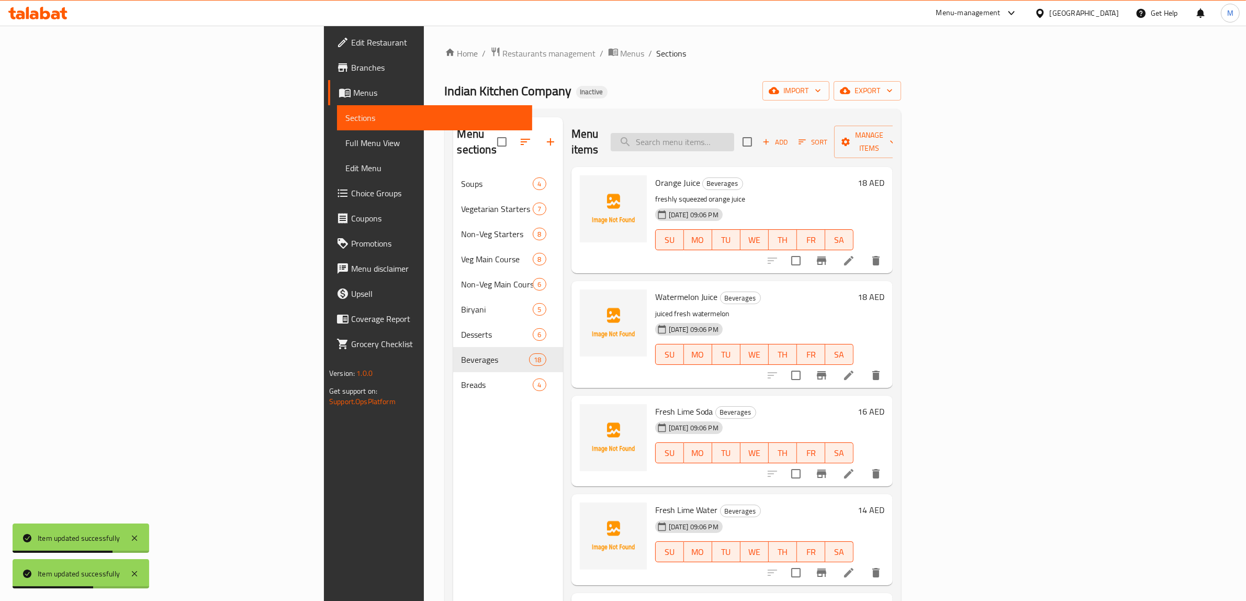
paste input "Fresh Lime Soda"
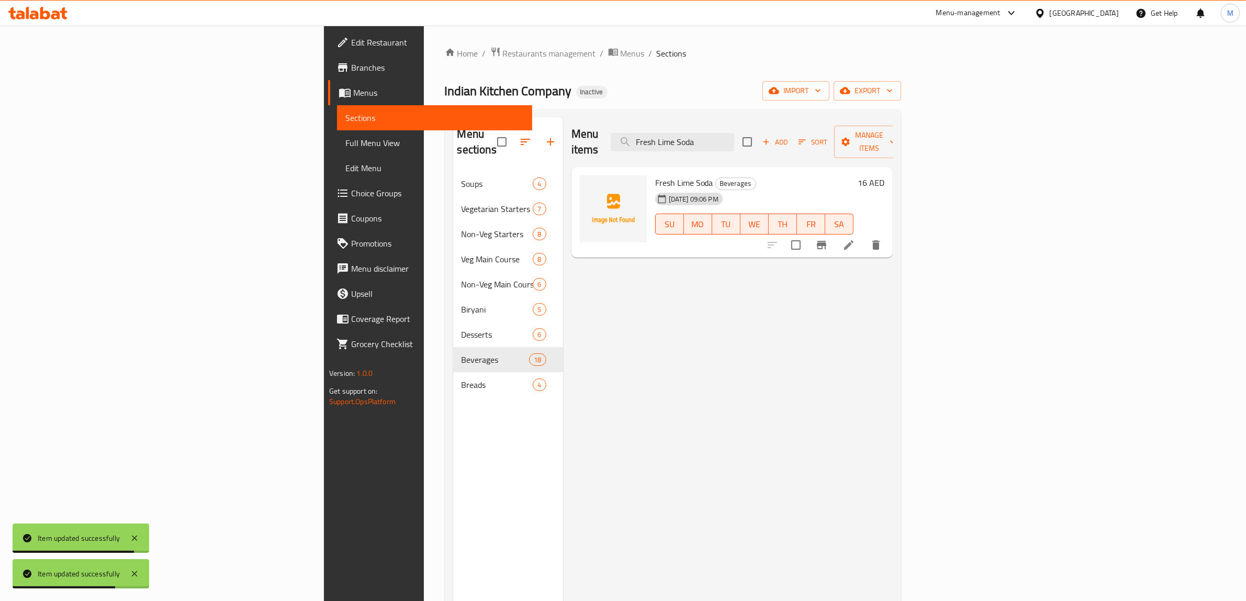
type input "Fresh Lime Soda"
click at [855, 239] on icon at bounding box center [848, 245] width 13 height 13
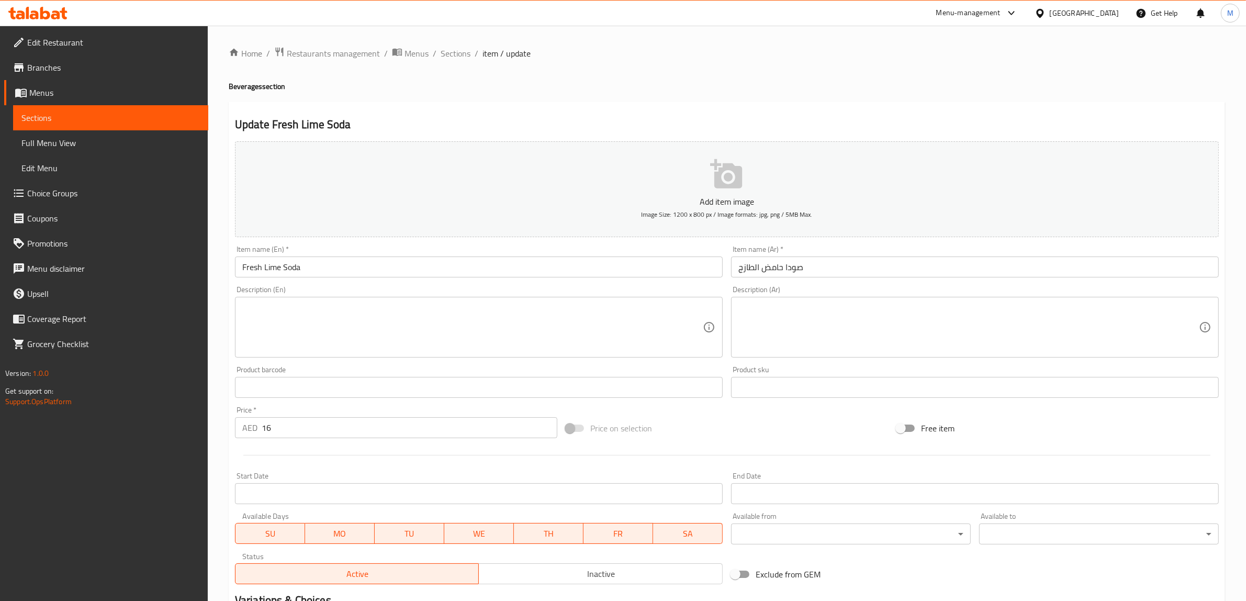
click at [477, 322] on textarea at bounding box center [472, 327] width 460 height 50
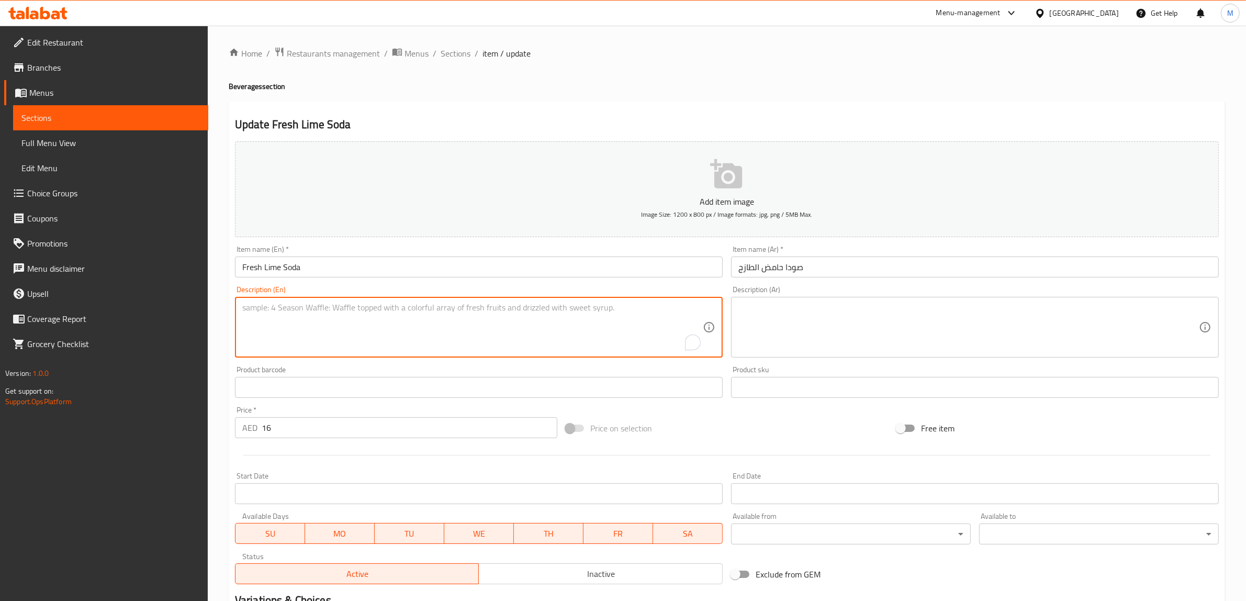
paste textarea "soda water and lime"
type textarea "soda water and lime"
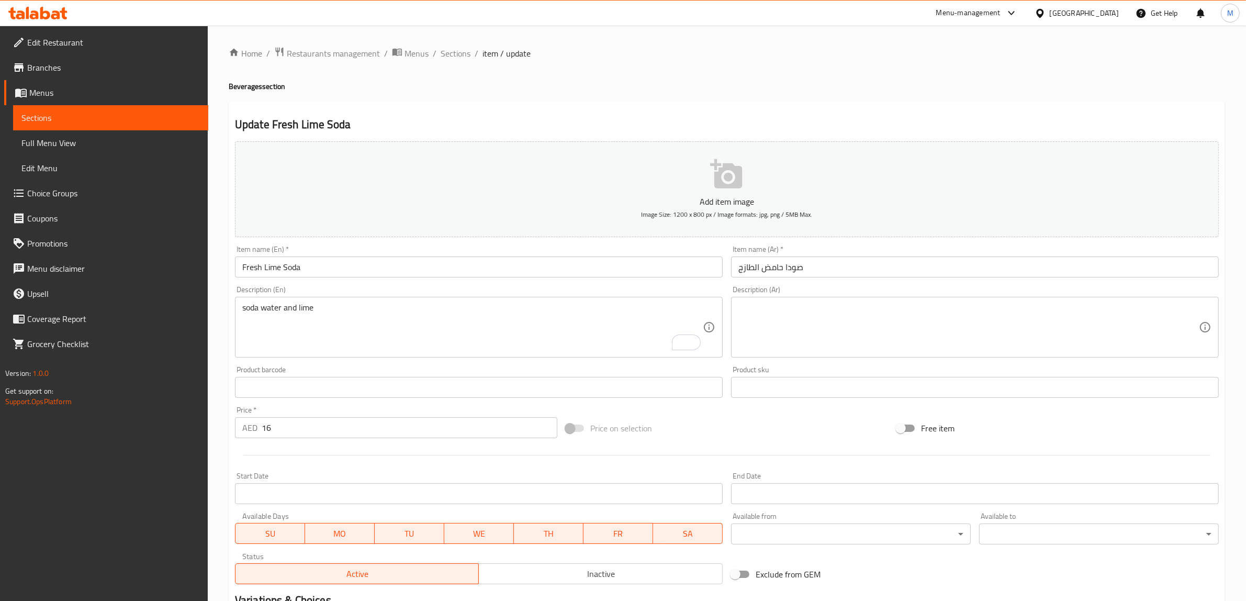
click at [1007, 346] on textarea at bounding box center [968, 327] width 460 height 50
paste textarea "ماء الصودا والليمون"
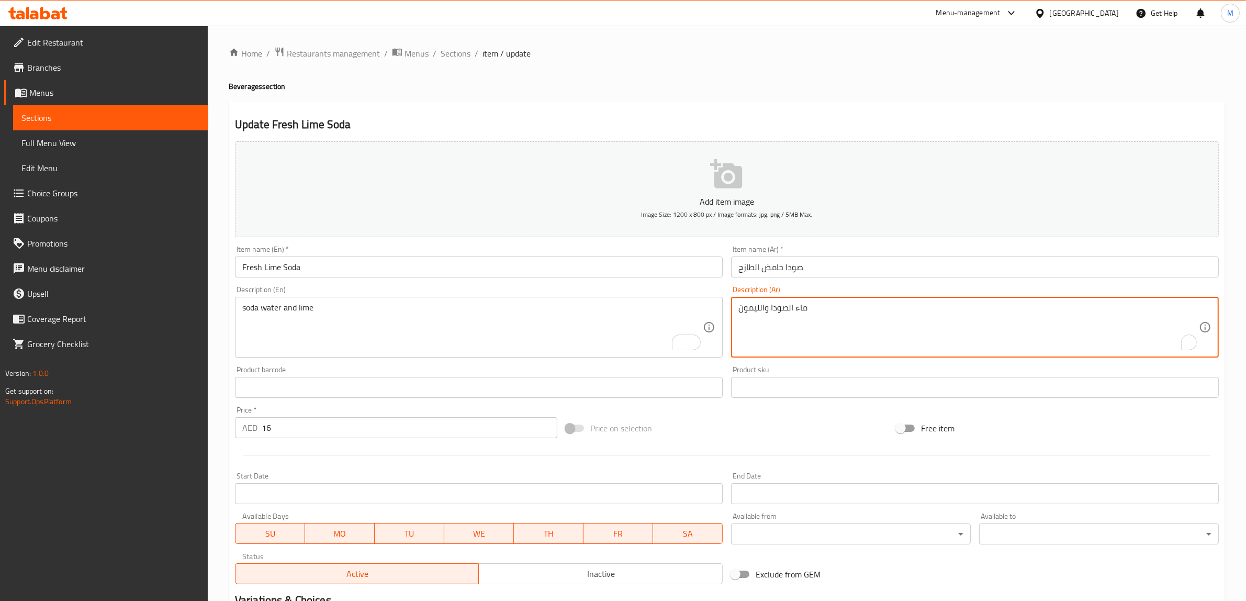
click at [778, 266] on input "صودا حامض الطازج" at bounding box center [975, 266] width 488 height 21
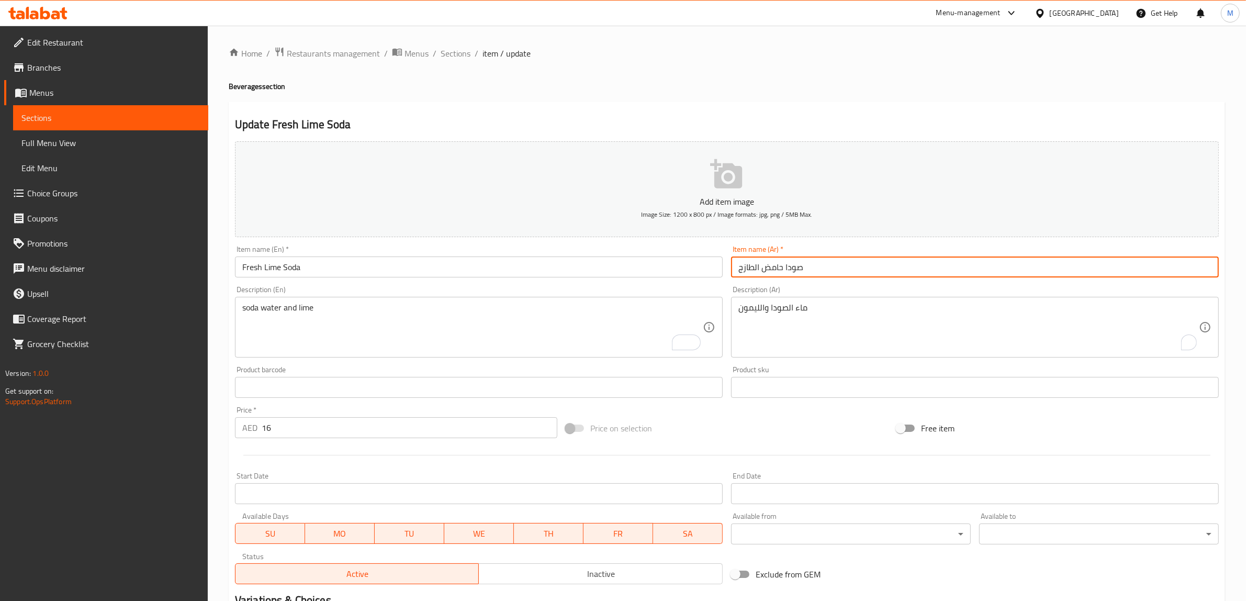
click at [778, 266] on input "صودا حامض الطازج" at bounding box center [975, 266] width 488 height 21
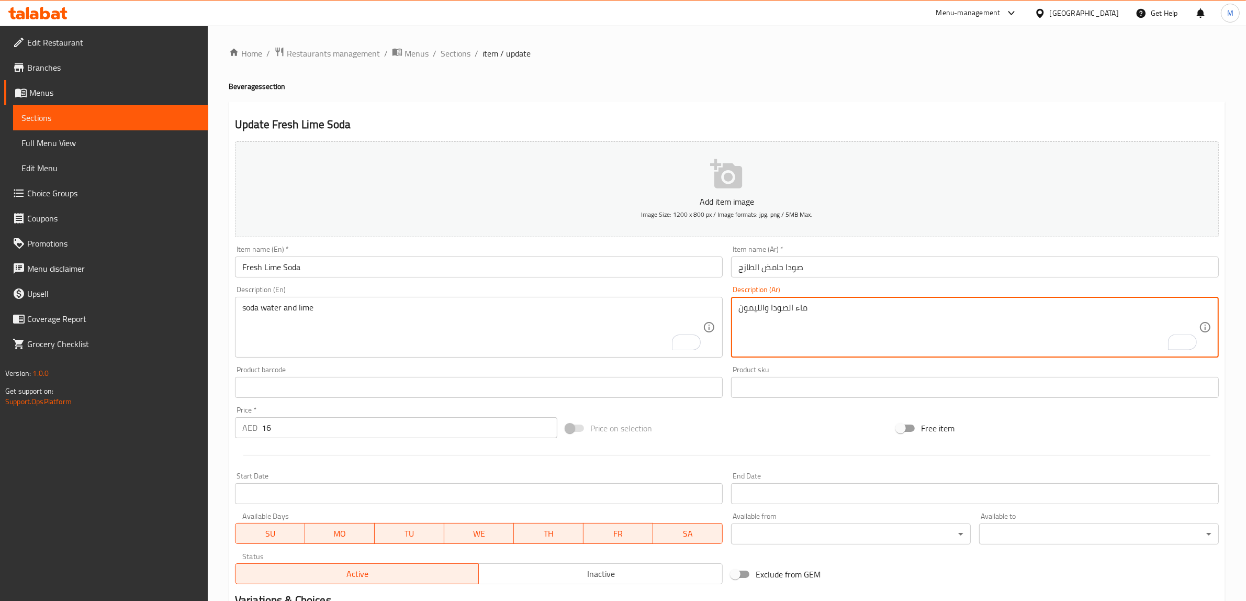
drag, startPoint x: 760, startPoint y: 306, endPoint x: 723, endPoint y: 306, distance: 37.1
paste textarea "حامض"
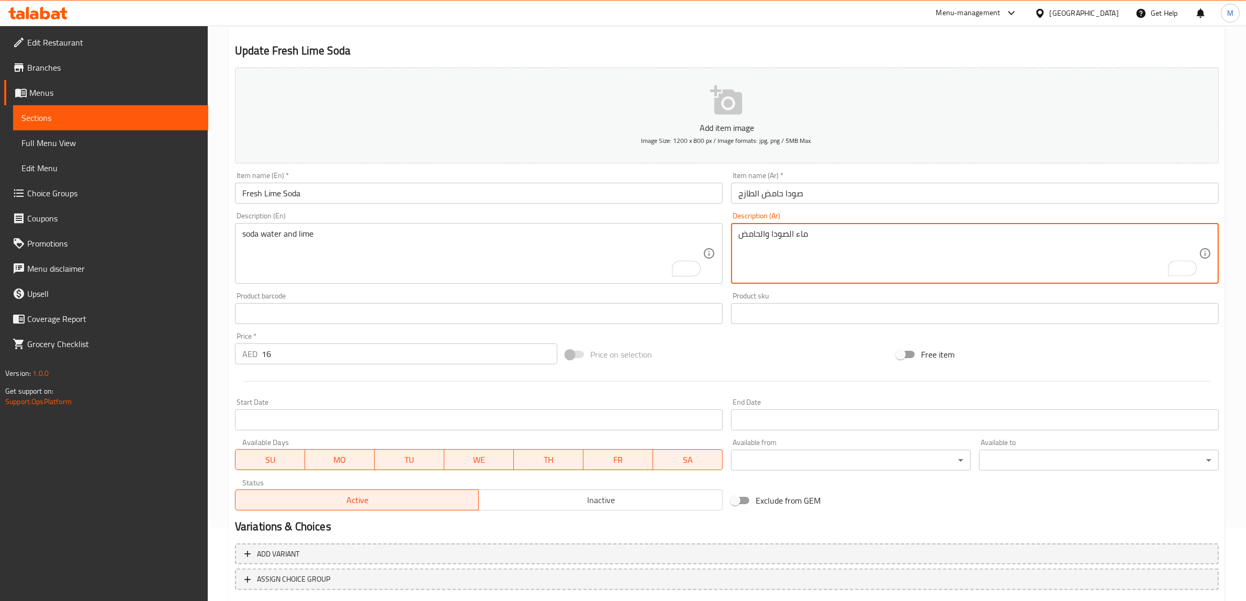
scroll to position [131, 0]
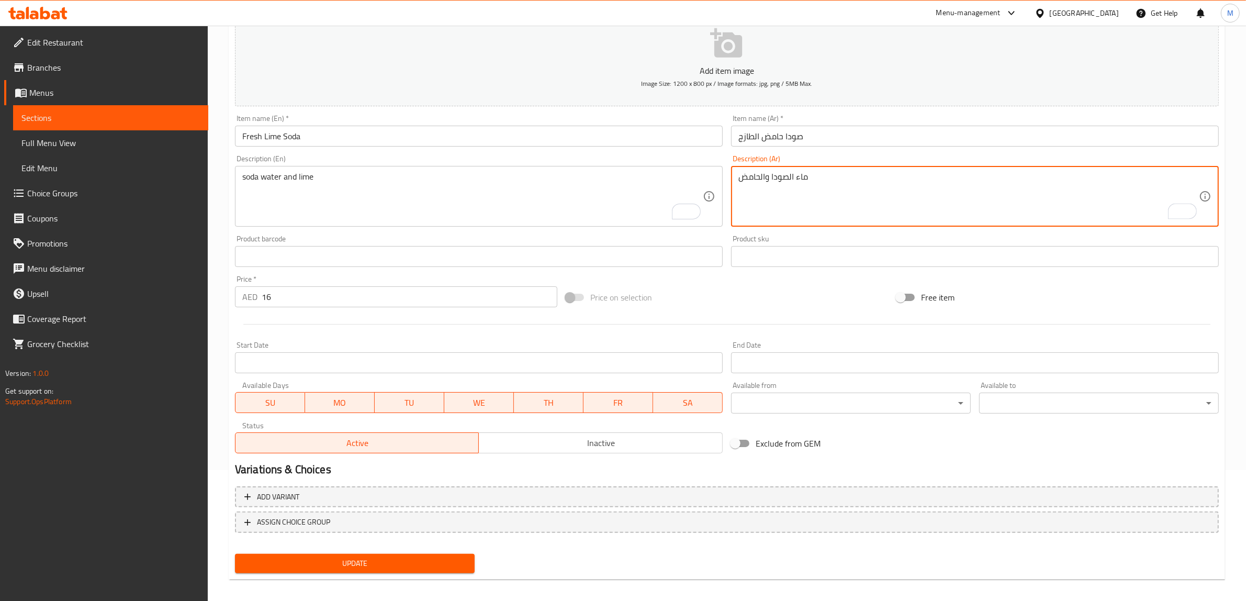
type textarea "ماء الصودا والحامض"
click at [412, 563] on span "Update" at bounding box center [354, 563] width 223 height 13
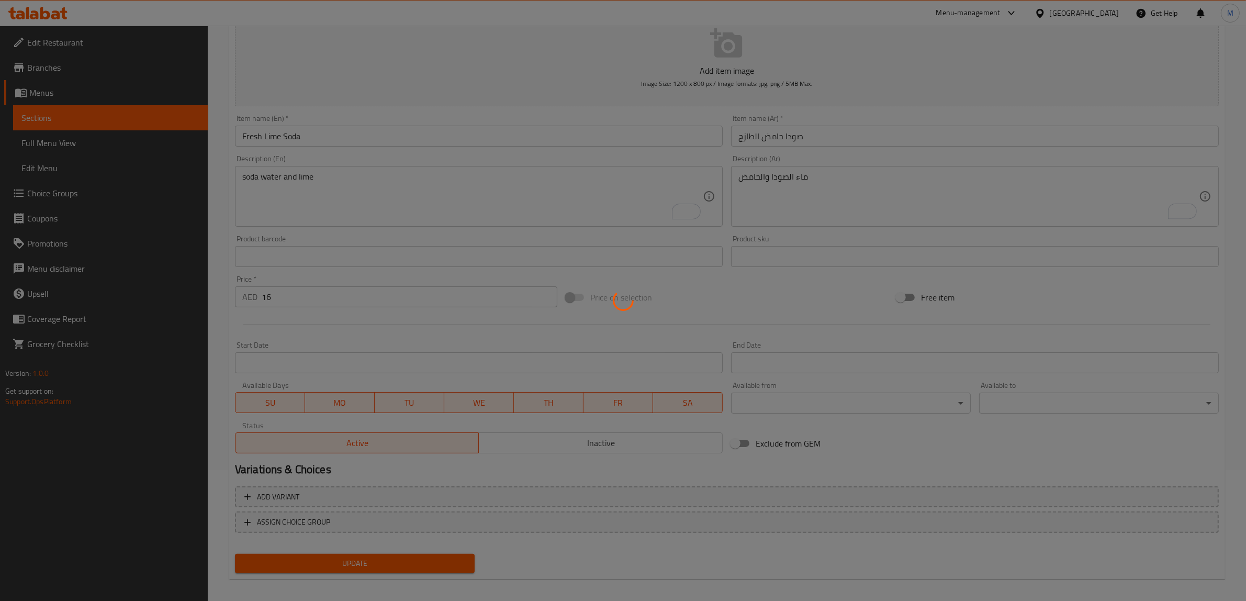
click at [412, 563] on div at bounding box center [623, 300] width 1246 height 601
